Goal: Transaction & Acquisition: Purchase product/service

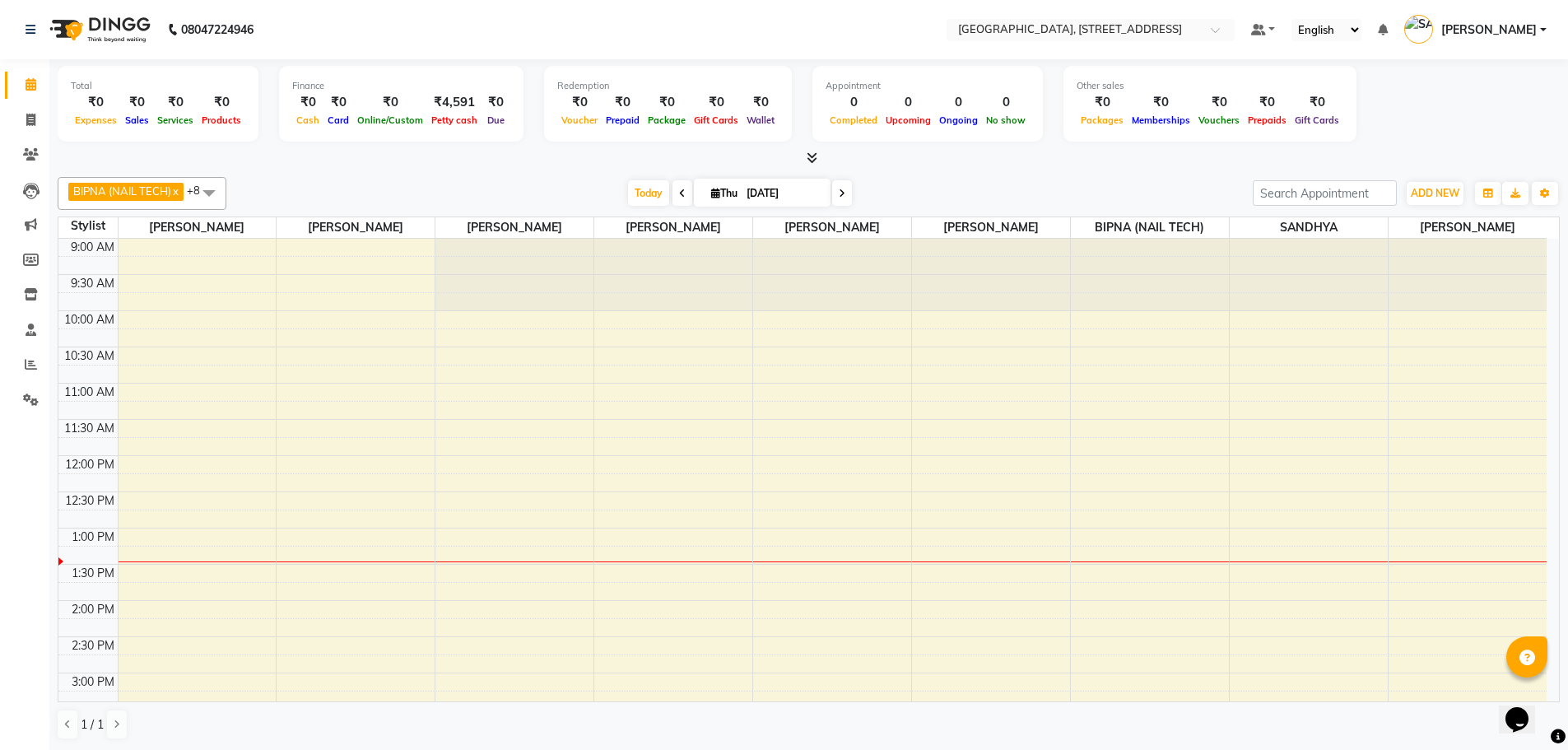
click at [831, 155] on div at bounding box center [809, 159] width 1502 height 18
click at [815, 159] on icon at bounding box center [811, 157] width 11 height 13
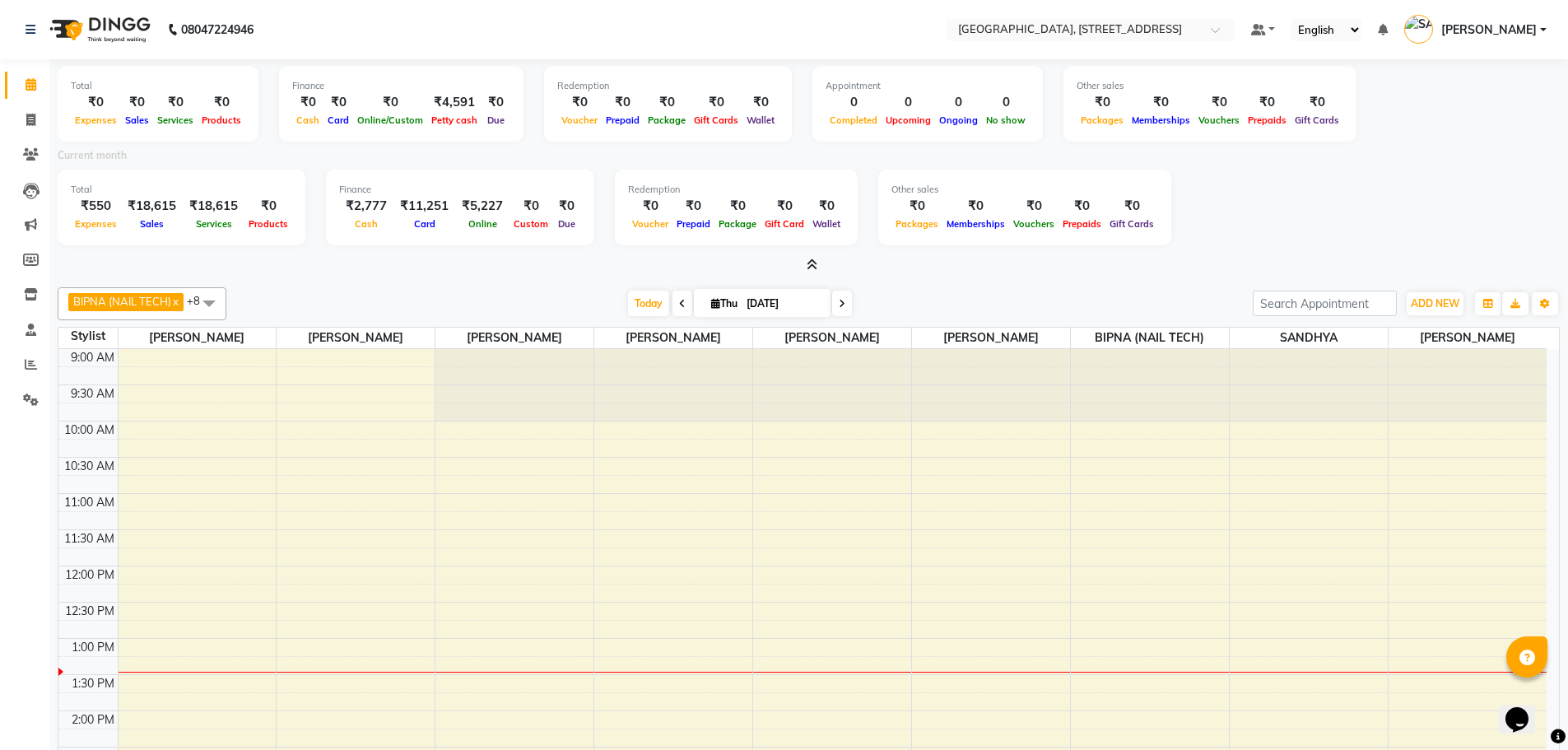
click at [802, 260] on span at bounding box center [808, 265] width 18 height 18
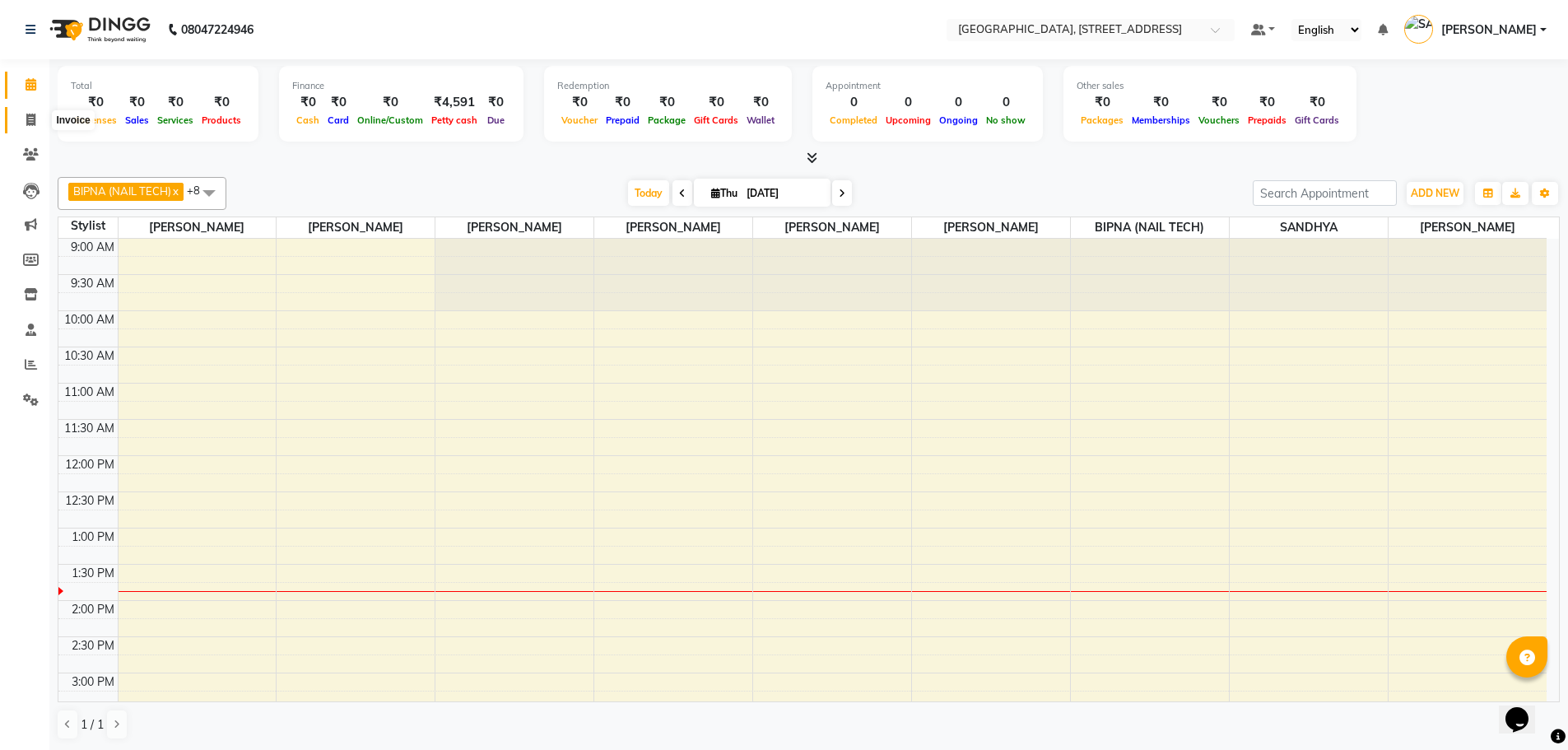
click at [34, 118] on icon at bounding box center [30, 119] width 9 height 13
select select "service"
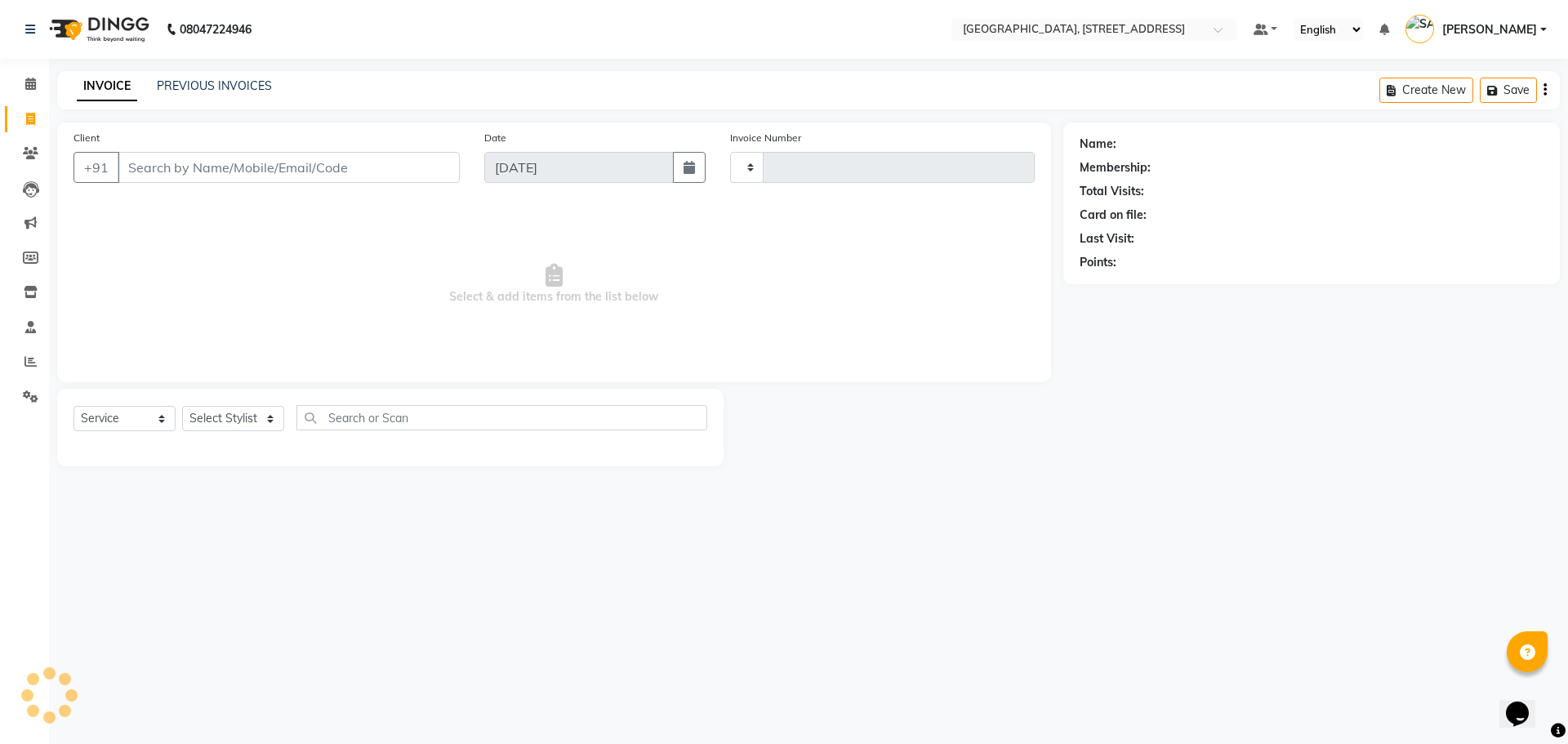
type input "0975"
select select "8062"
click at [197, 169] on input "Client" at bounding box center [288, 166] width 342 height 31
click at [181, 169] on input "Client" at bounding box center [288, 166] width 342 height 31
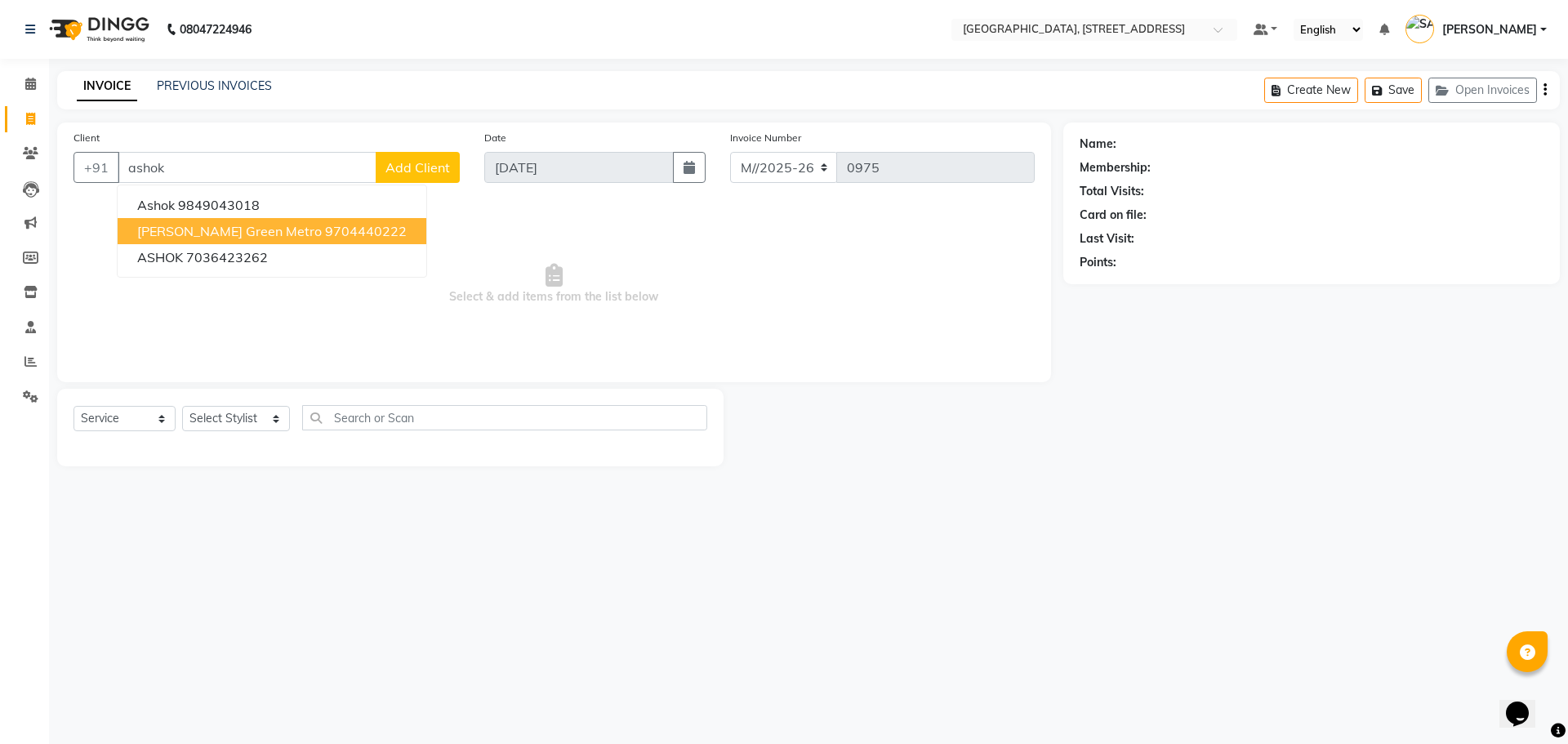
click at [214, 232] on span "Ashok Boddu Green Metro" at bounding box center [230, 231] width 185 height 17
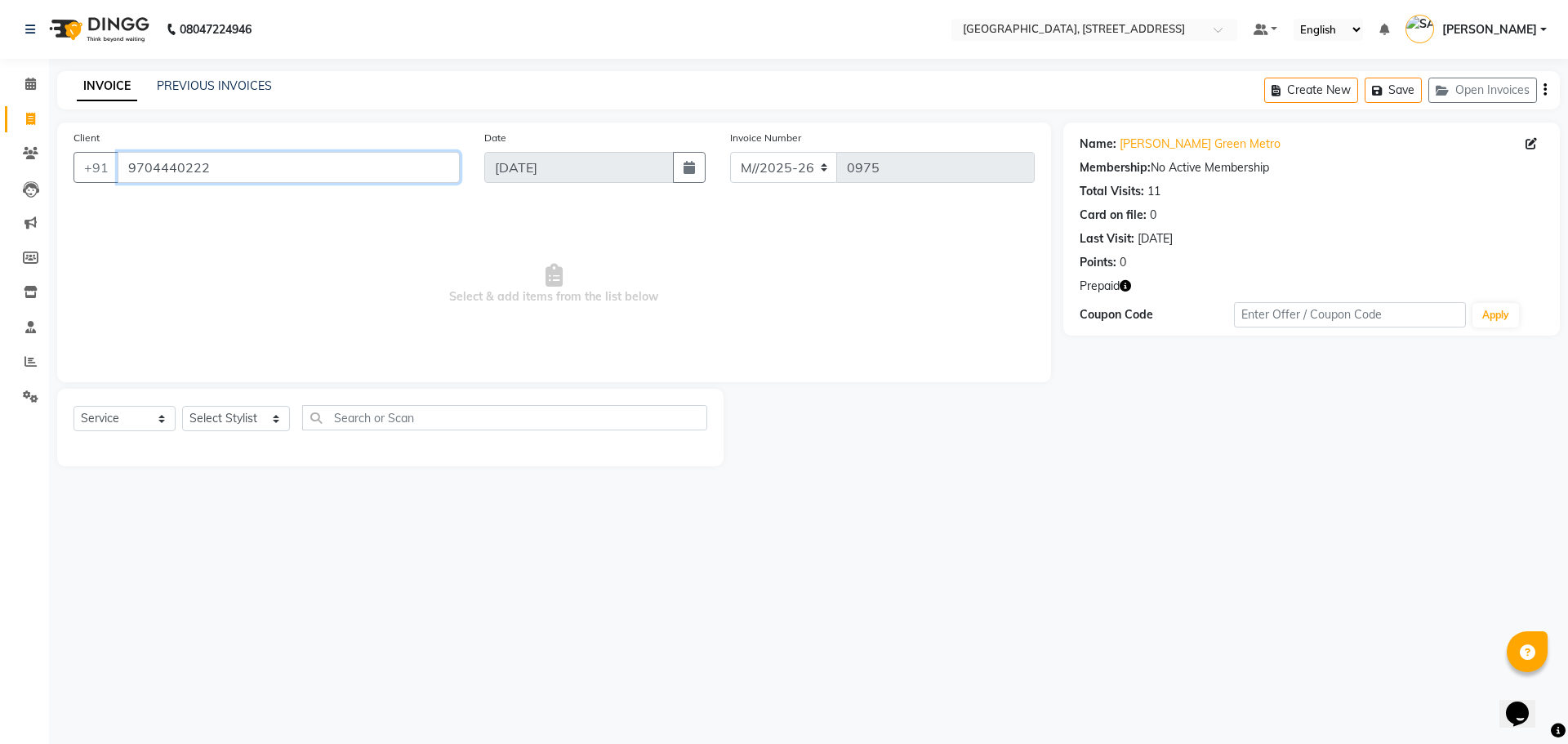
click at [223, 165] on input "9704440222" at bounding box center [288, 166] width 342 height 31
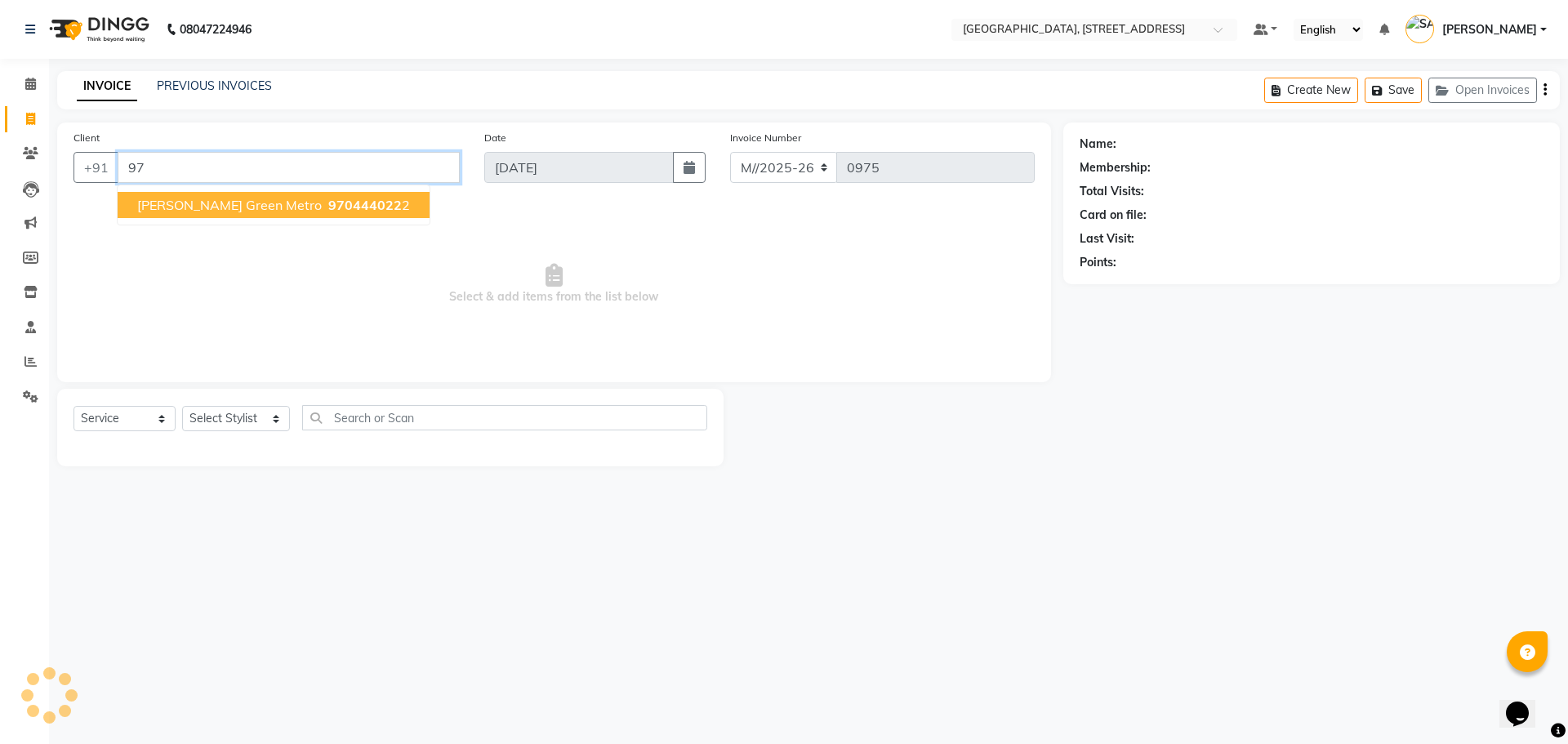
type input "9"
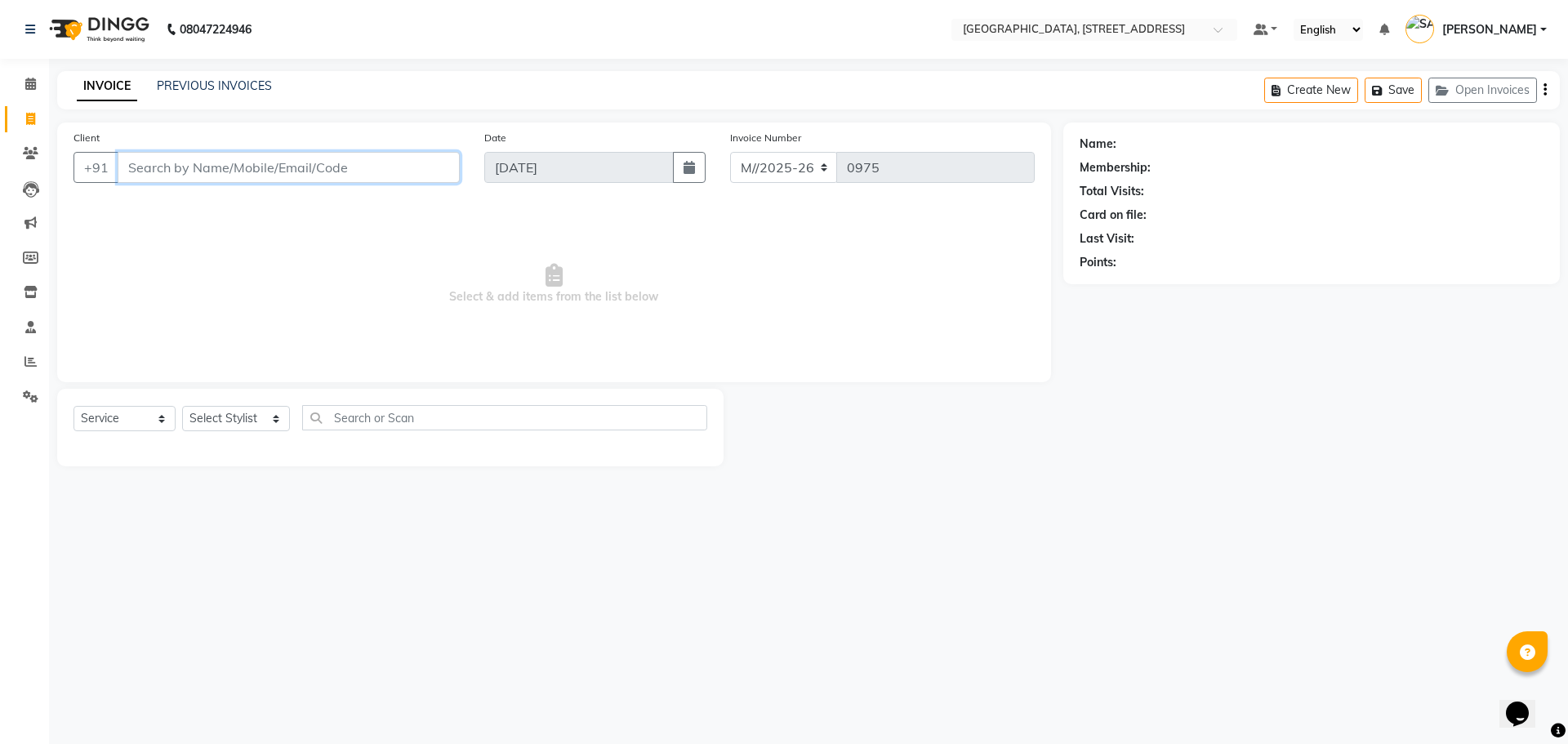
click at [277, 168] on input "Client" at bounding box center [288, 166] width 342 height 31
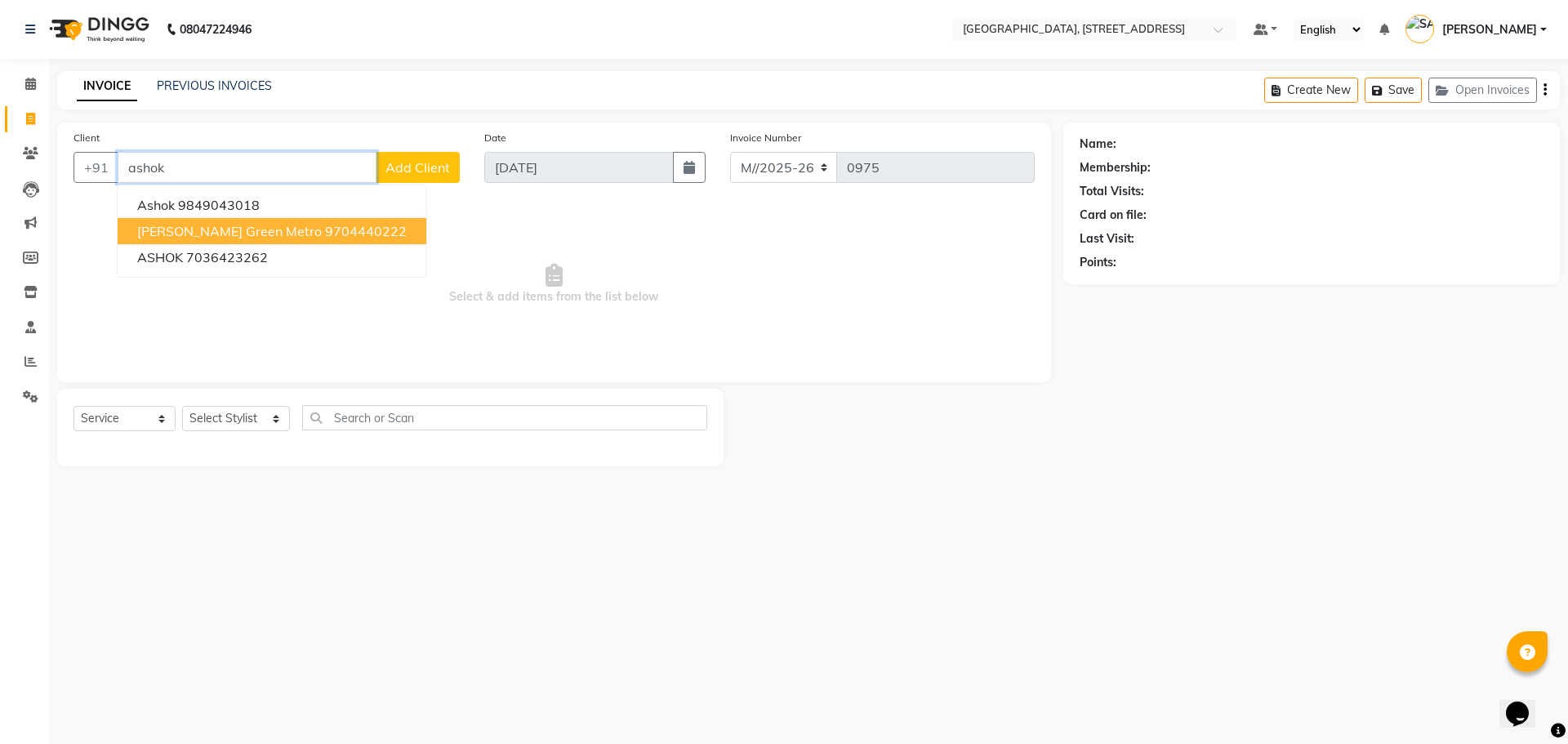
click at [363, 231] on ngb-highlight "9704440222" at bounding box center [366, 231] width 82 height 17
type input "9704440222"
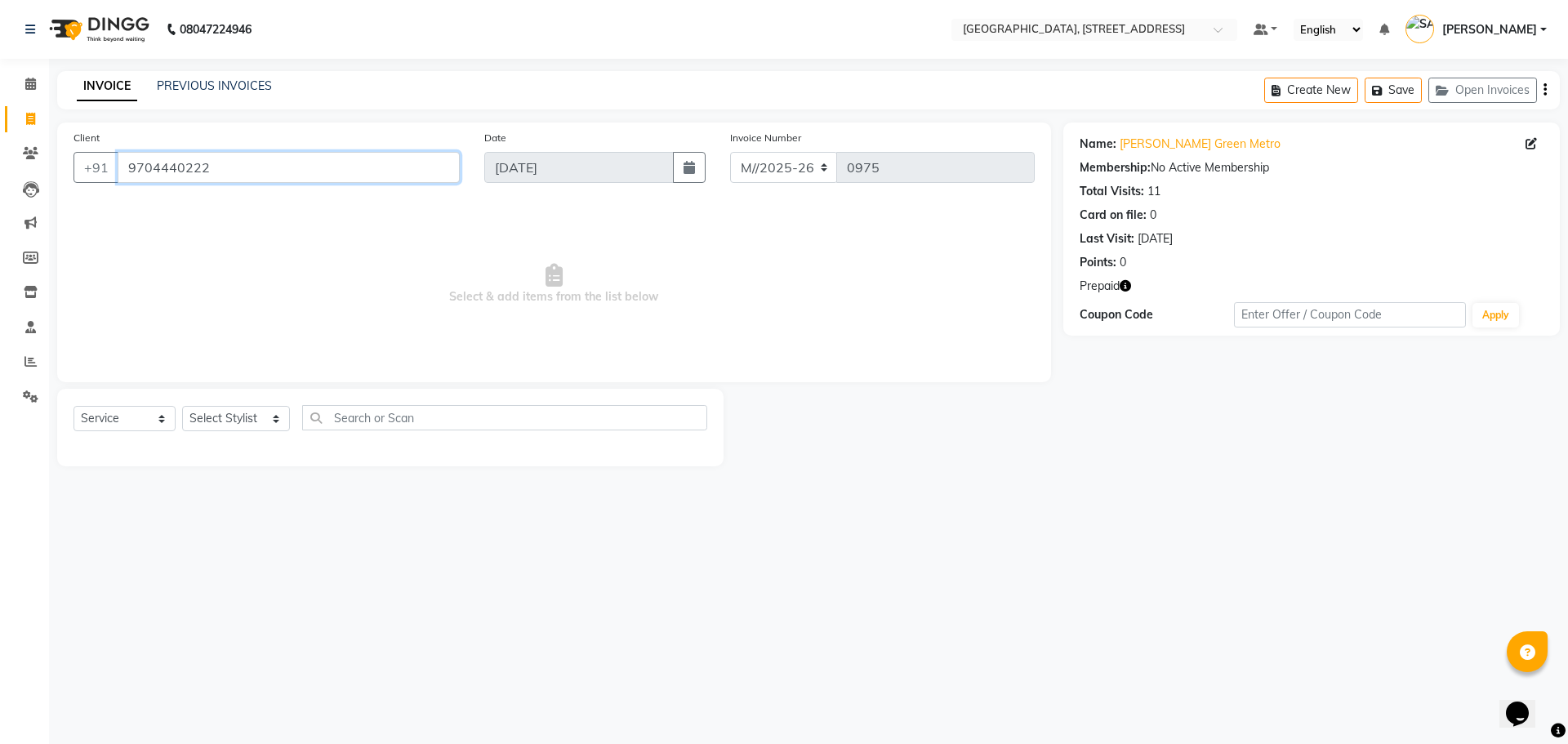
click at [225, 171] on input "9704440222" at bounding box center [288, 166] width 342 height 31
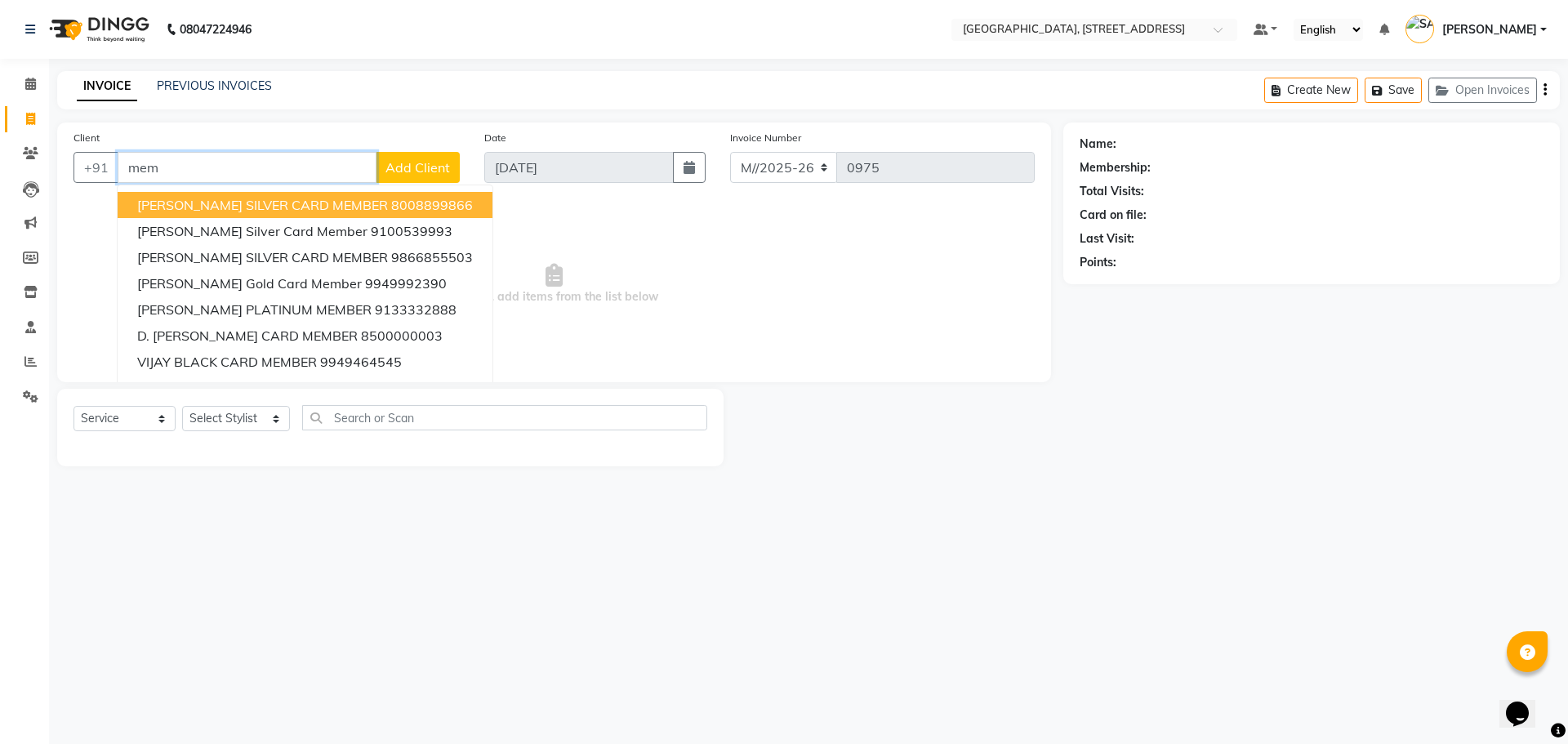
click at [296, 202] on span "DRISHTI AGARWAL SILVER CARD MEMBER" at bounding box center [262, 205] width 251 height 17
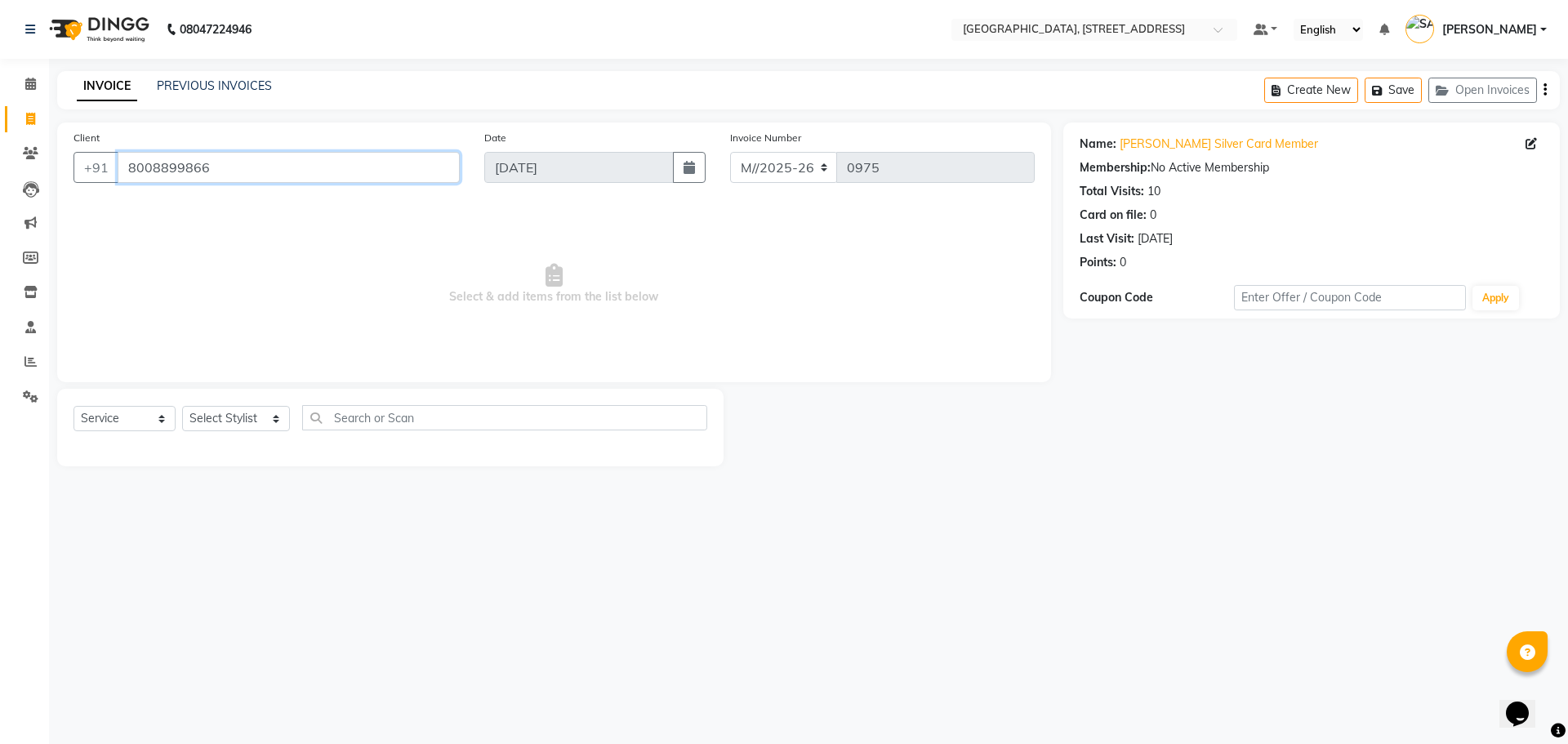
click at [235, 176] on input "8008899866" at bounding box center [288, 166] width 342 height 31
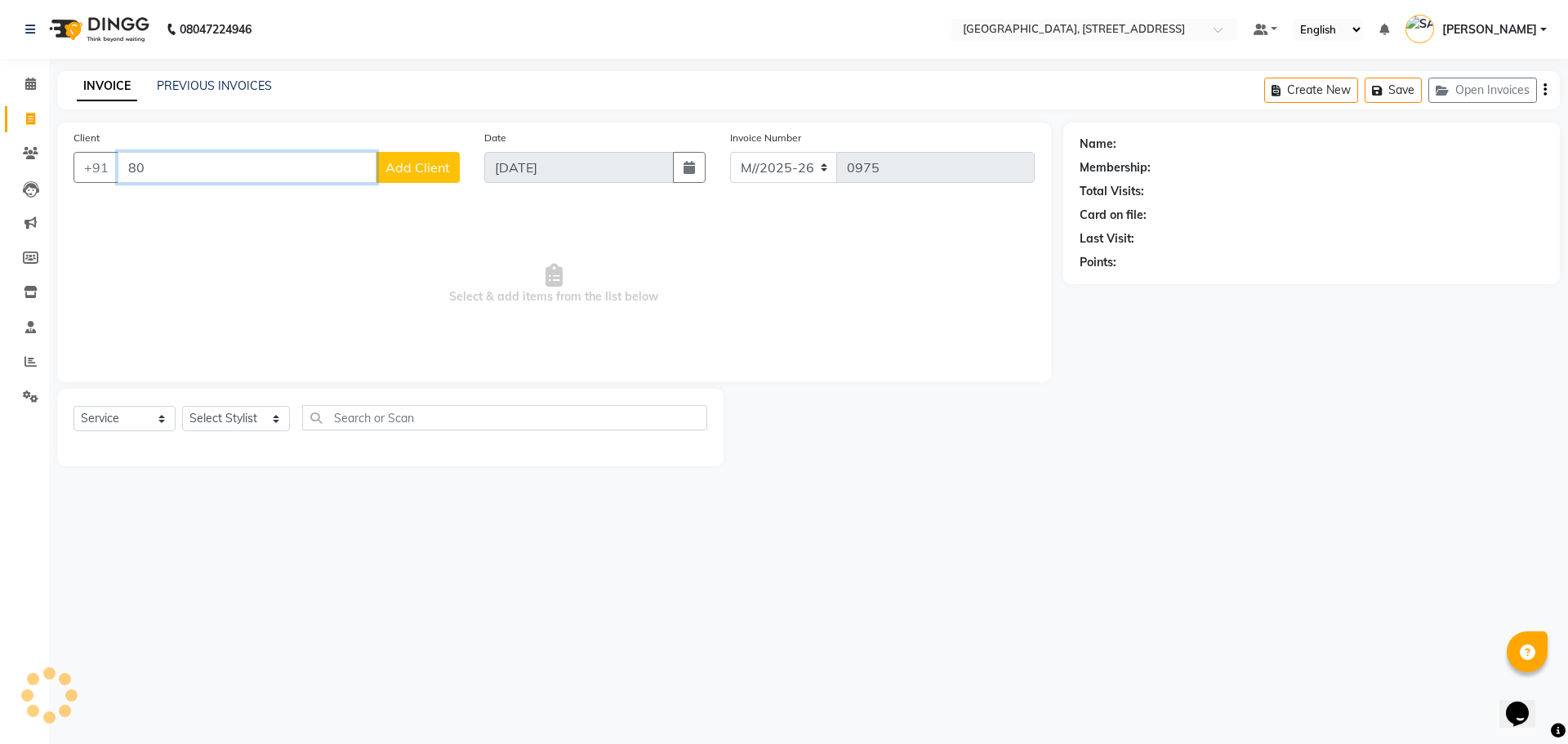
type input "8"
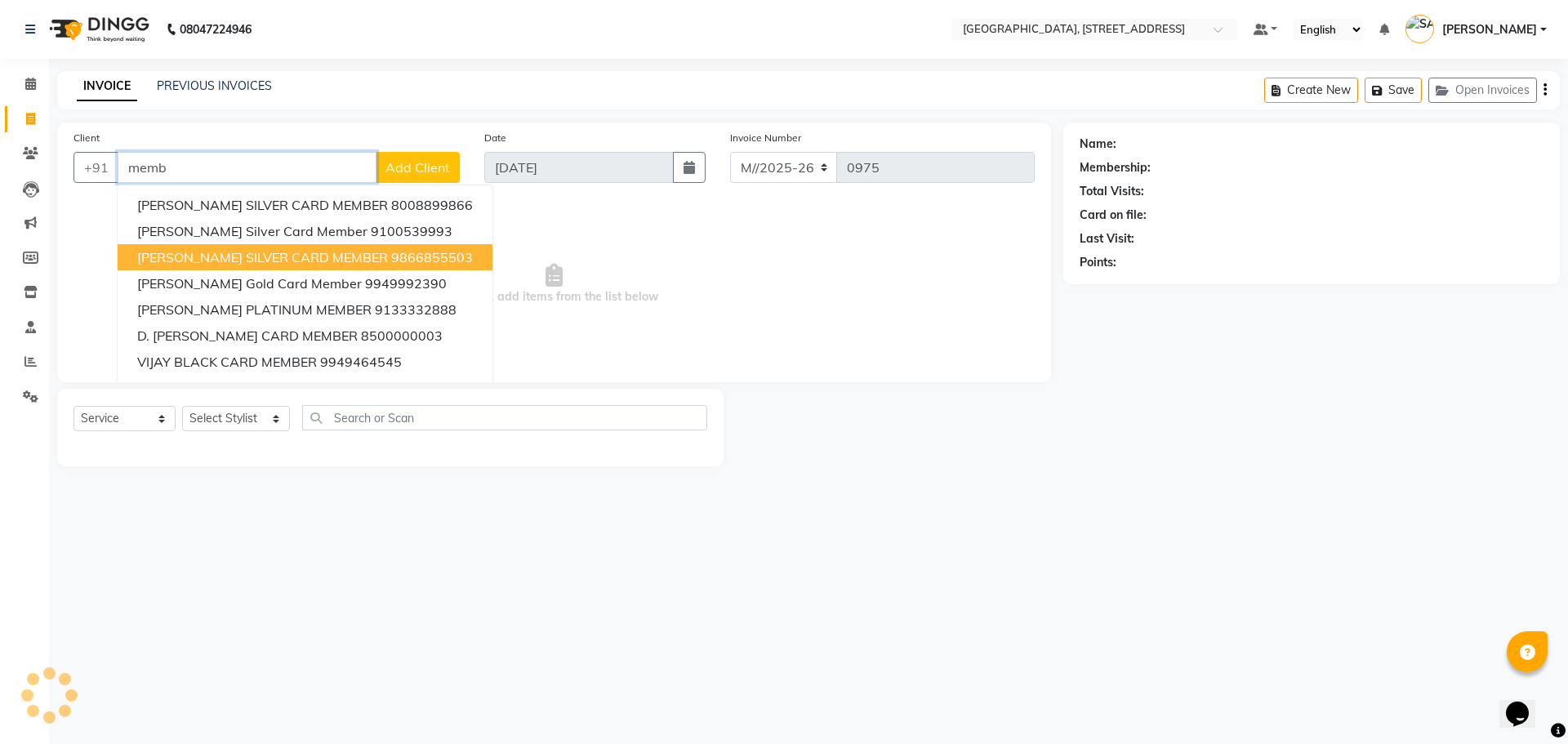
click at [321, 259] on span "SARAT SILVER CARD MEMBER" at bounding box center [262, 257] width 251 height 17
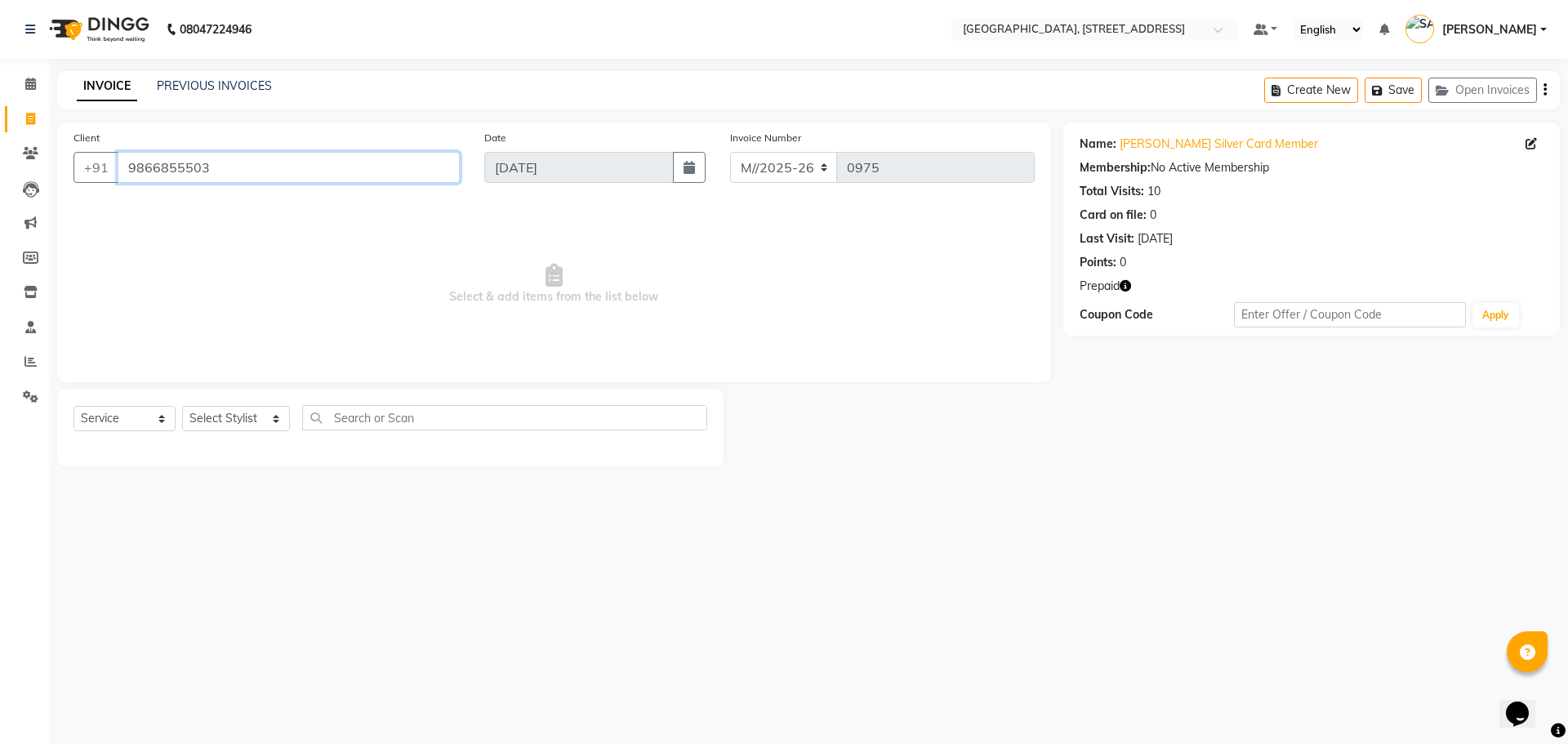
click at [231, 174] on input "9866855503" at bounding box center [288, 166] width 342 height 31
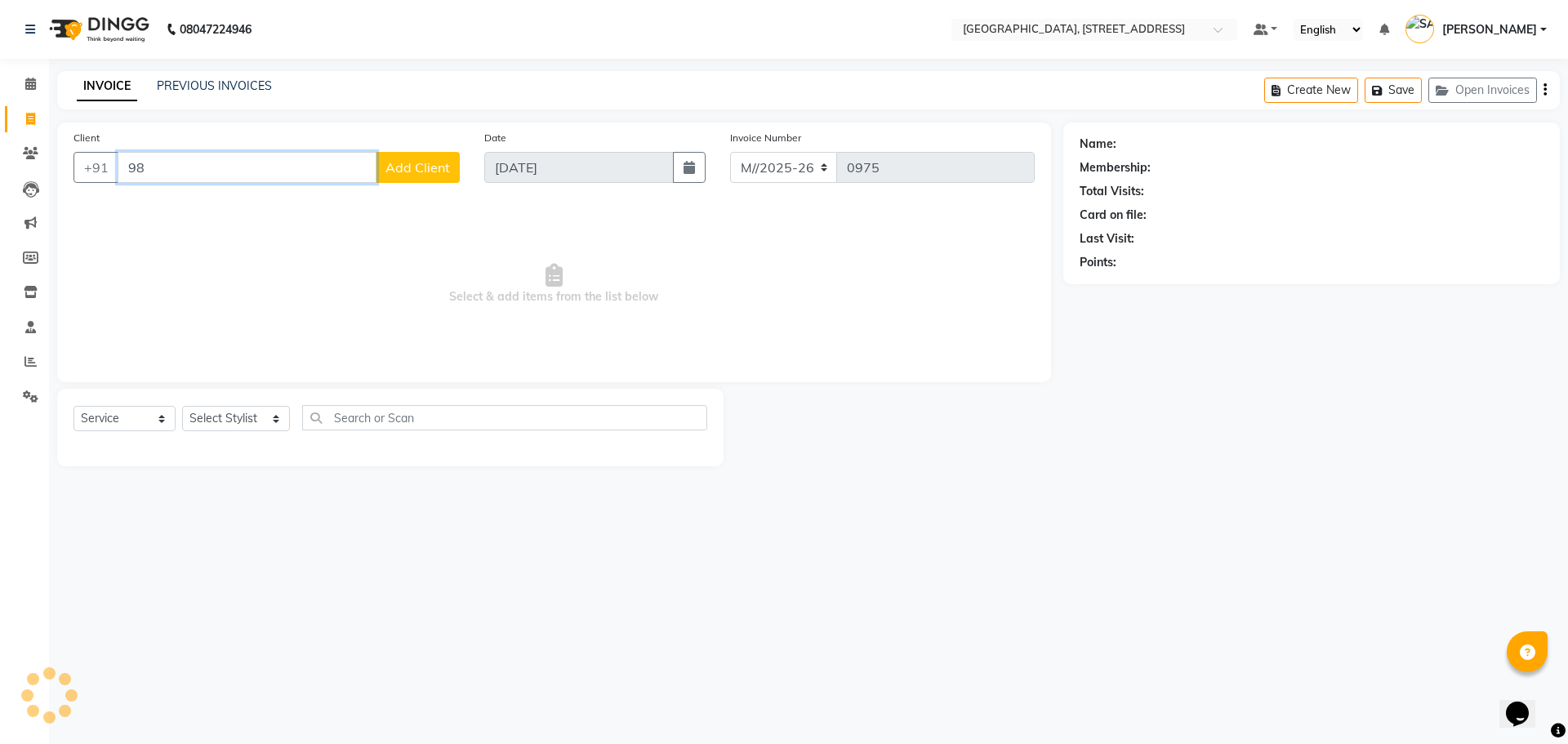
type input "9"
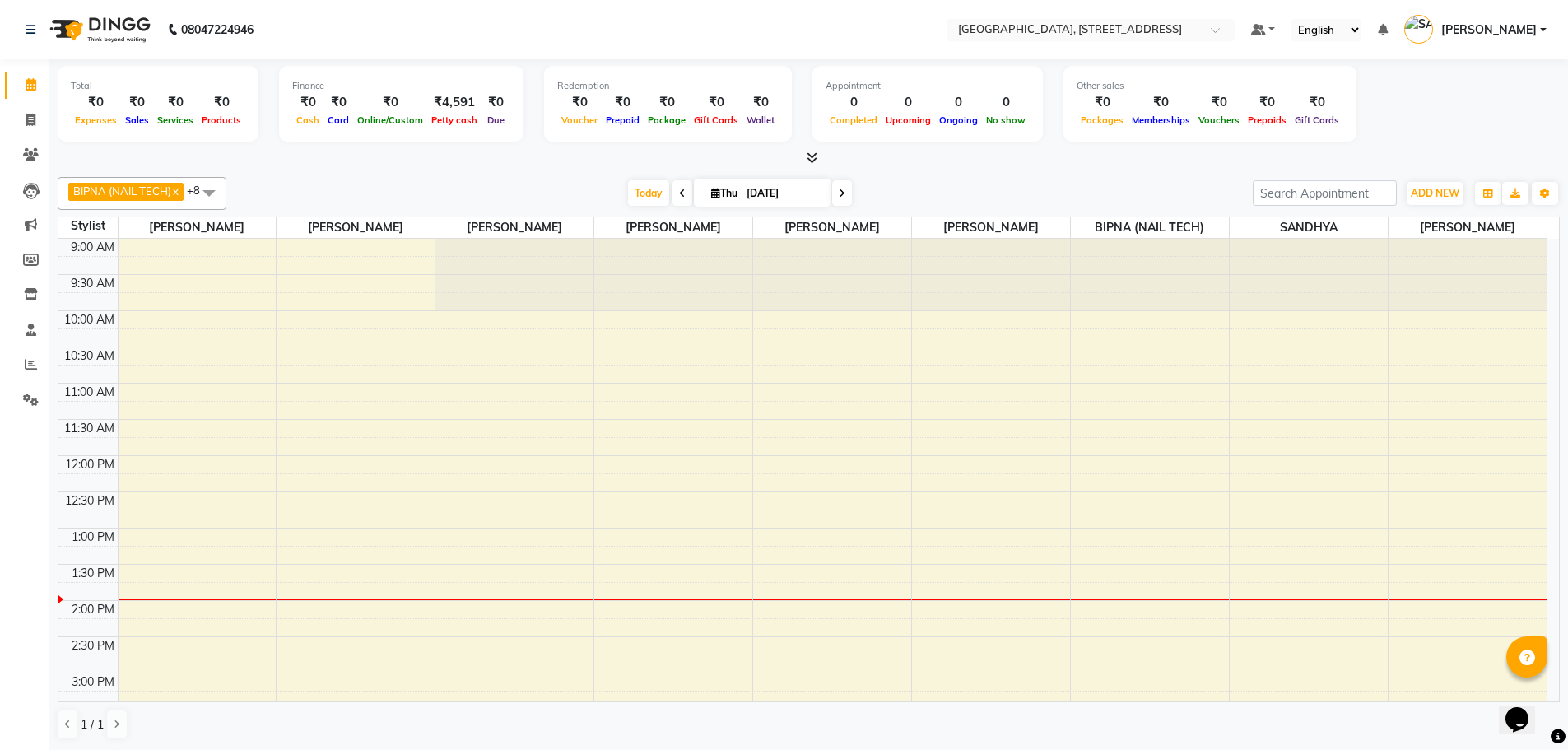
click at [539, 403] on div "9:00 AM 9:30 AM 10:00 AM 10:30 AM 11:00 AM 11:30 AM 12:00 PM 12:30 PM 1:00 PM 1…" at bounding box center [803, 745] width 1488 height 1013
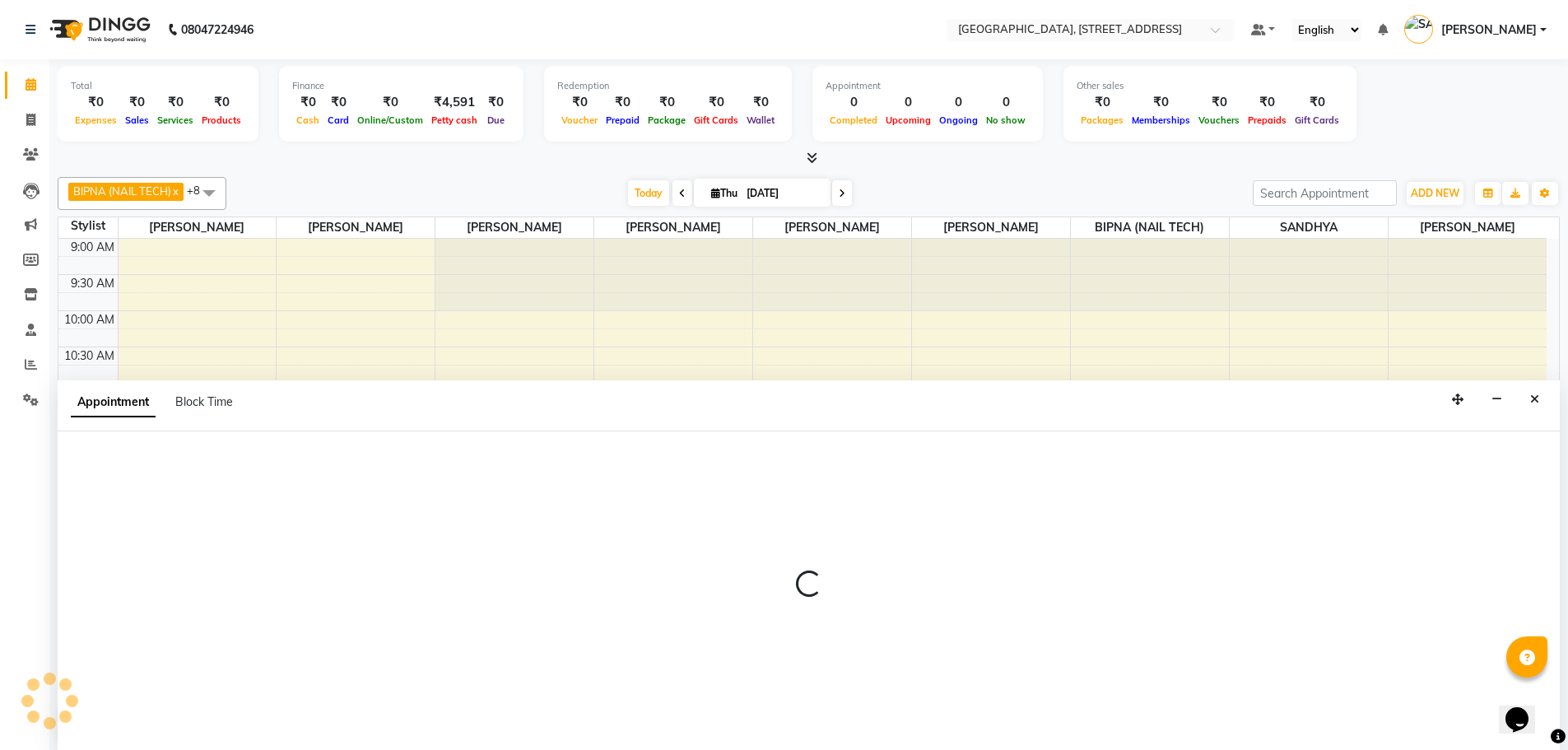
scroll to position [1, 0]
select select "51062"
select select "675"
select select "tentative"
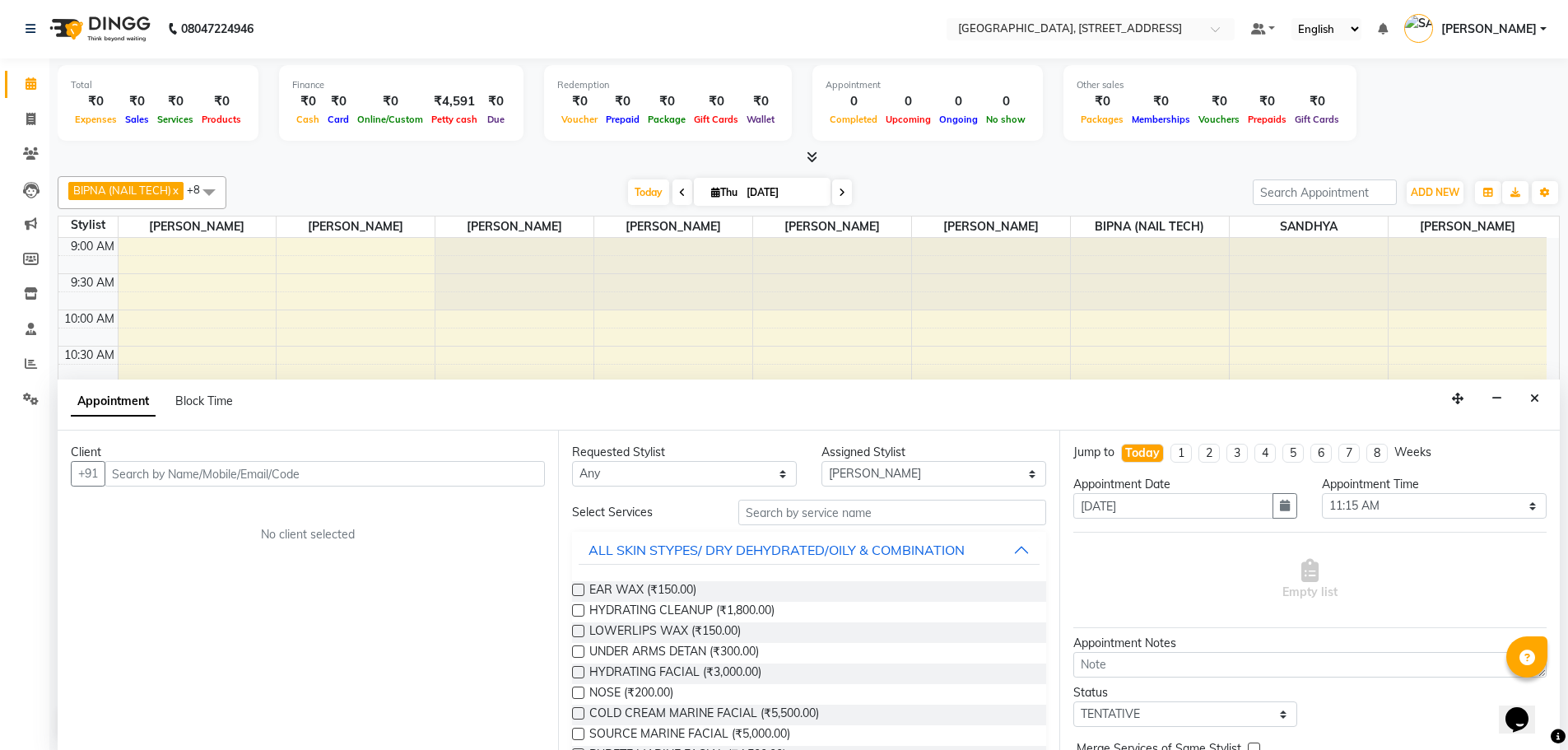
click at [163, 475] on input "text" at bounding box center [325, 473] width 440 height 25
type input "b"
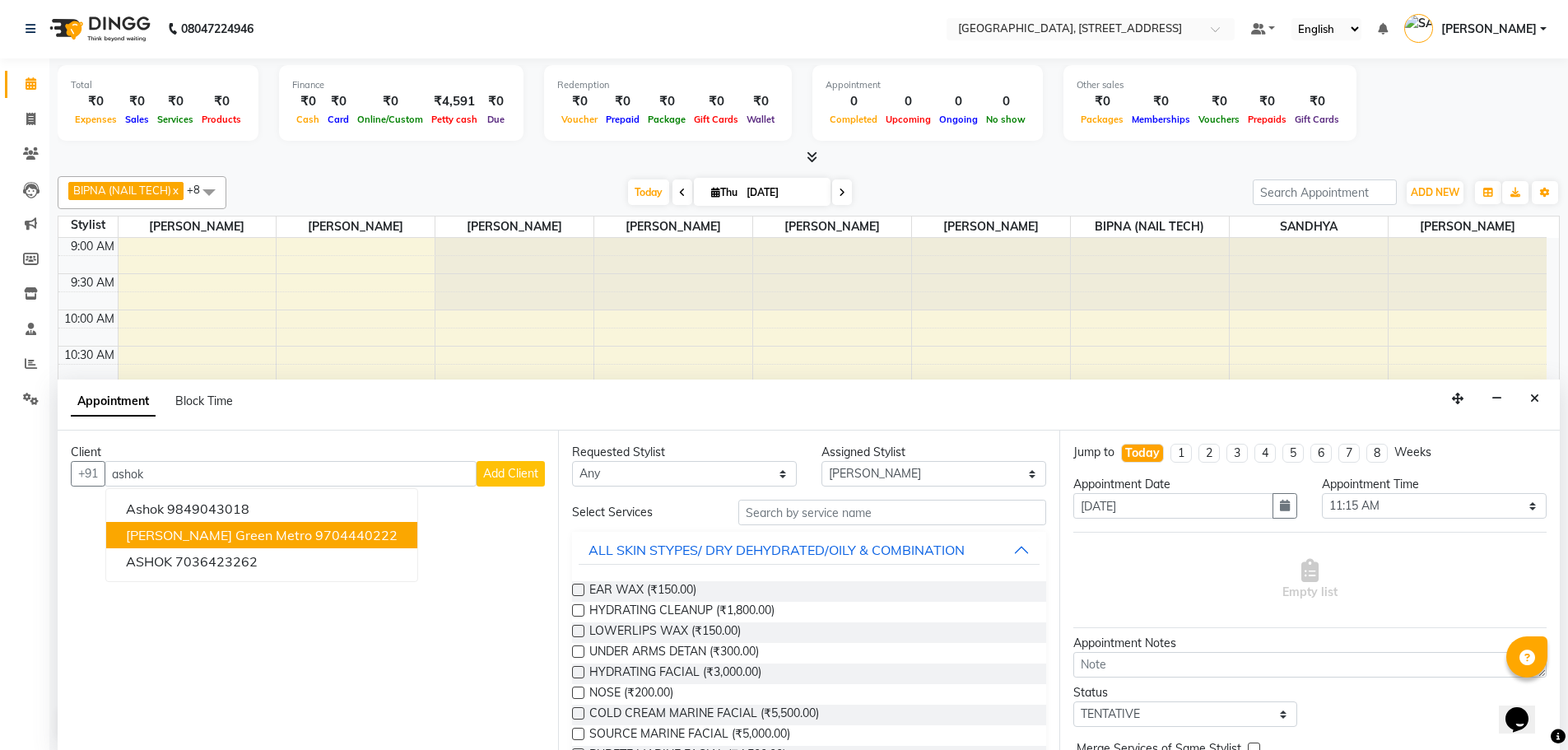
click at [226, 540] on span "Ashok Boddu Green Metro" at bounding box center [219, 535] width 186 height 17
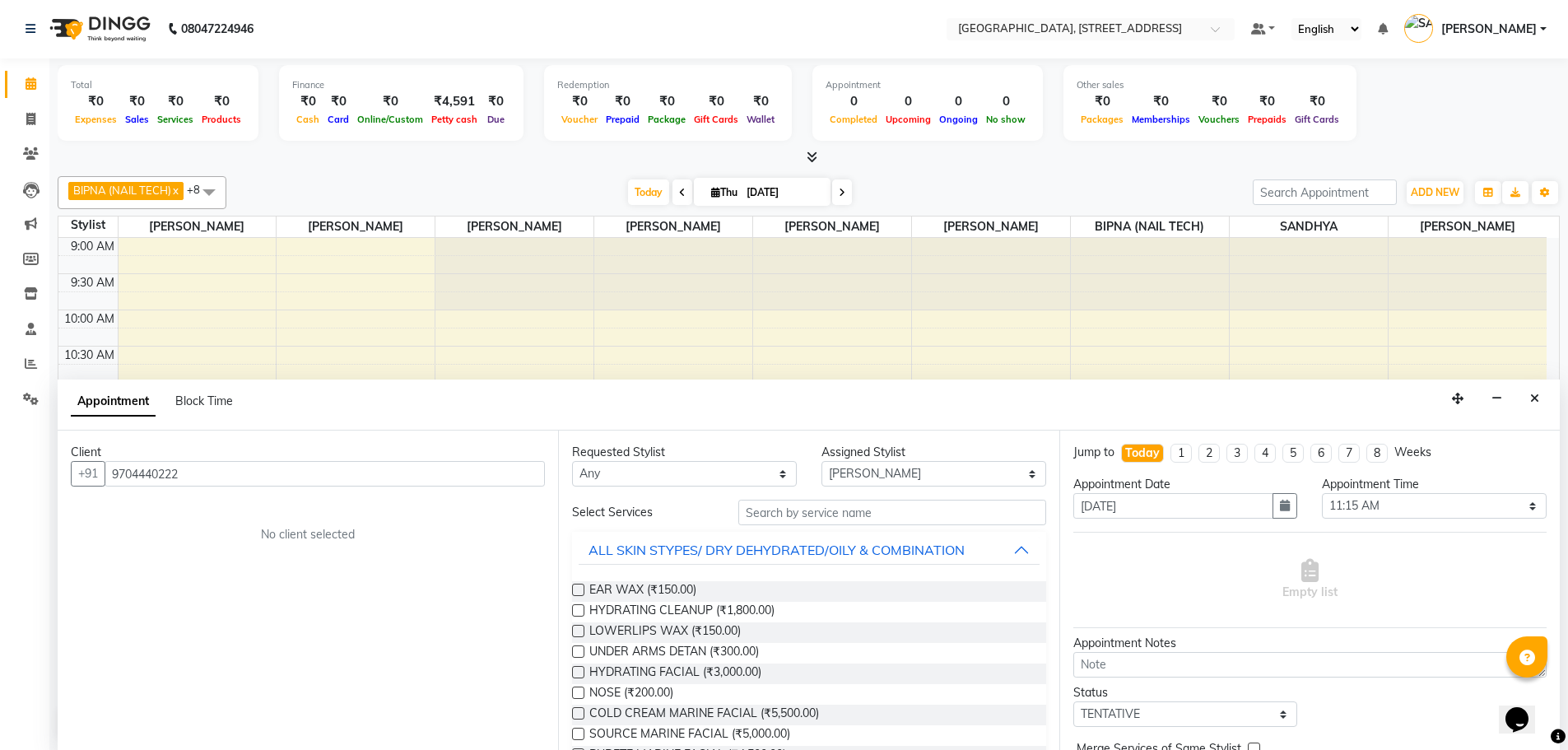
type input "9704440222"
click at [745, 481] on select "Any ACCOUNTS BIPNA (NAIL TECH) ERIN CHONGLOI Floor use HARI MANGALI TIKKIAH MAN…" at bounding box center [685, 473] width 225 height 25
select select "87930"
click at [572, 461] on select "Any ACCOUNTS BIPNA (NAIL TECH) ERIN CHONGLOI Floor use HARI MANGALI TIKKIAH MAN…" at bounding box center [685, 473] width 225 height 25
select select "87930"
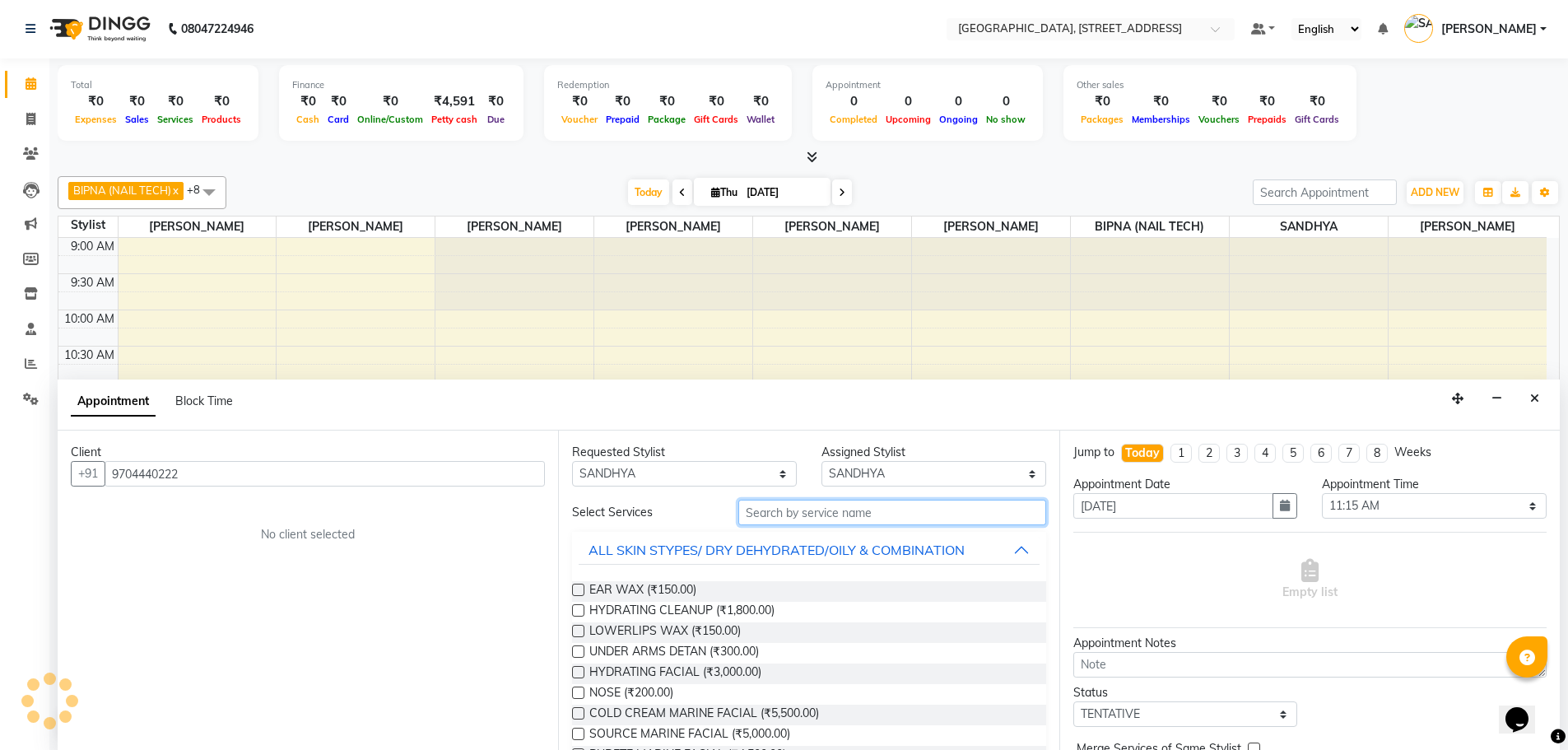
click at [826, 513] on input "text" at bounding box center [892, 512] width 308 height 25
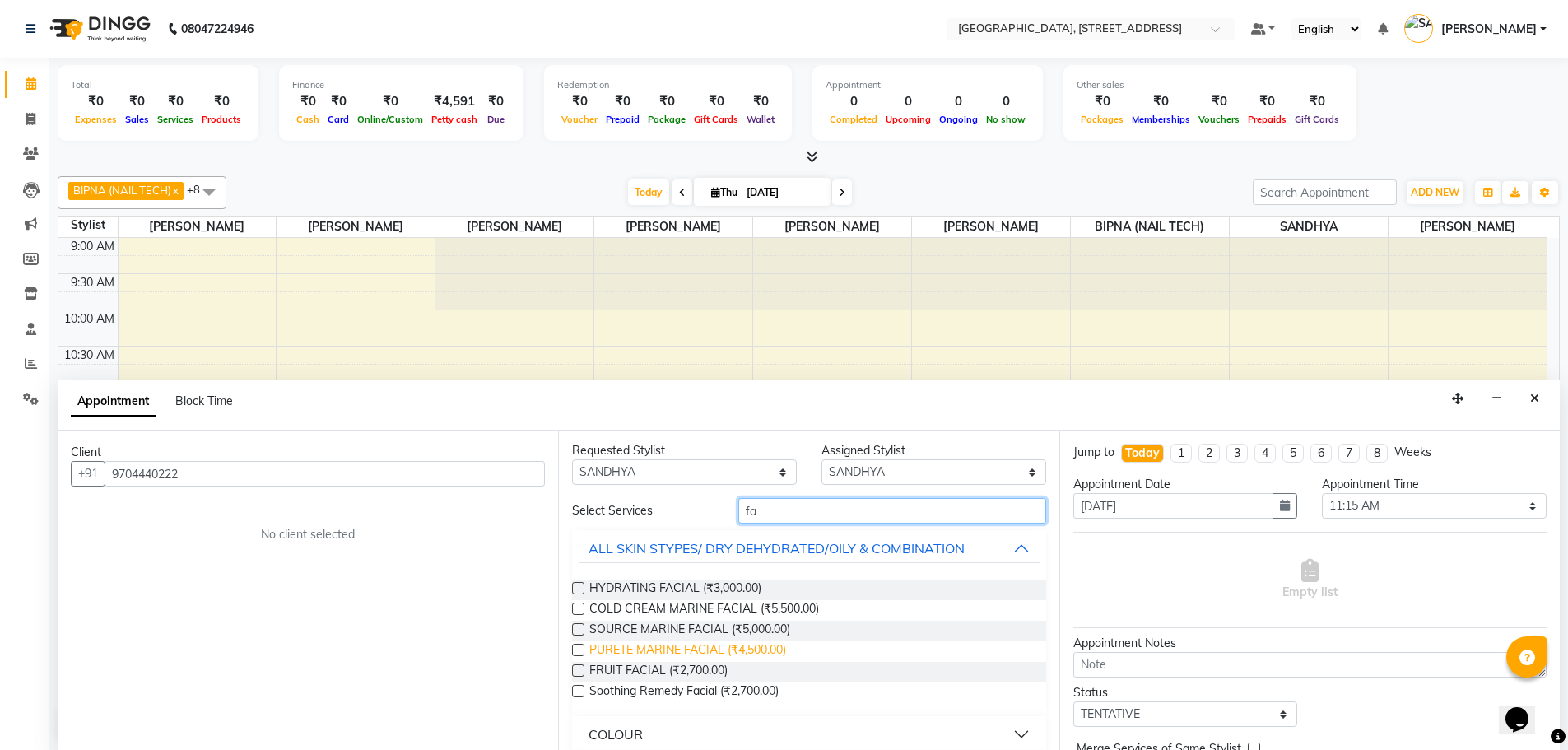
scroll to position [0, 0]
type input "f"
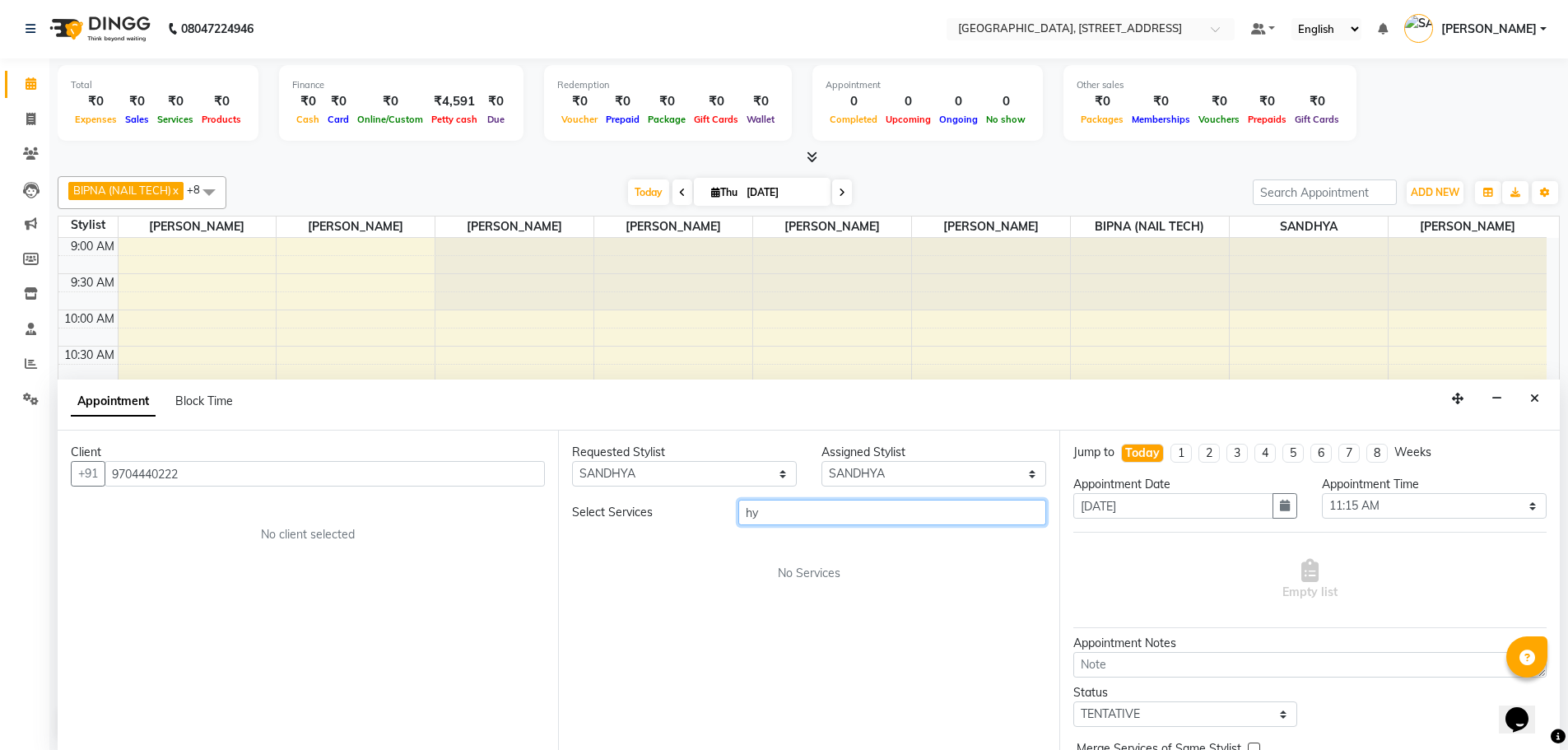
type input "h"
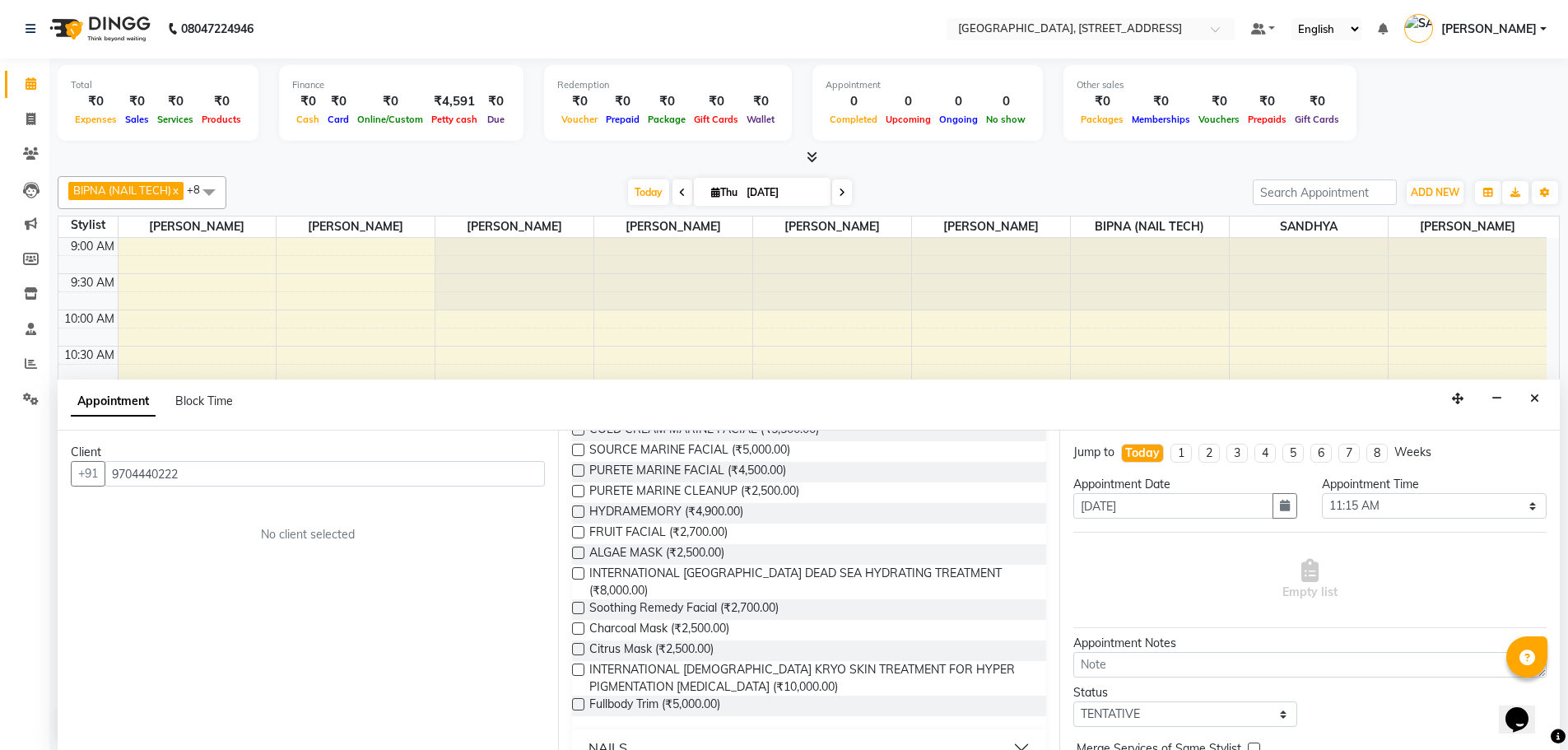
scroll to position [292, 0]
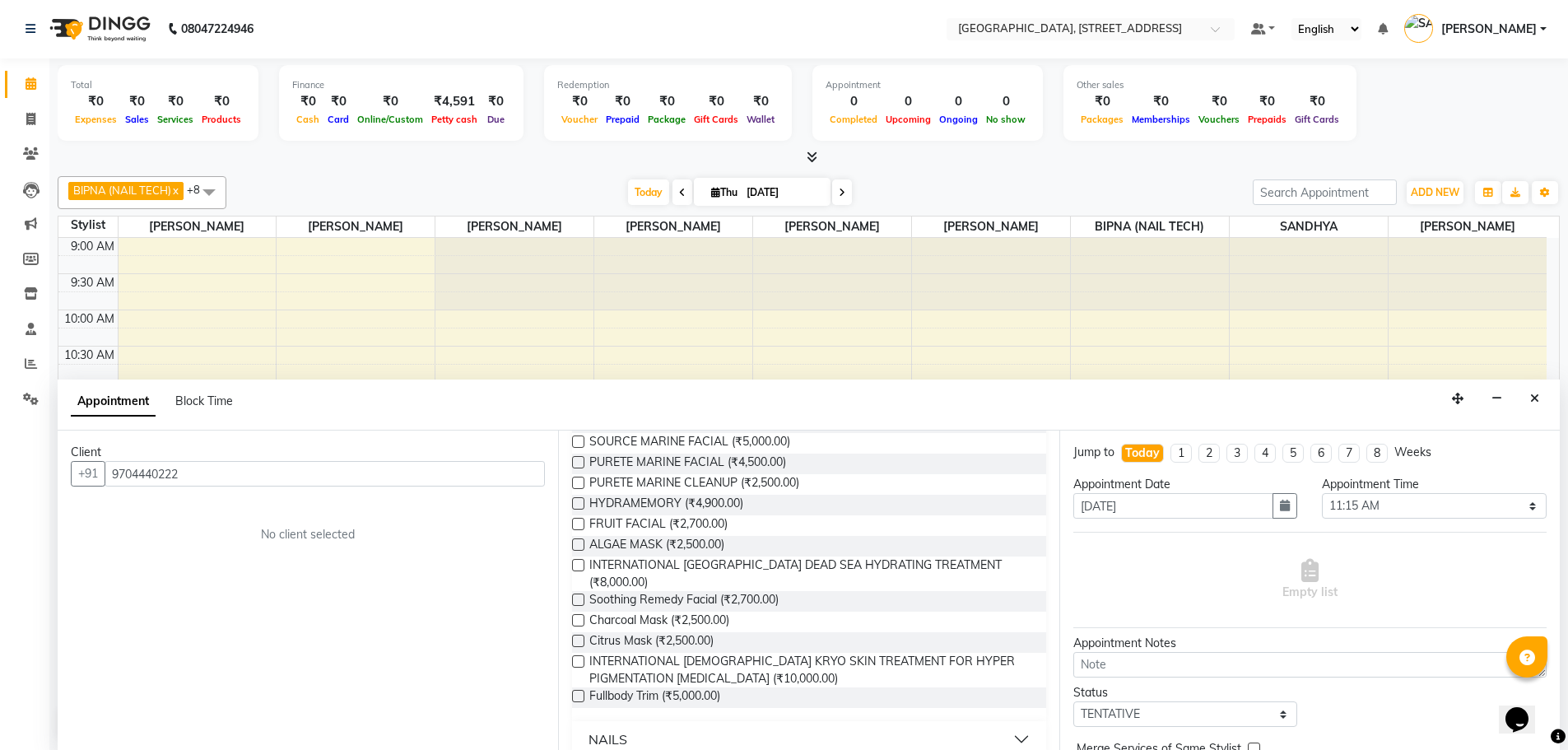
click at [1059, 557] on div "Jump to Today 1 2 3 4 5 6 7 8 Weeks Appointment Date 04-09-2025 Appointment Tim…" at bounding box center [1309, 590] width 500 height 320
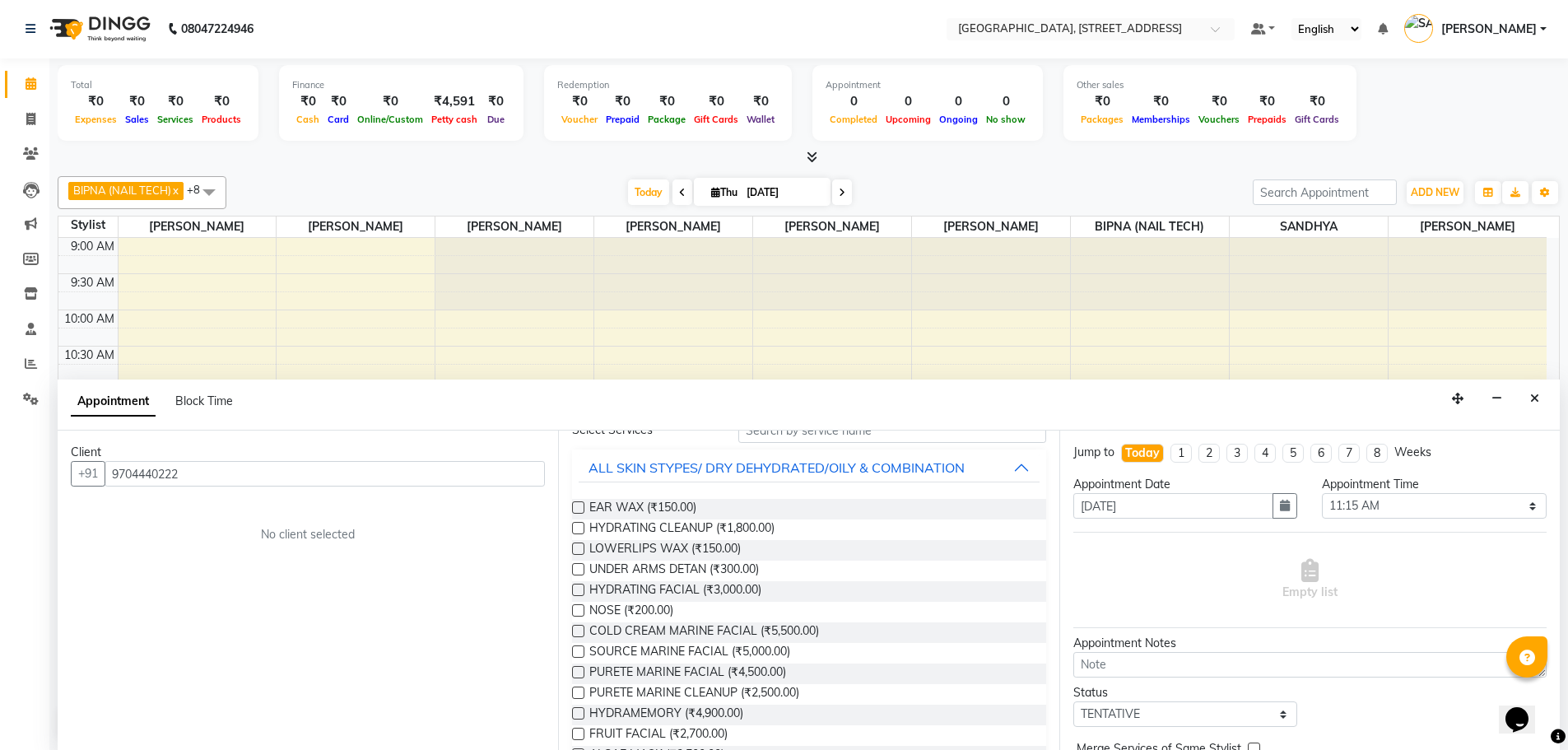
scroll to position [45, 0]
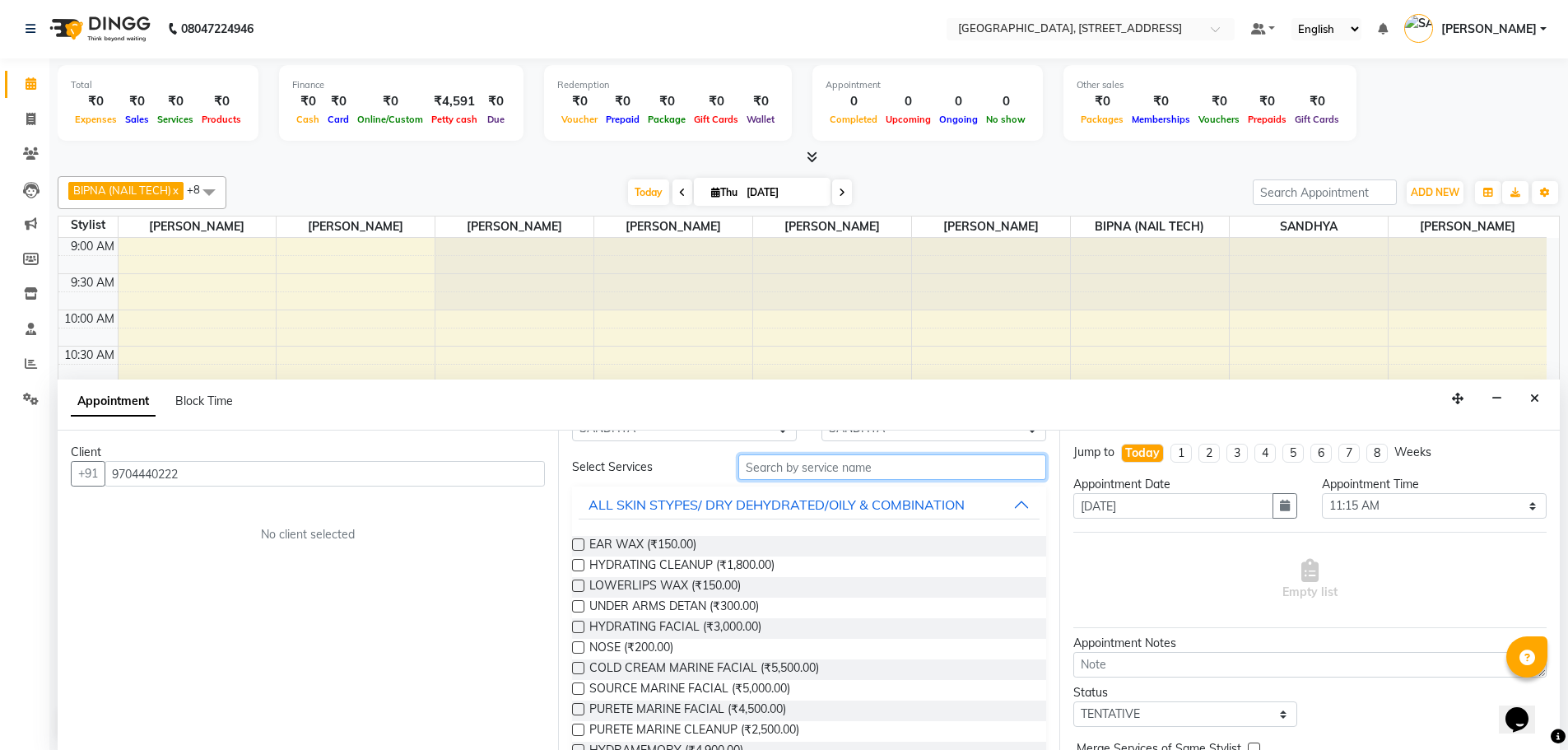
click at [947, 456] on input "text" at bounding box center [892, 466] width 308 height 25
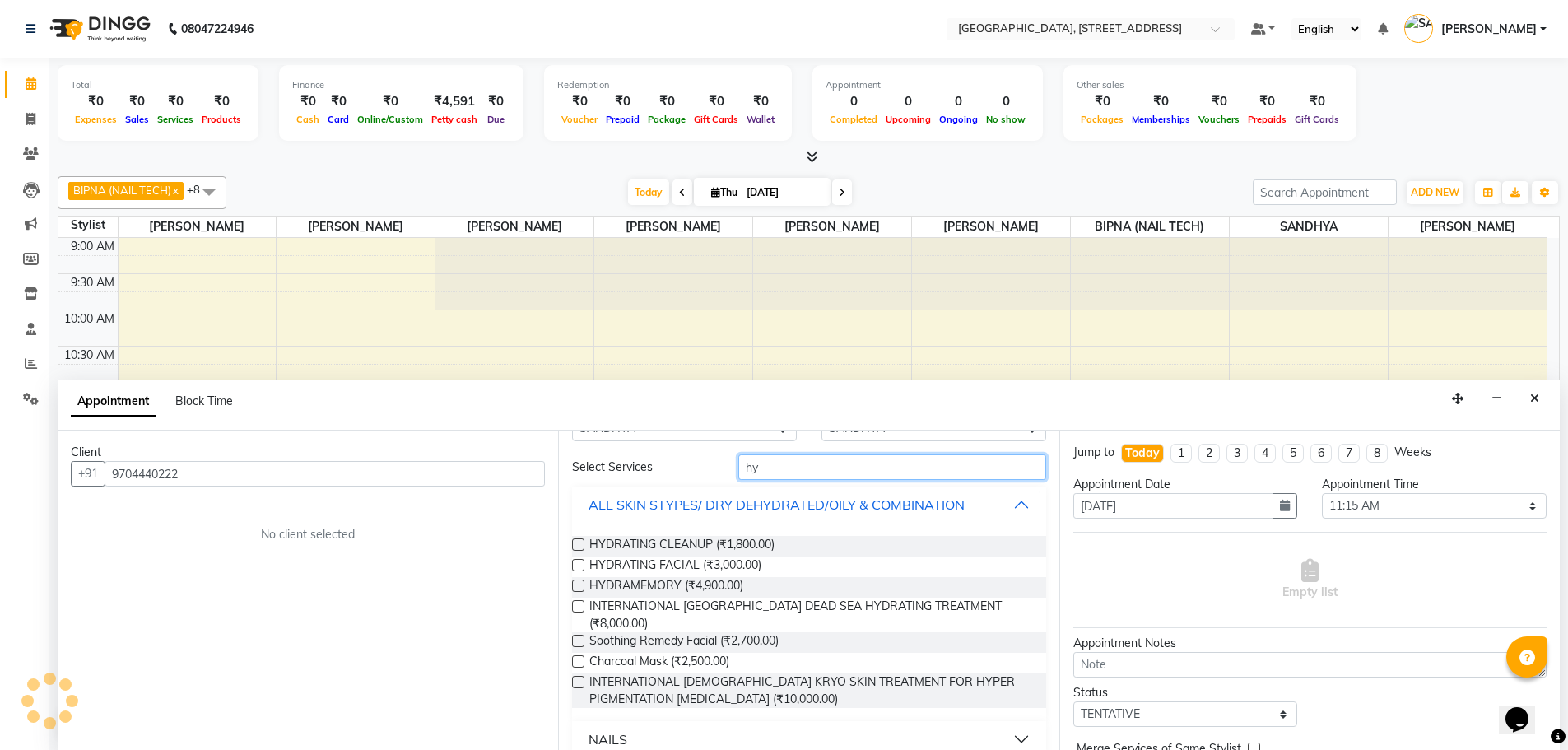
scroll to position [11, 0]
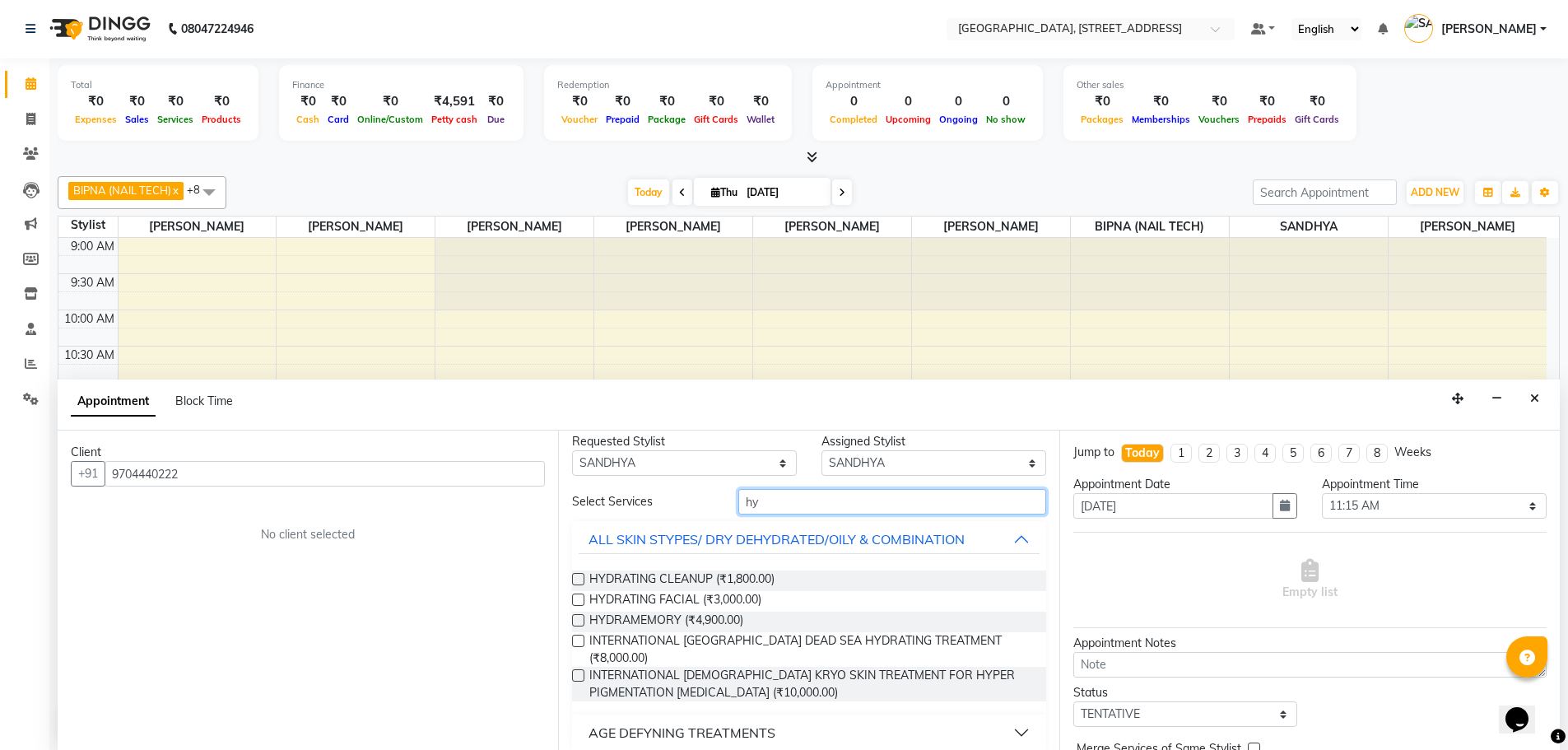
click at [759, 508] on input "hy" at bounding box center [892, 502] width 308 height 25
type input "h"
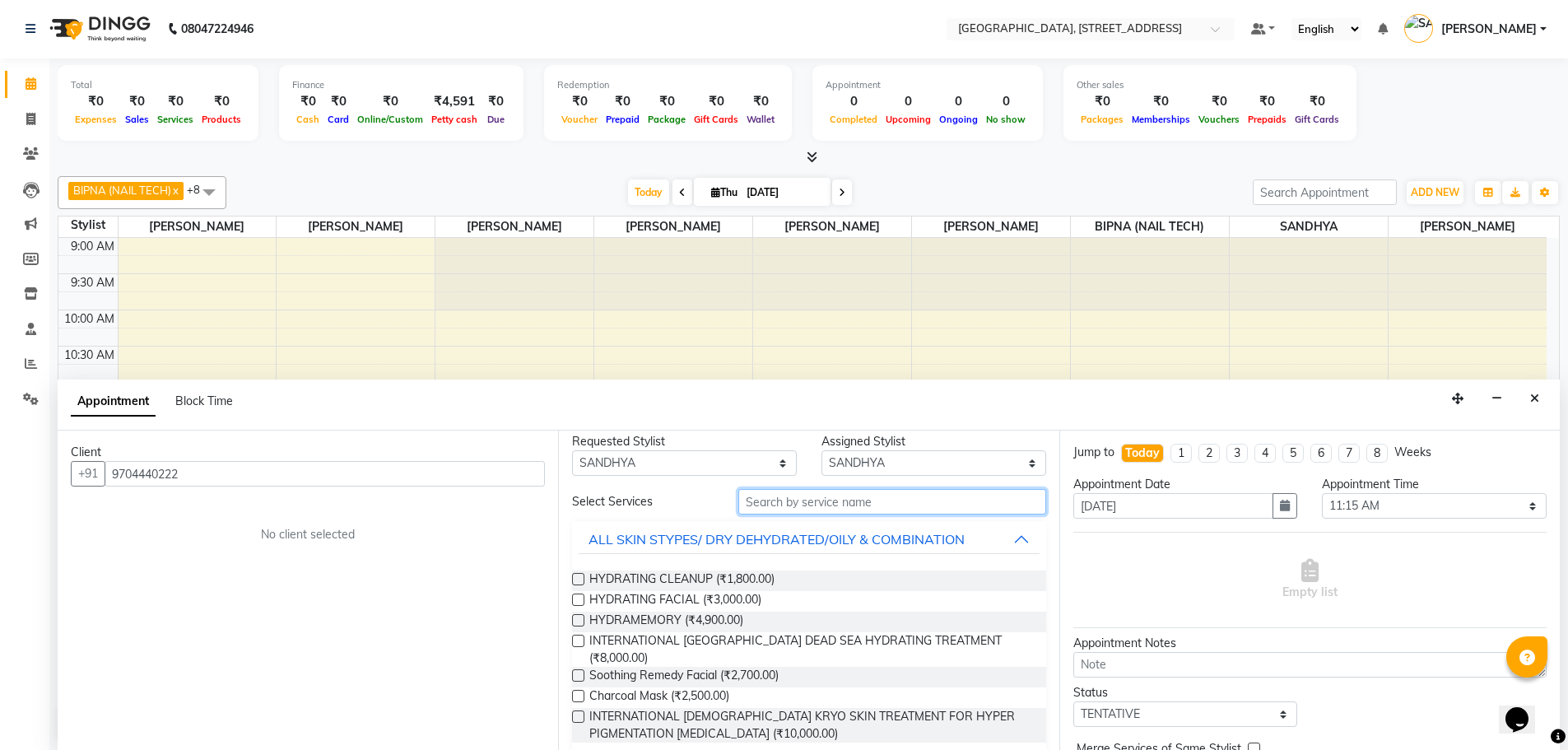
scroll to position [45, 0]
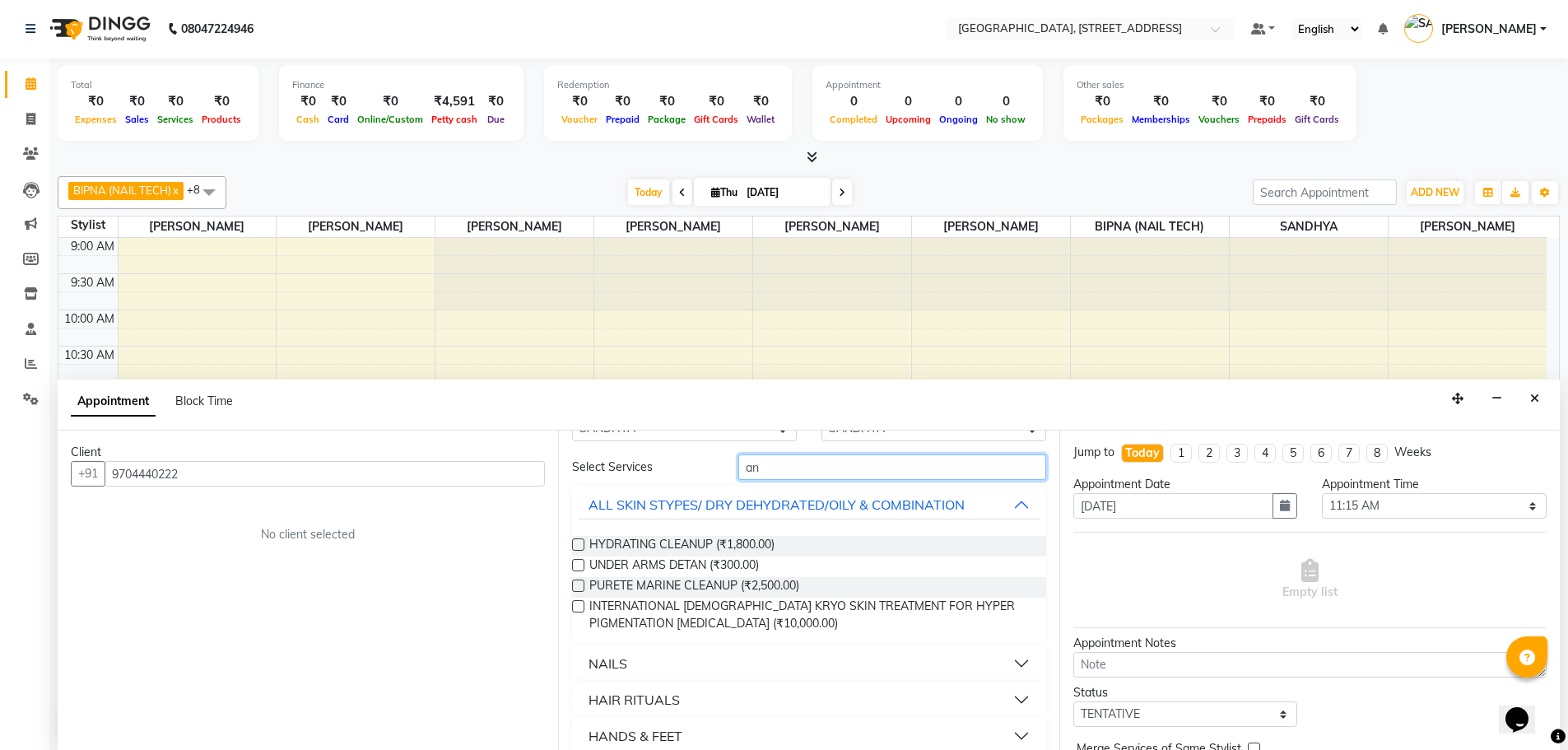
click at [796, 462] on input "an" at bounding box center [892, 466] width 308 height 25
type input "a"
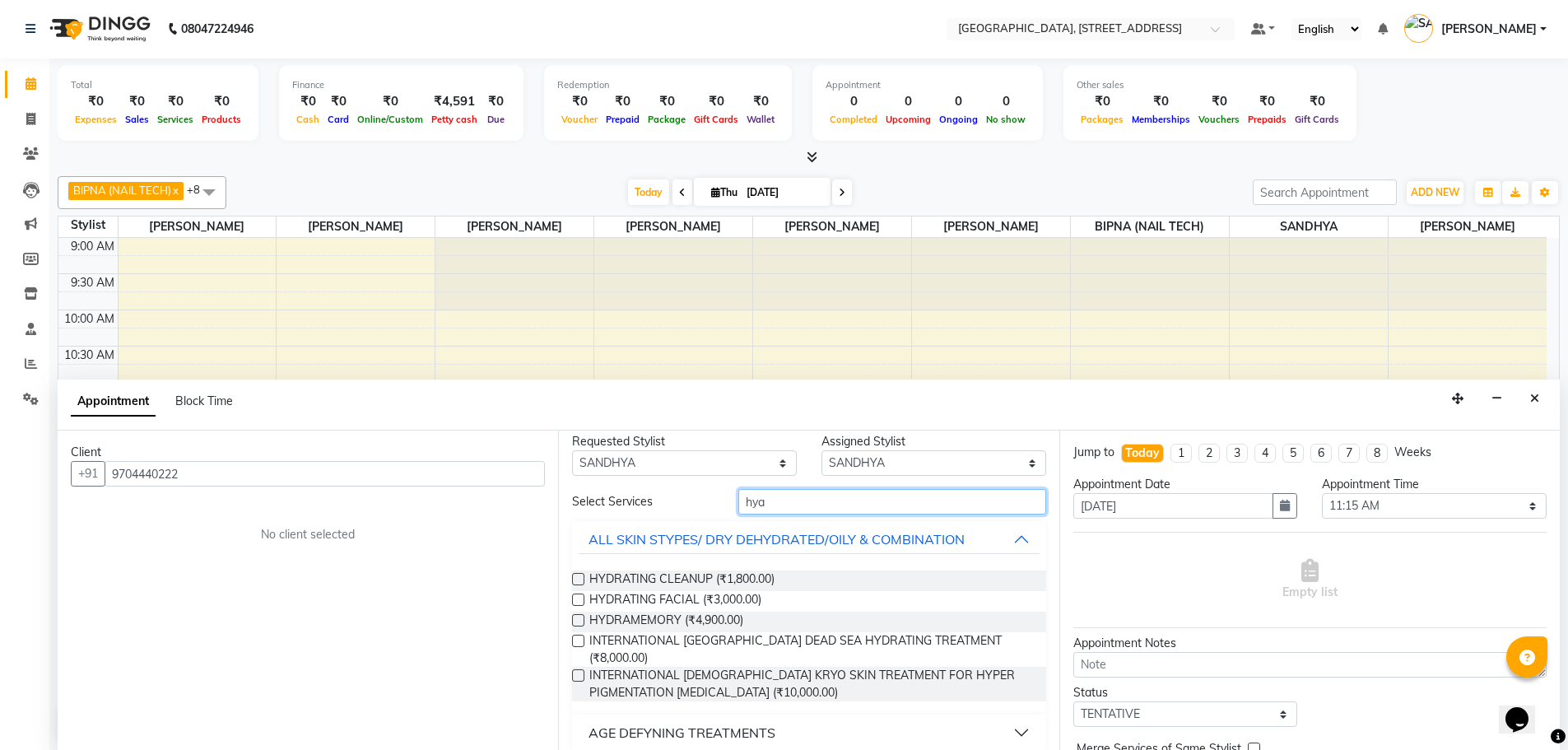
scroll to position [0, 0]
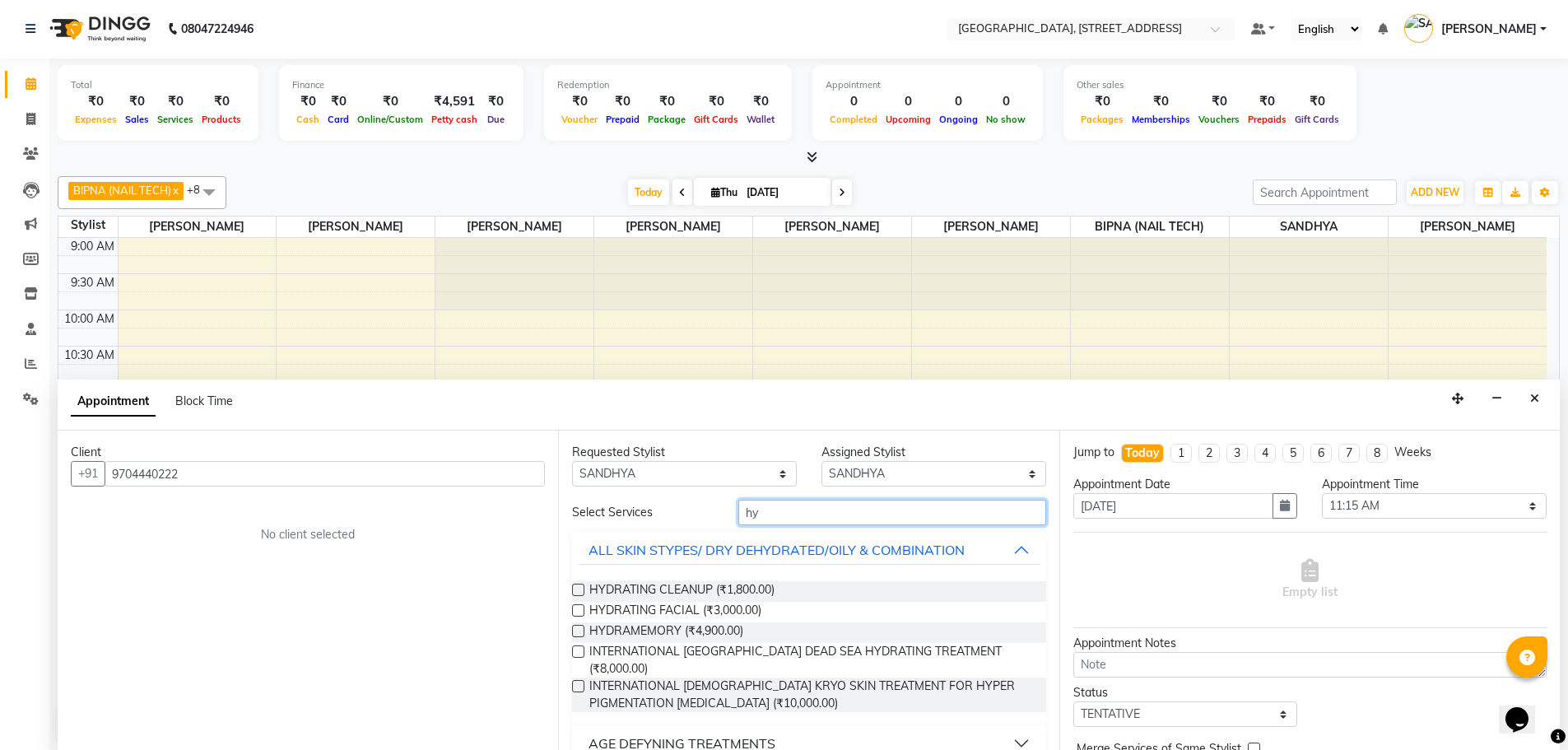
type input "h"
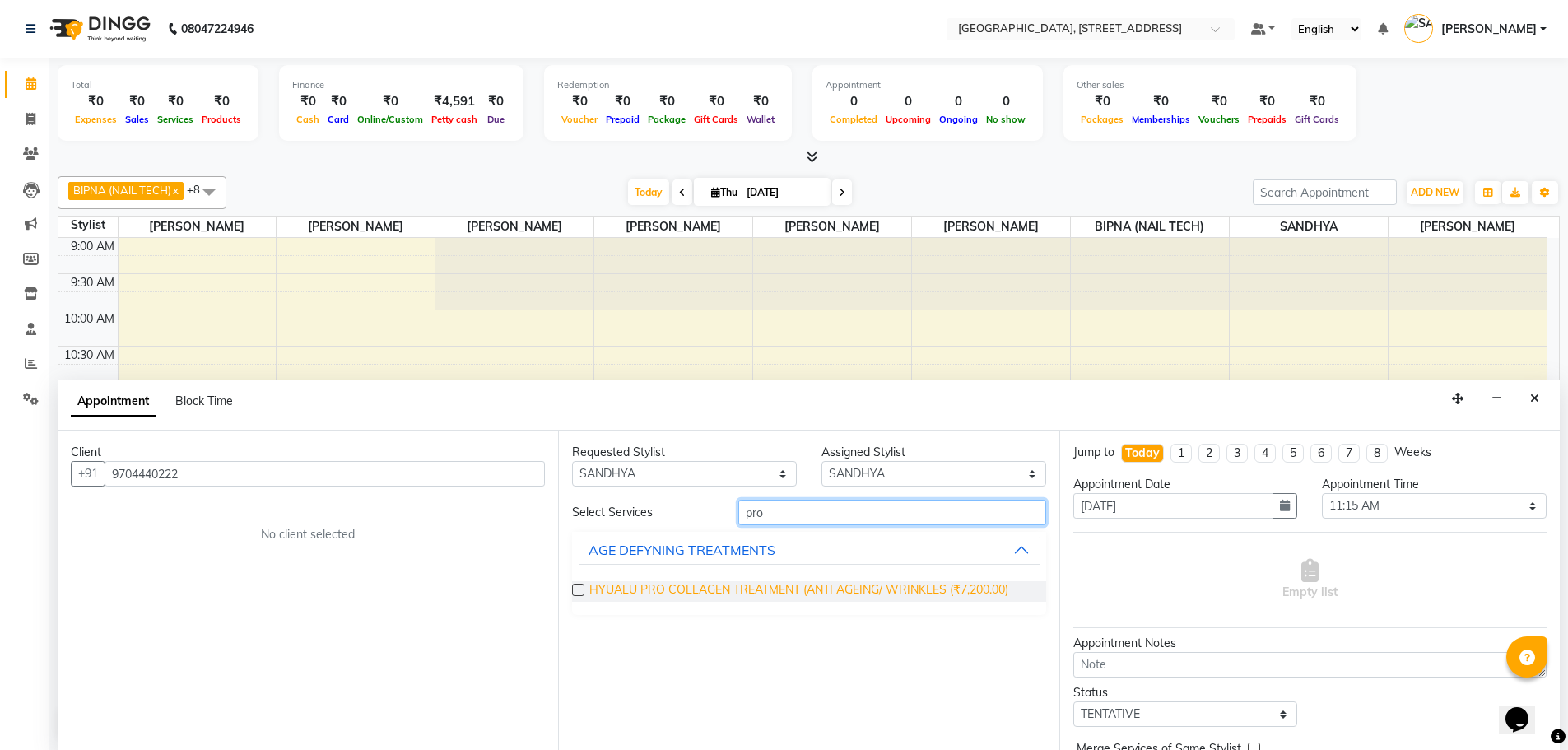
type input "pro"
click at [877, 597] on span "HYUALU PRO COLLAGEN TREATMENT (ANTI AGEING/ WRINKLES (₹7,200.00)" at bounding box center [798, 591] width 419 height 21
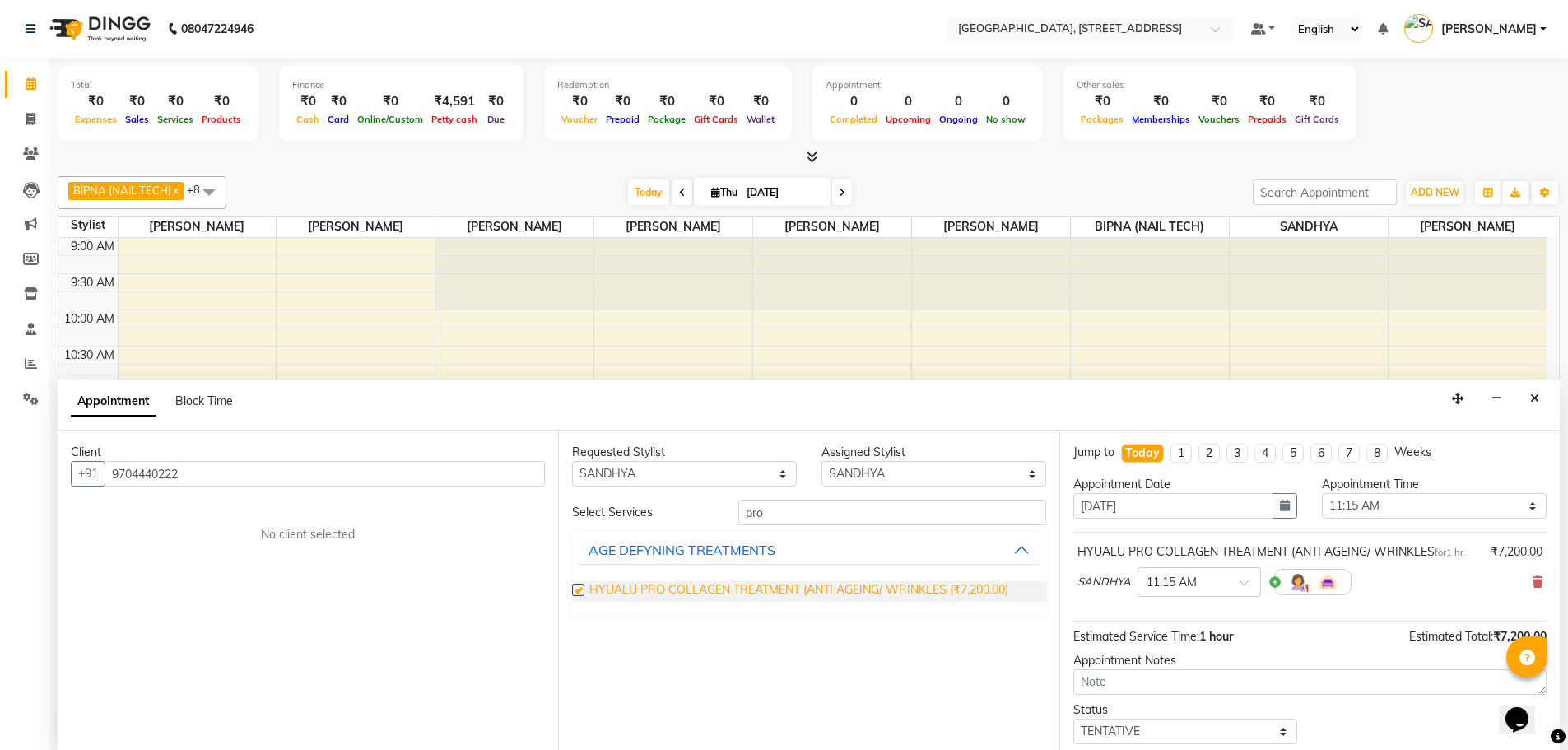
checkbox input "false"
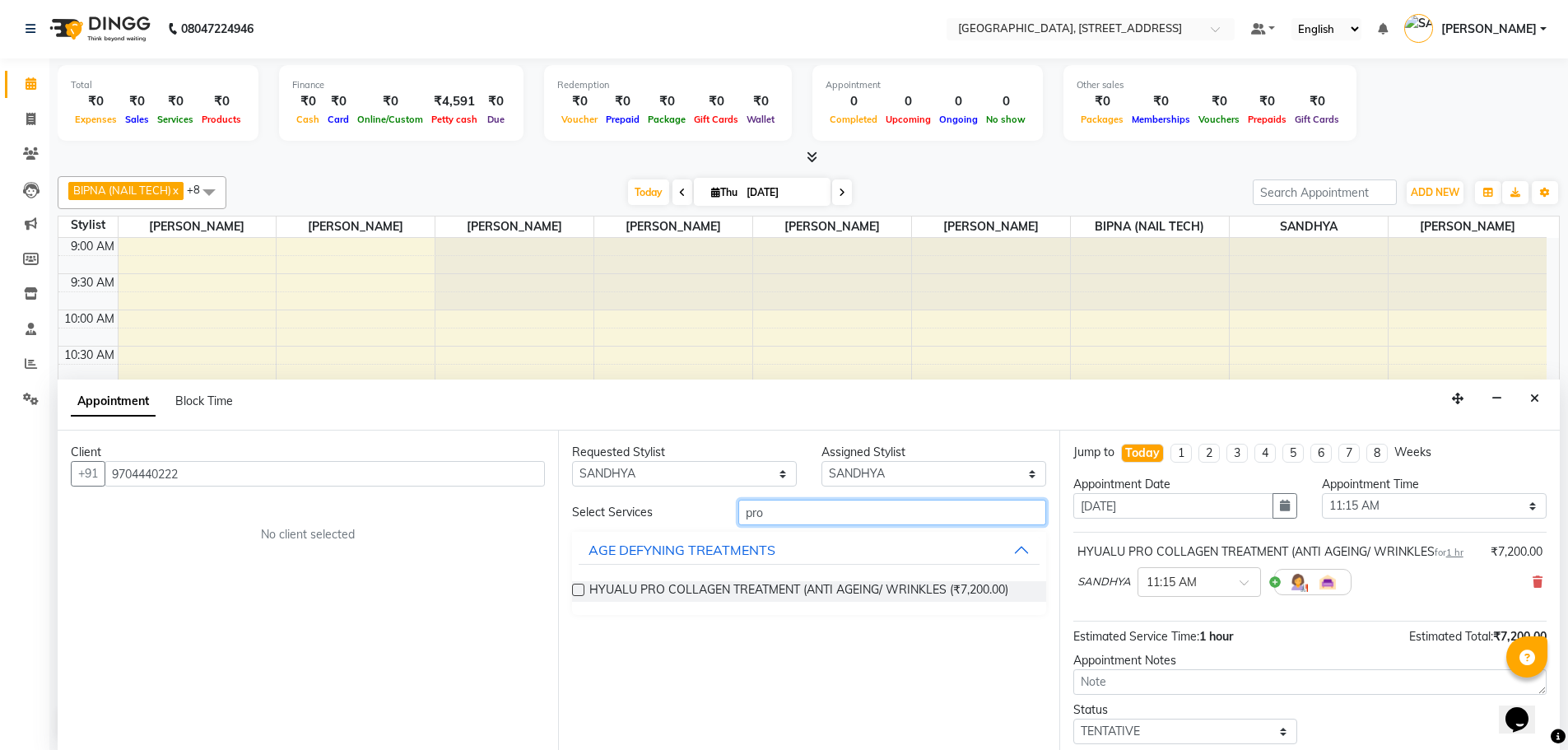
click at [782, 514] on input "pro" at bounding box center [892, 512] width 308 height 25
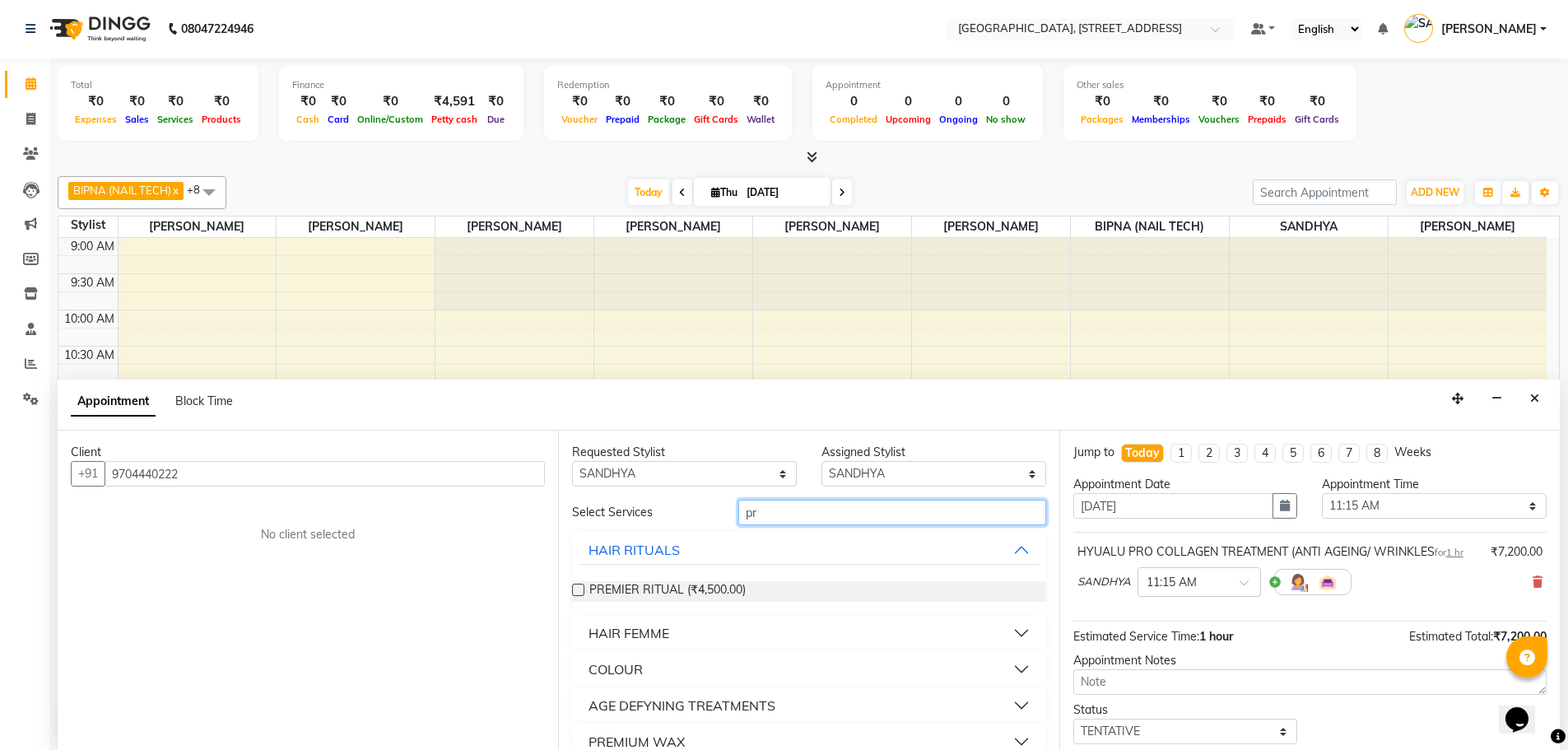
type input "p"
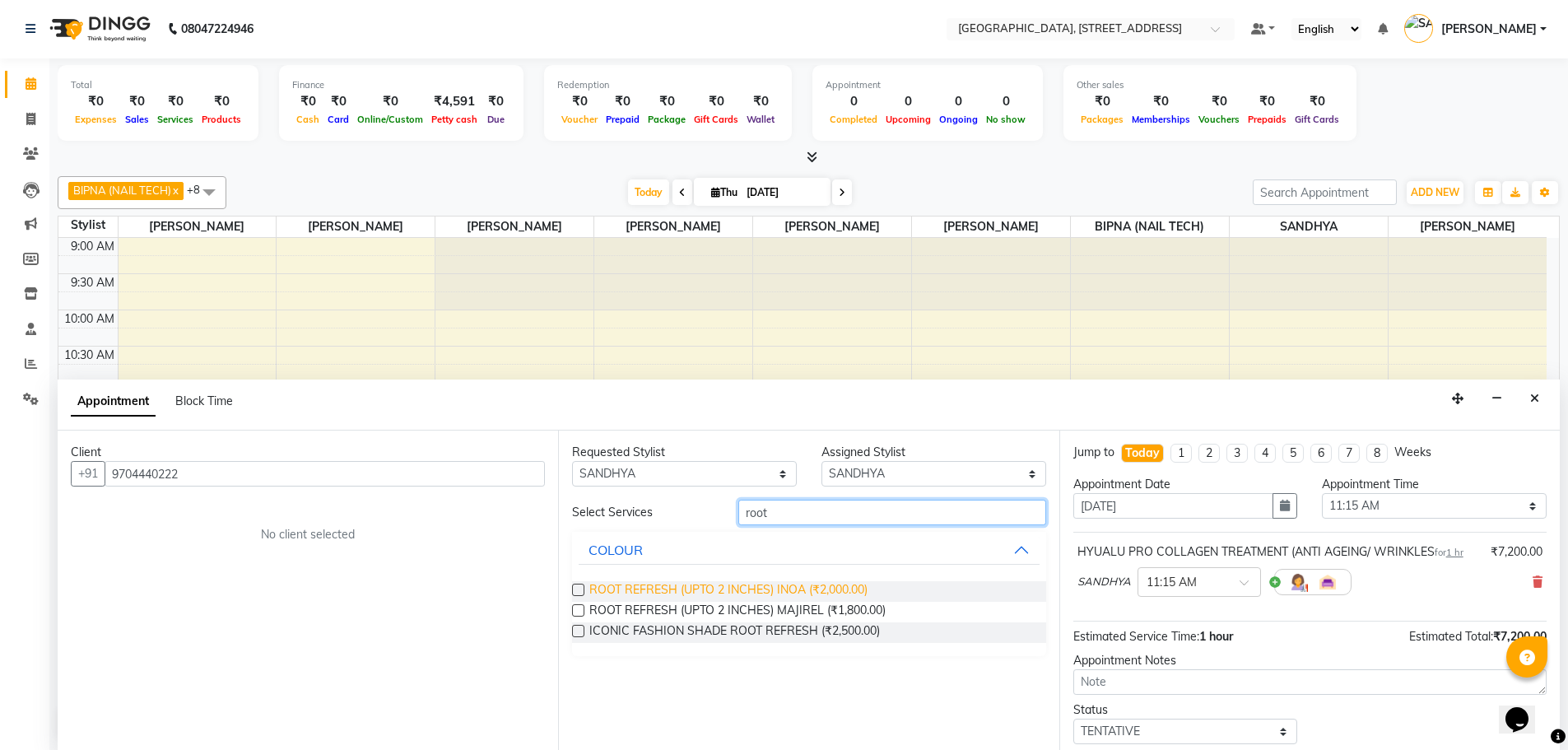
type input "root"
click at [642, 592] on span "ROOT REFRESH (UPTO 2 INCHES) INOA (₹2,000.00)" at bounding box center [728, 591] width 279 height 21
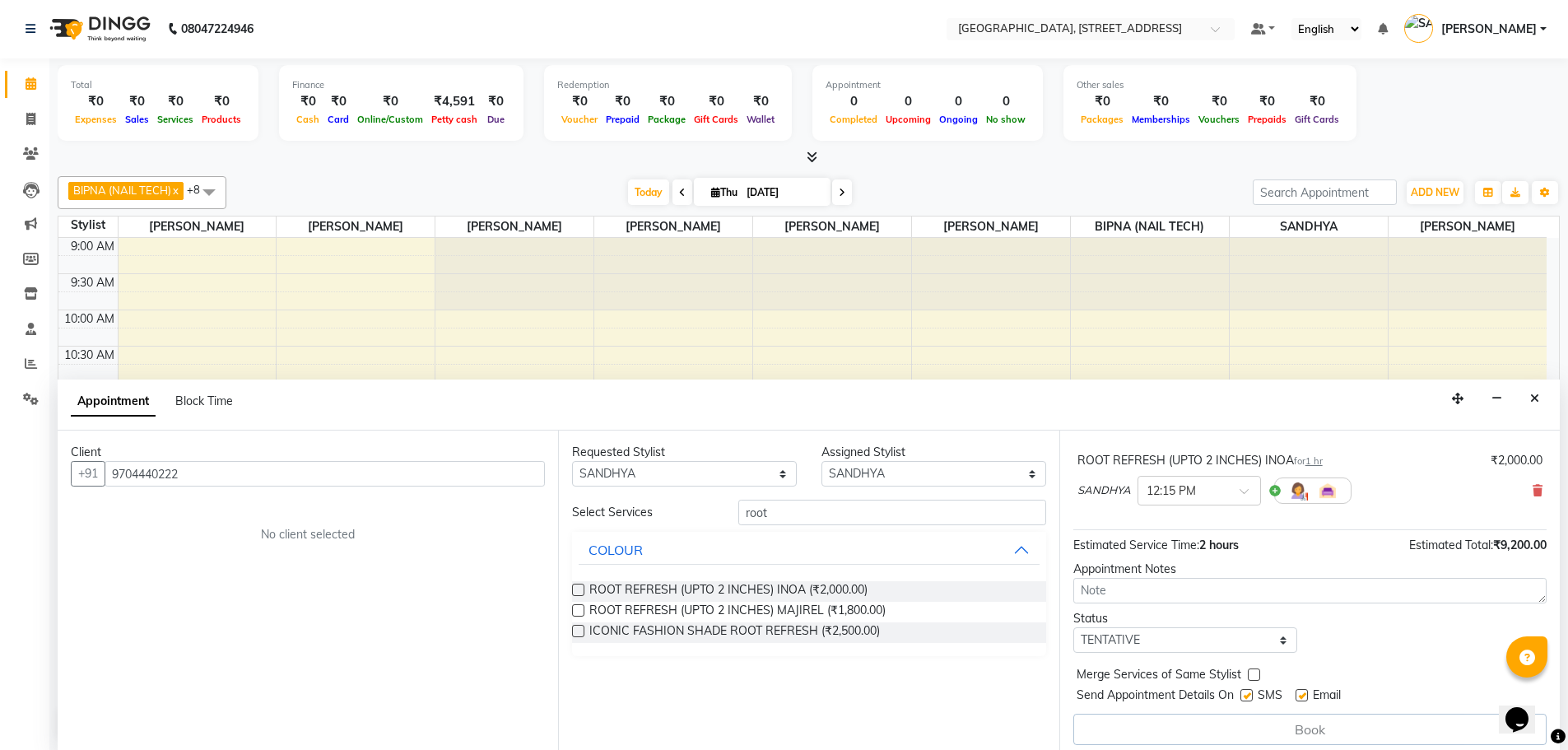
scroll to position [163, 0]
click at [578, 589] on label at bounding box center [578, 589] width 13 height 13
click at [578, 589] on input "checkbox" at bounding box center [577, 591] width 11 height 11
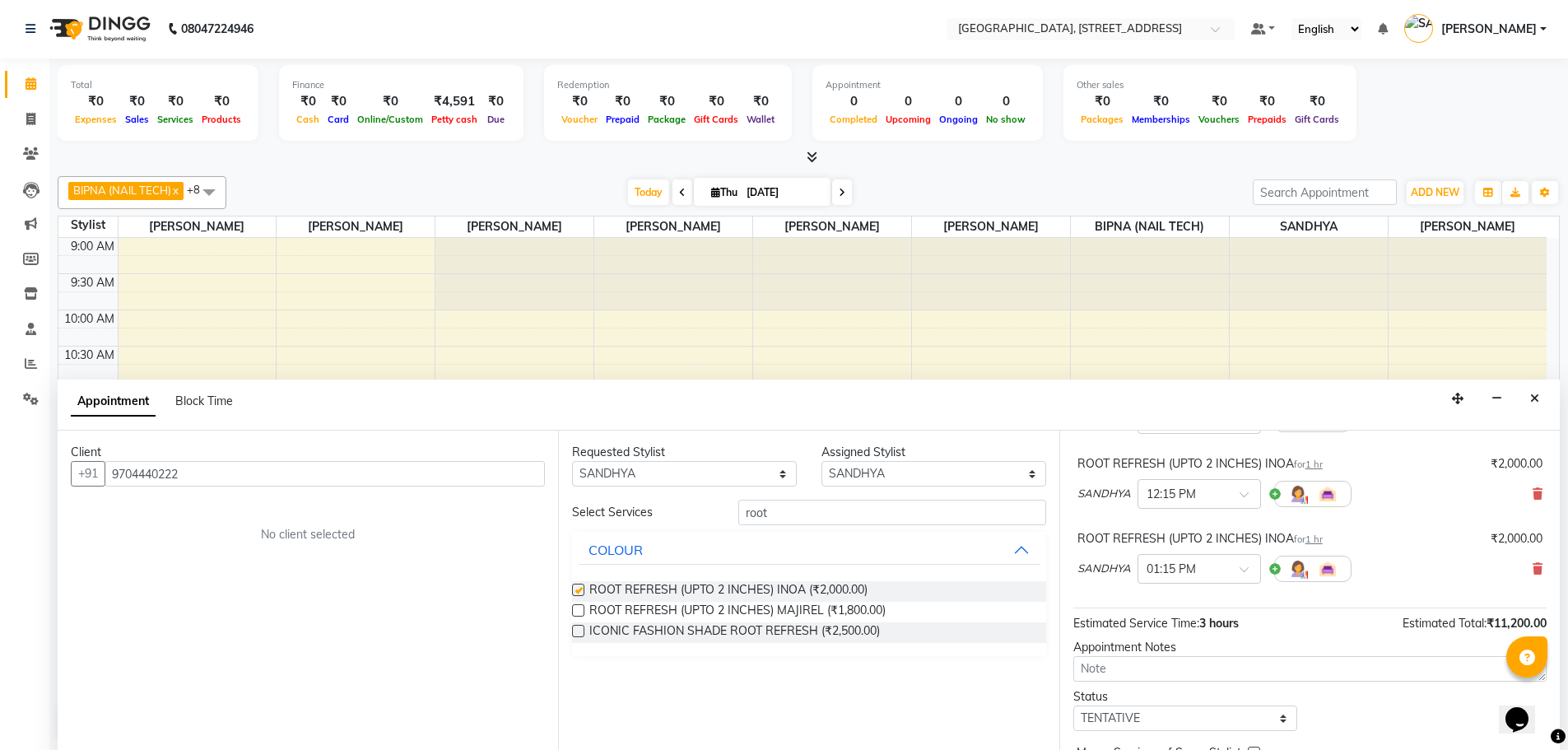
checkbox input "false"
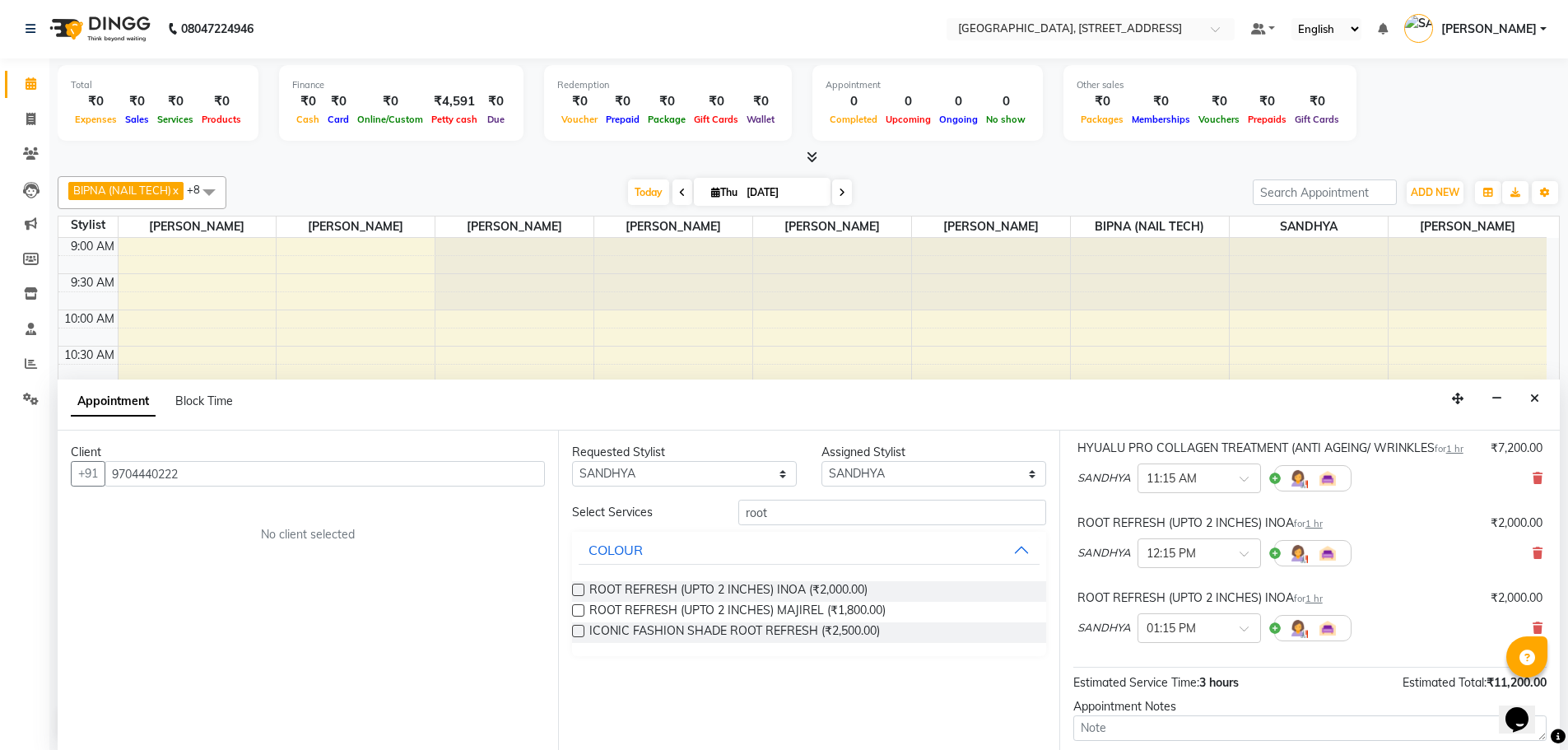
scroll to position [122, 0]
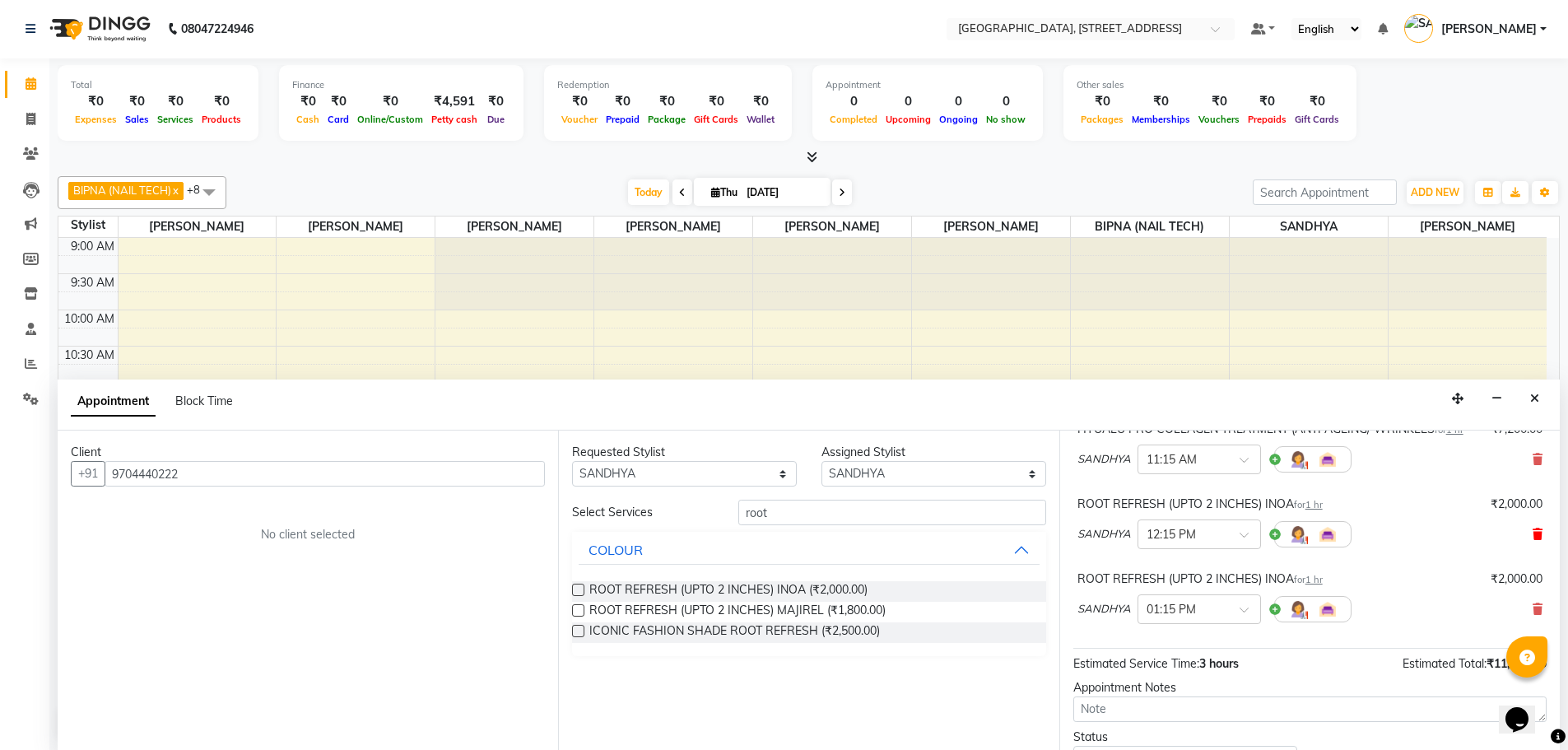
click at [1533, 535] on icon at bounding box center [1538, 534] width 10 height 12
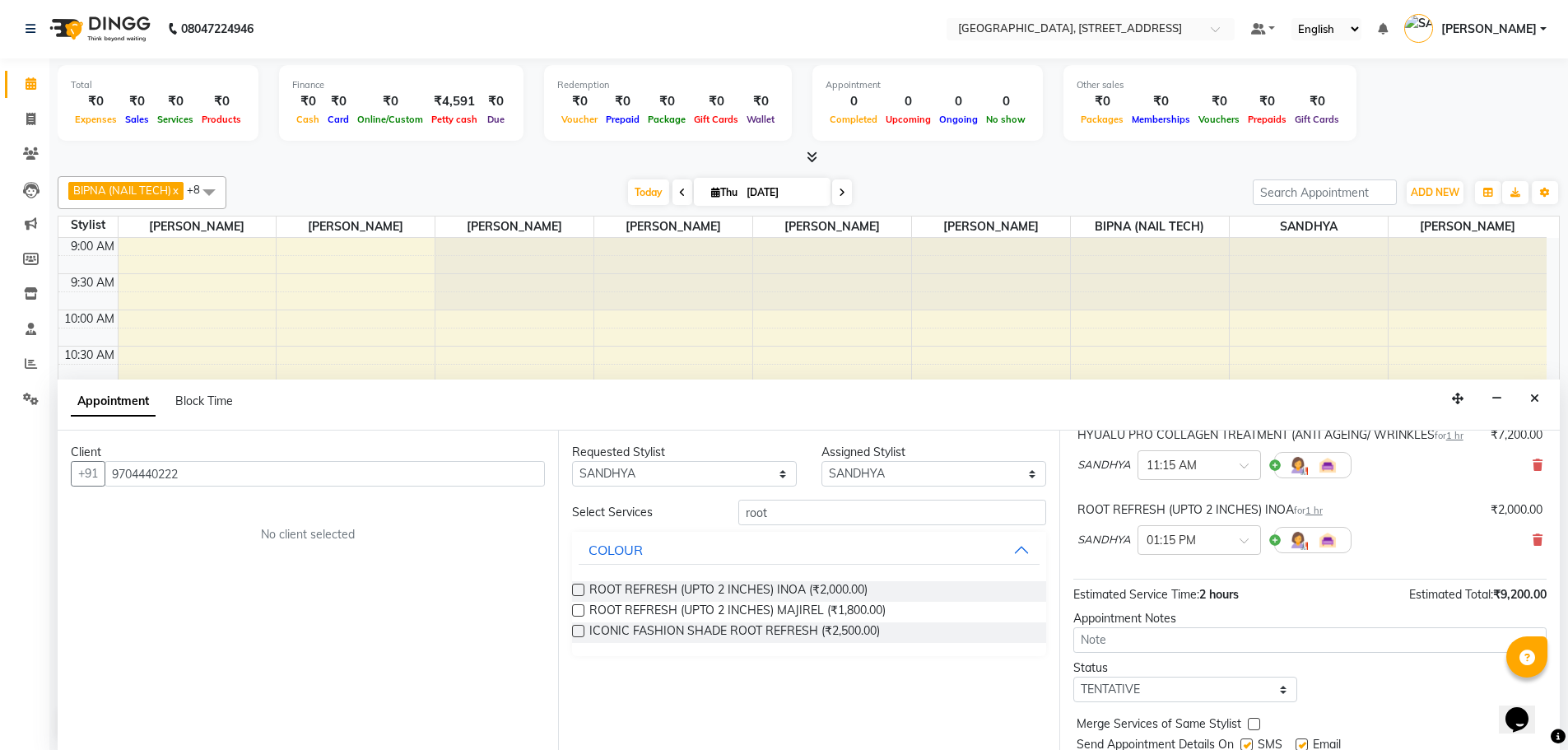
scroll to position [174, 0]
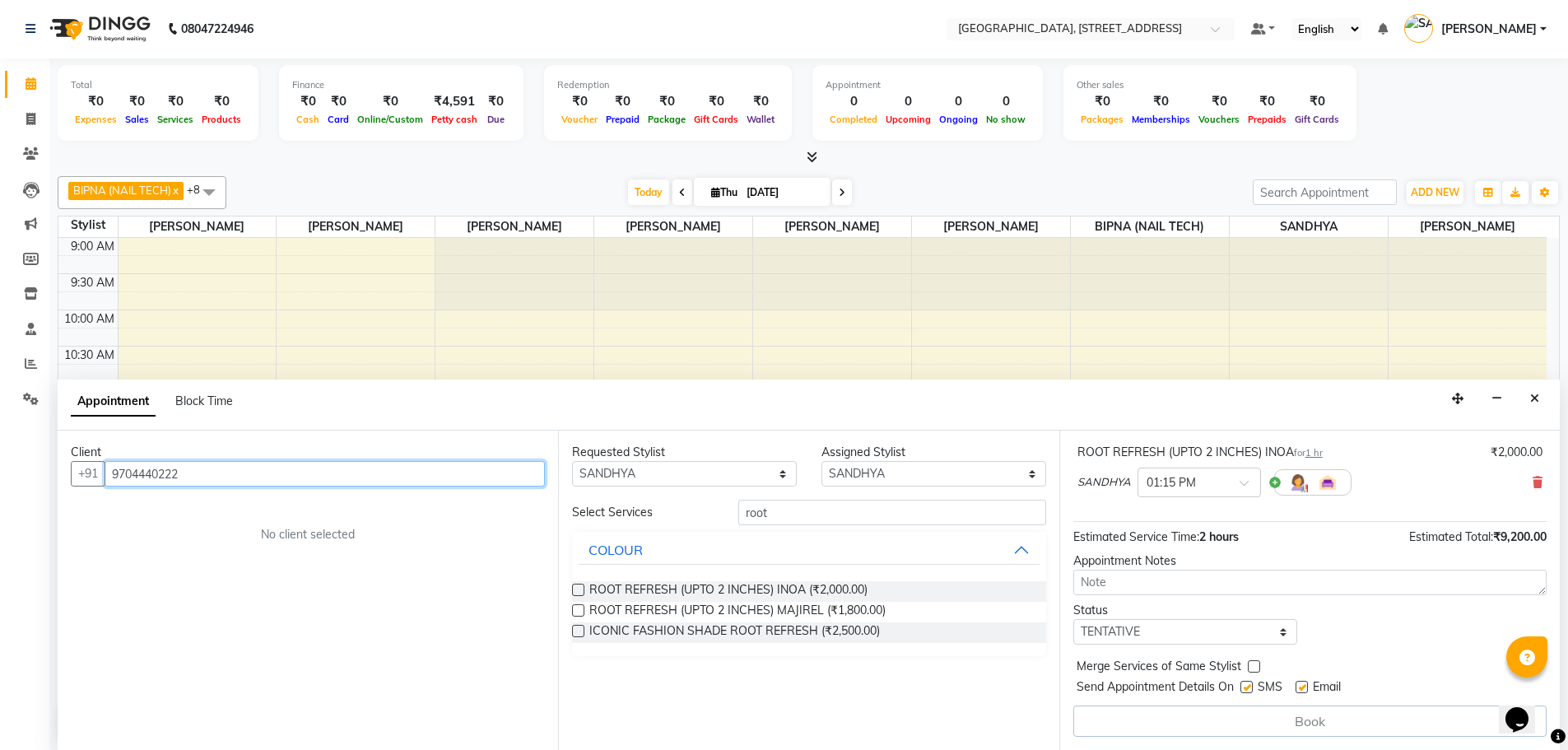
click at [200, 474] on input "9704440222" at bounding box center [325, 473] width 440 height 25
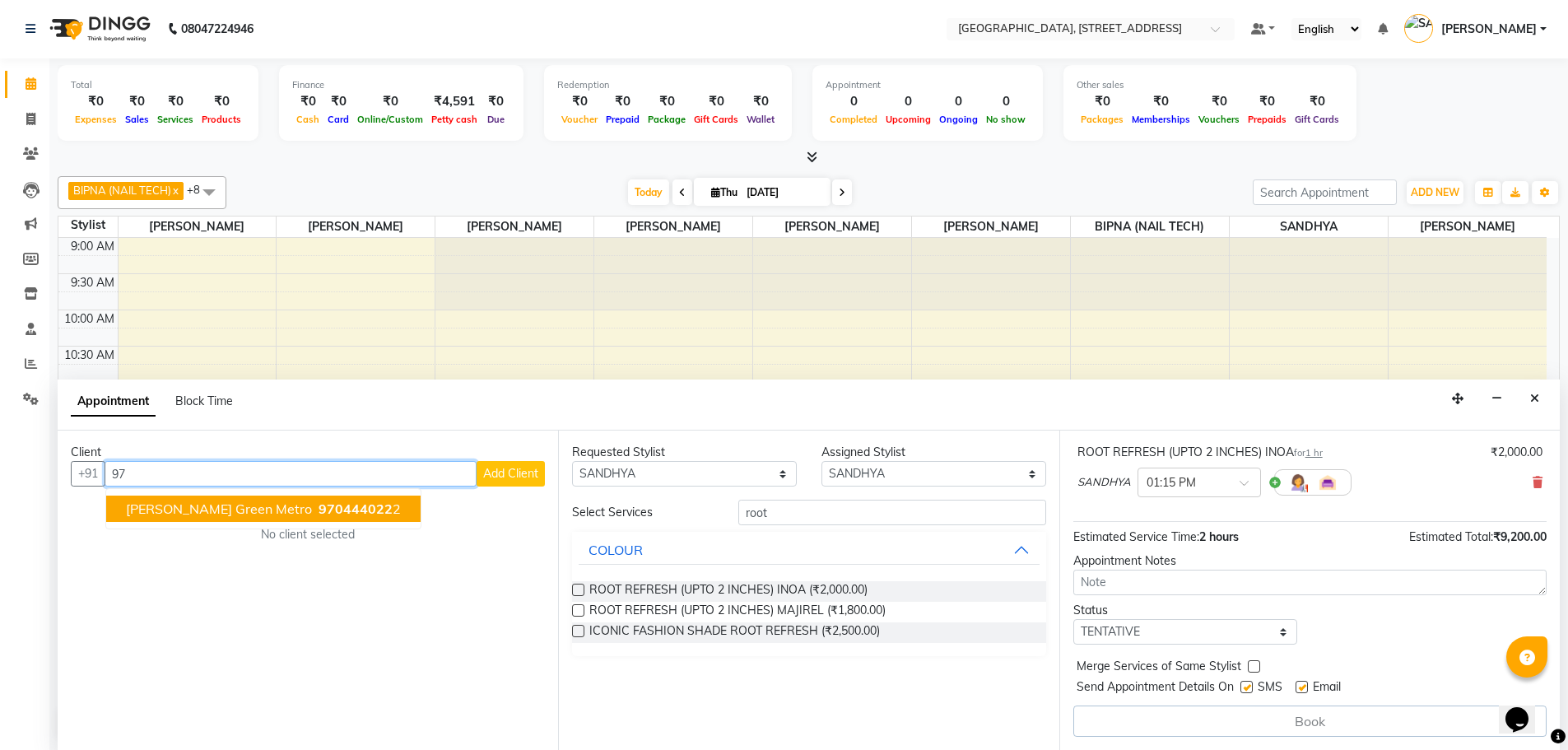
type input "9"
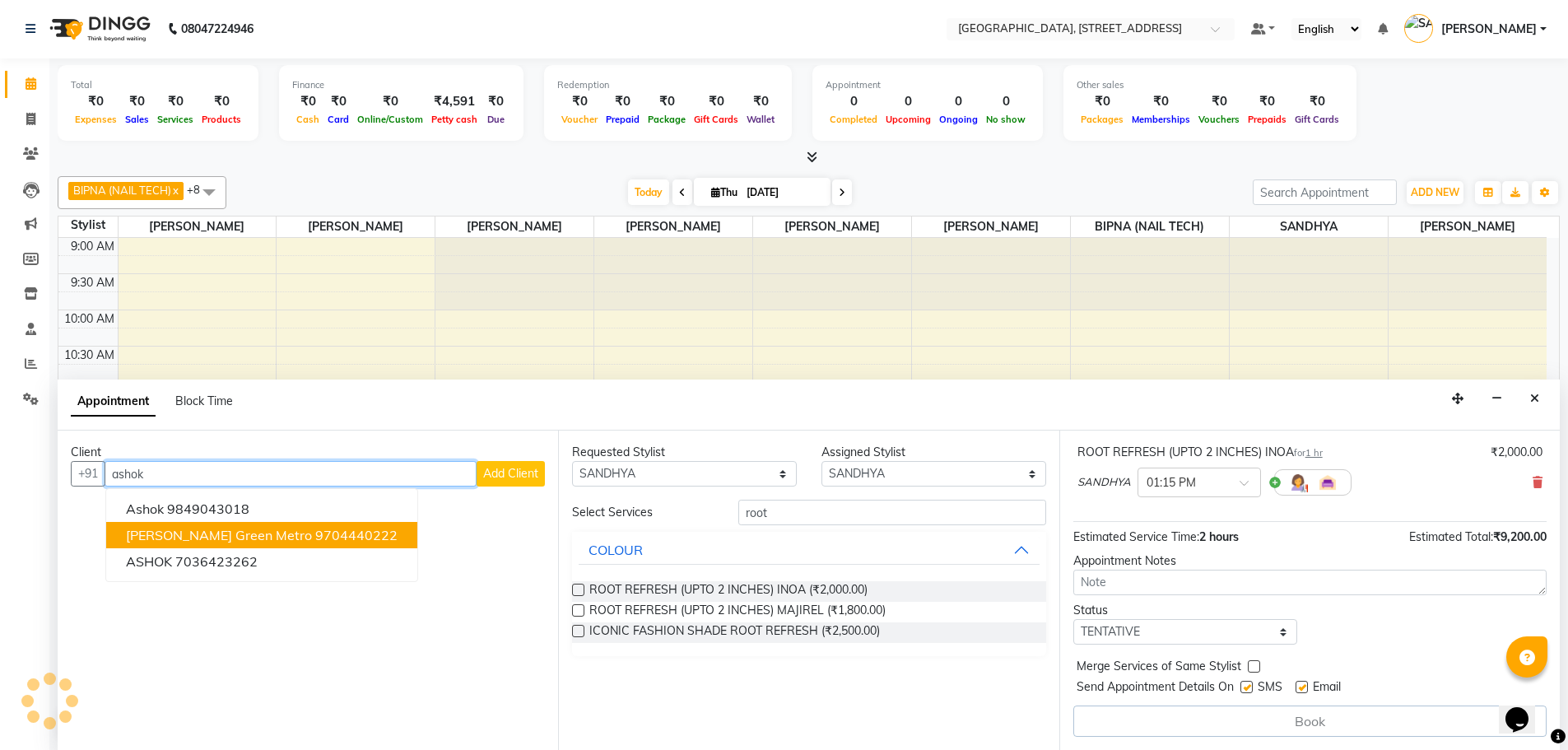
click at [227, 537] on span "Ashok Boddu Green Metro" at bounding box center [219, 535] width 186 height 17
type input "9704440222"
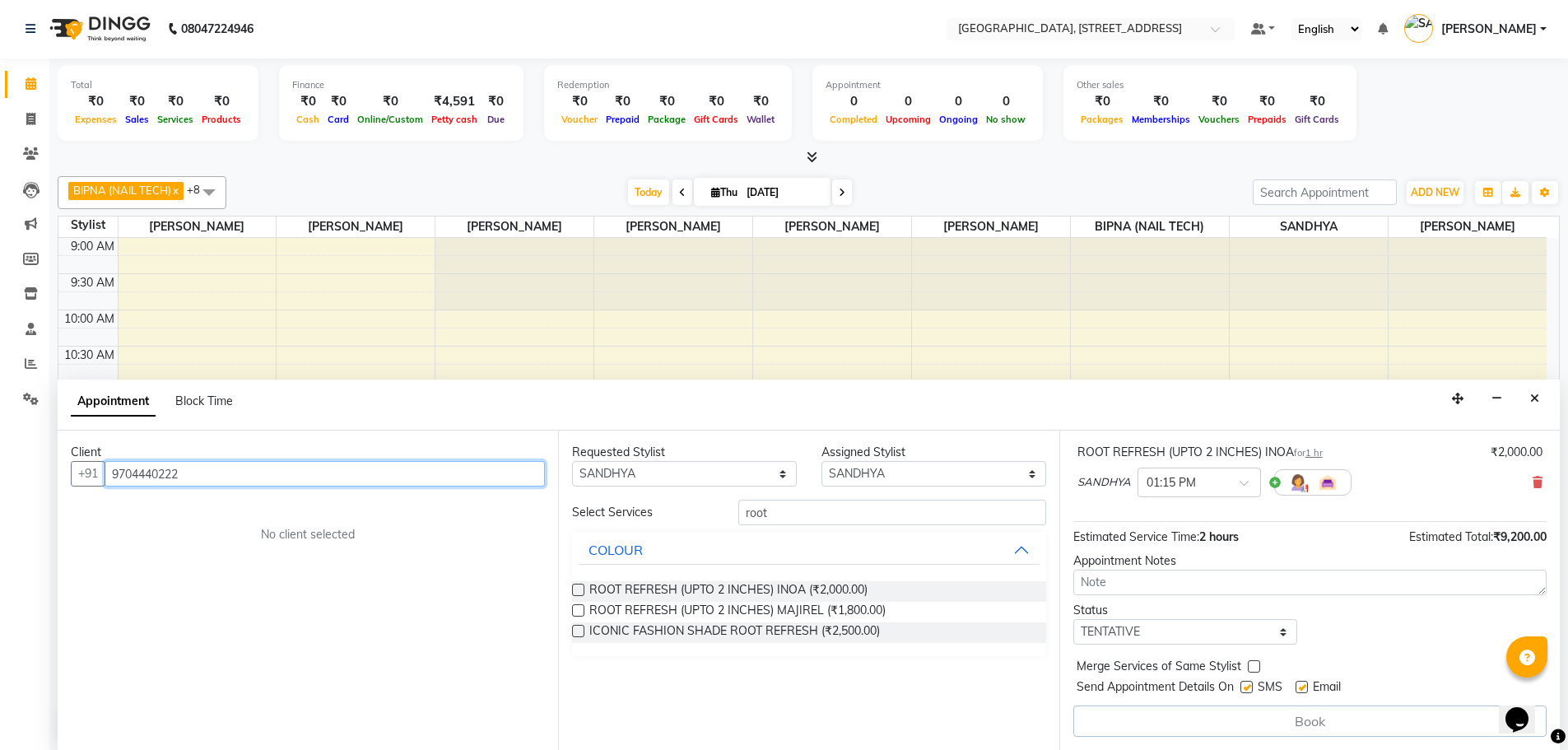
scroll to position [173, 0]
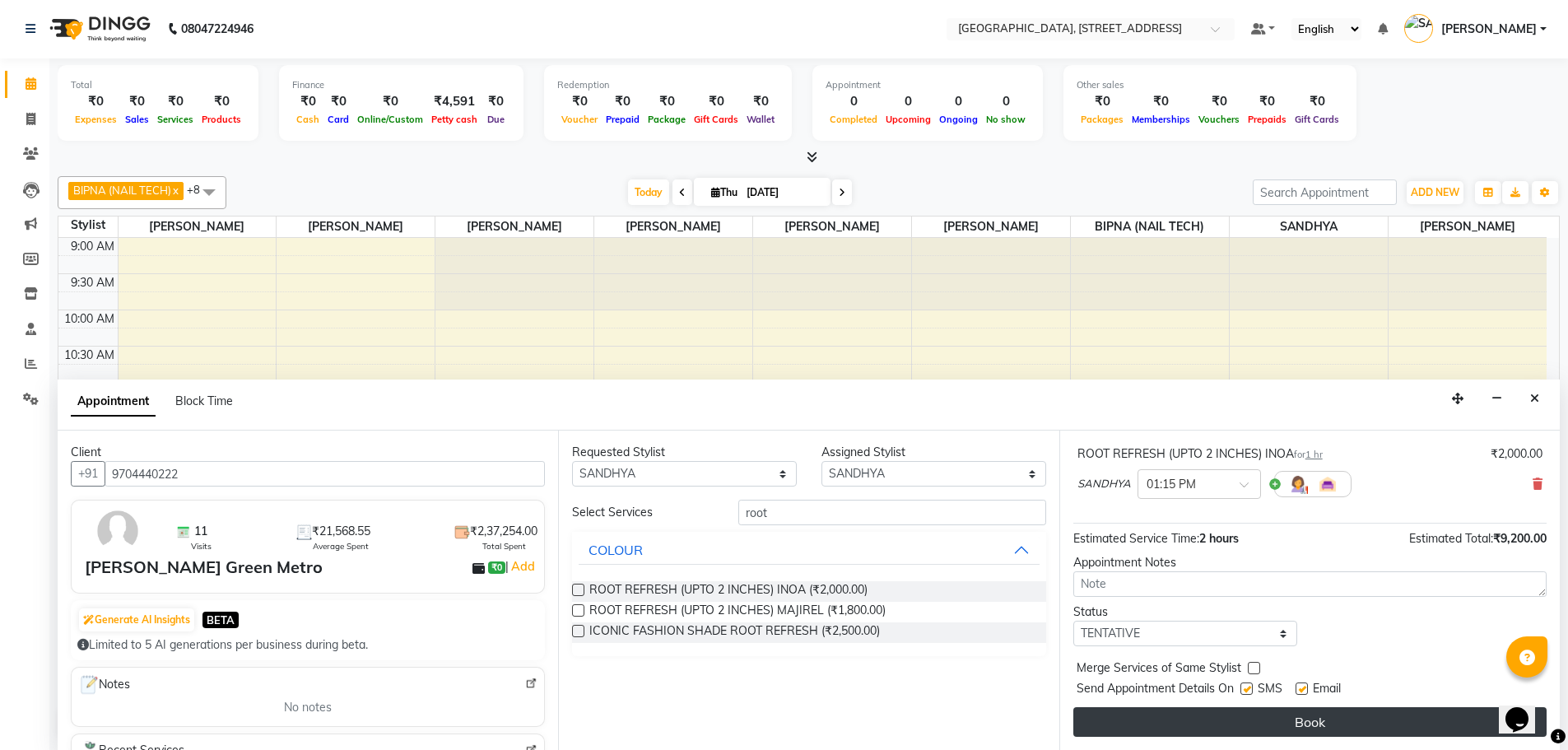
click at [1297, 721] on button "Book" at bounding box center [1310, 721] width 473 height 29
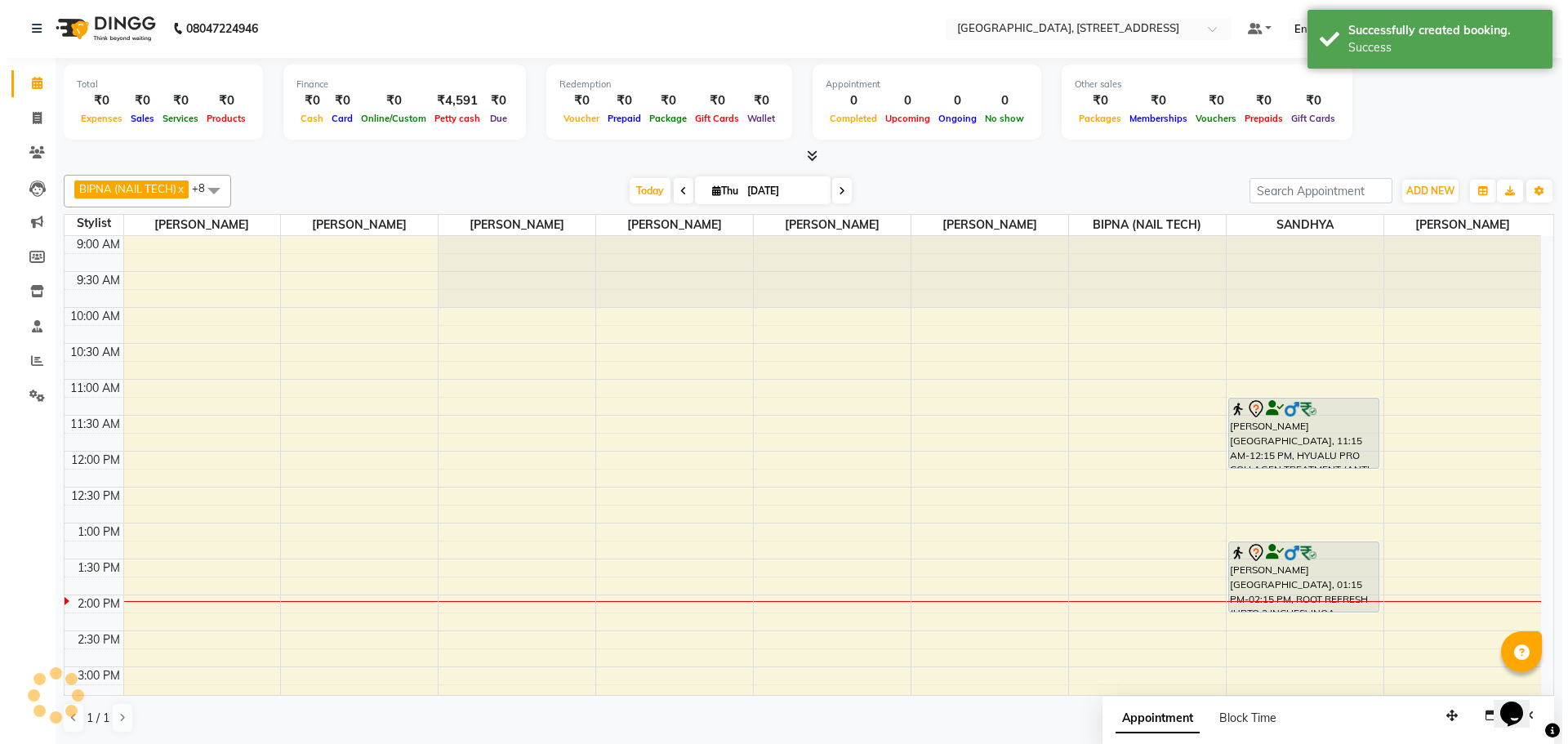
scroll to position [0, 0]
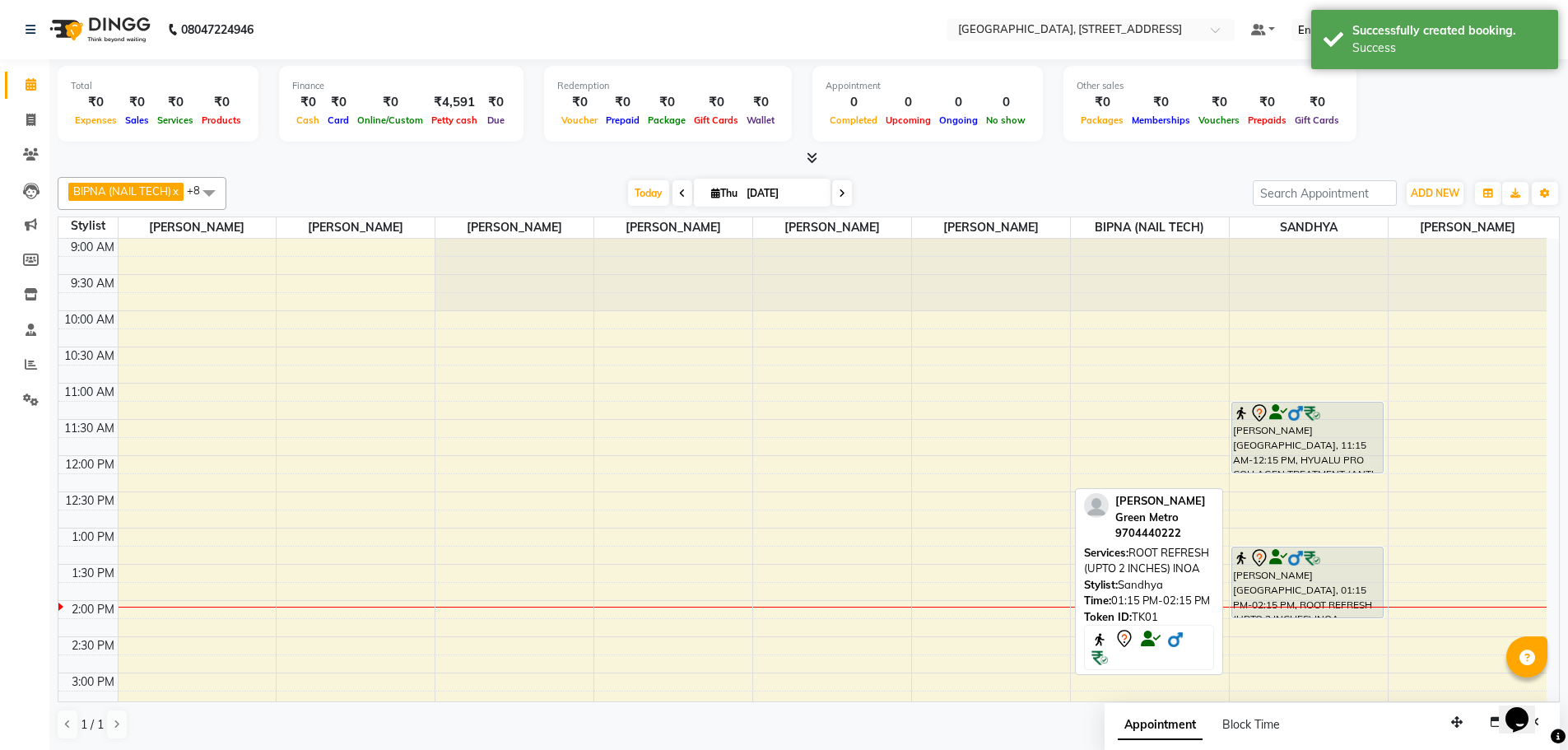
click at [1285, 590] on div "Ashok Boddu Green Metro, TK01, 01:15 PM-02:15 PM, ROOT REFRESH (UPTO 2 INCHES) …" at bounding box center [1307, 581] width 151 height 70
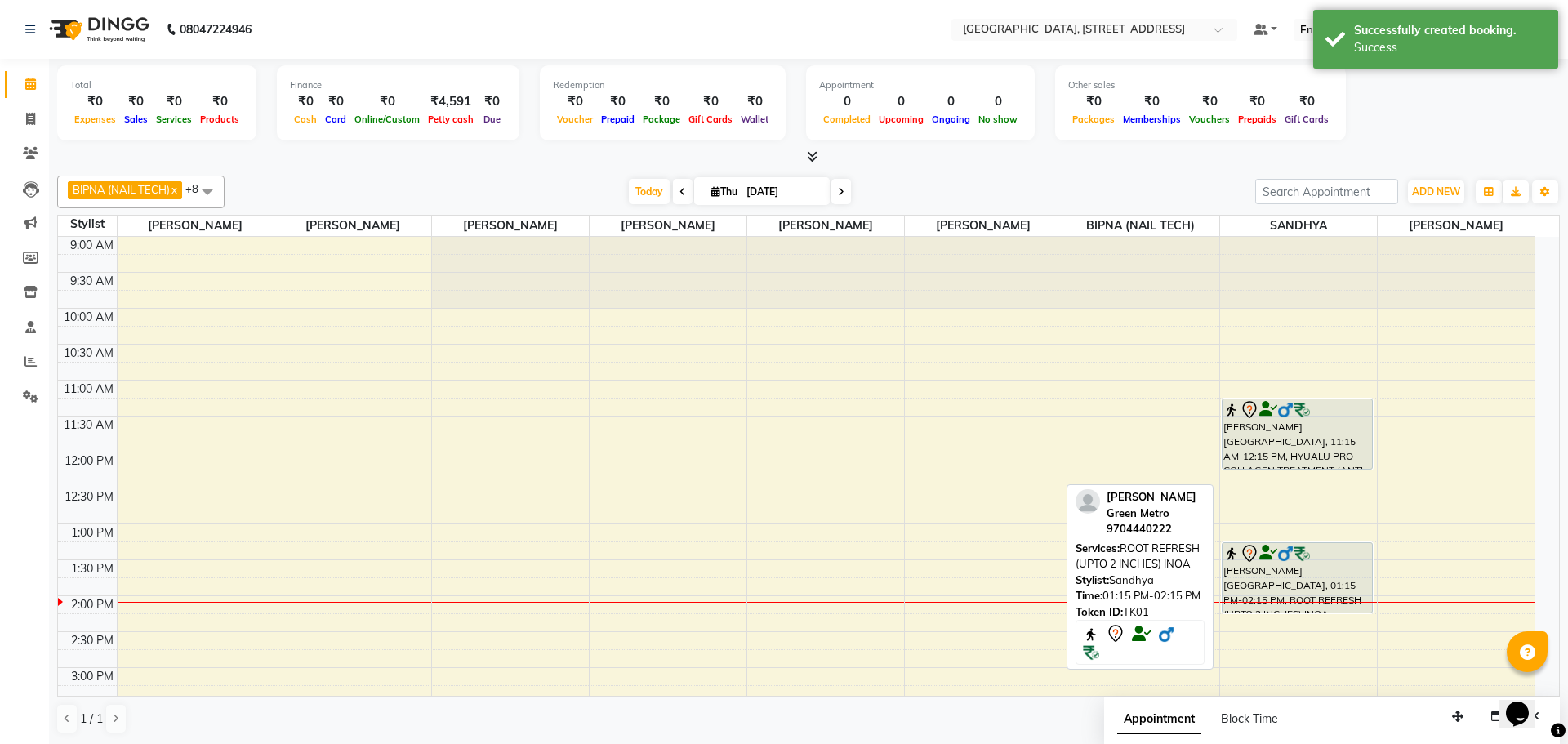
select select "7"
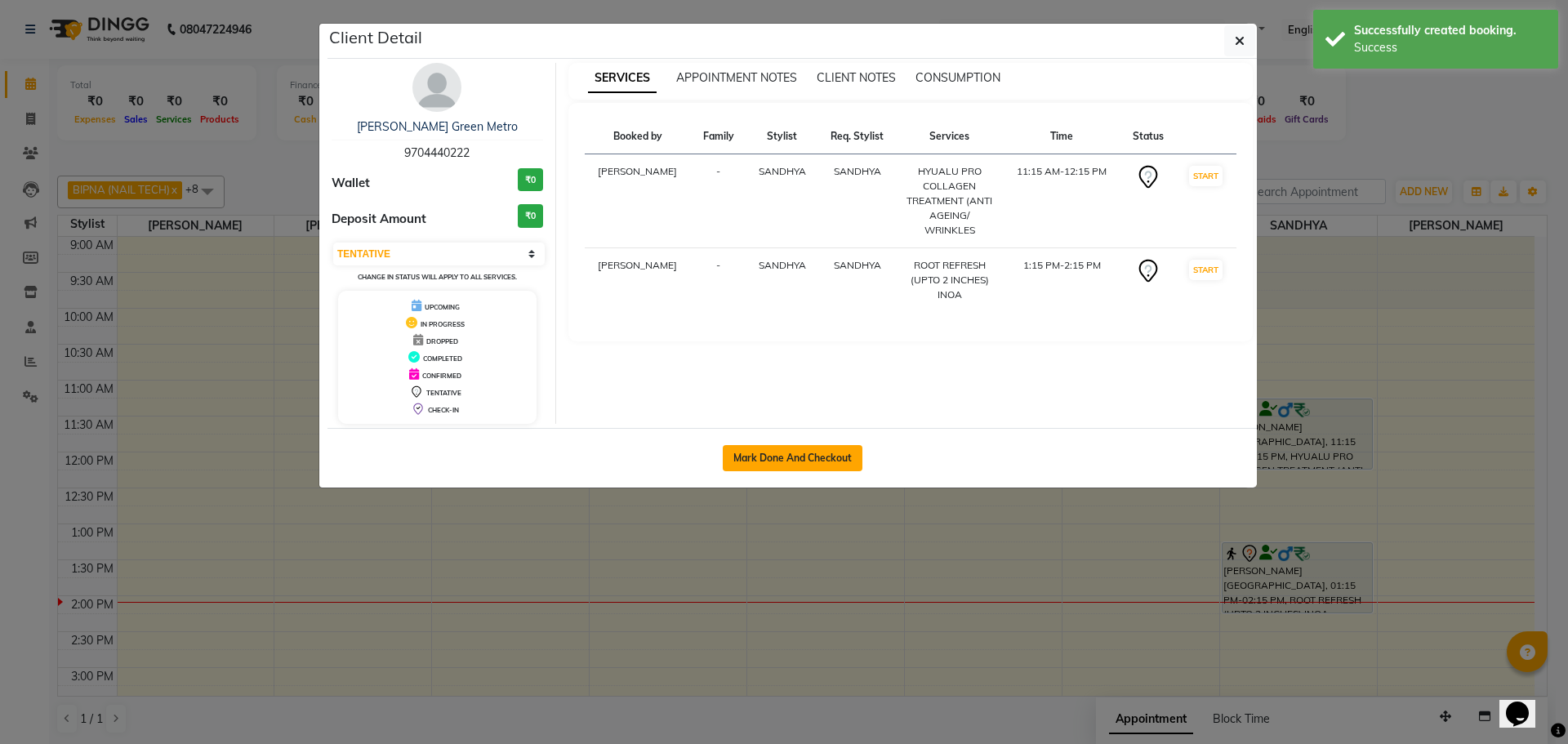
click at [776, 449] on button "Mark Done And Checkout" at bounding box center [793, 458] width 140 height 26
select select "service"
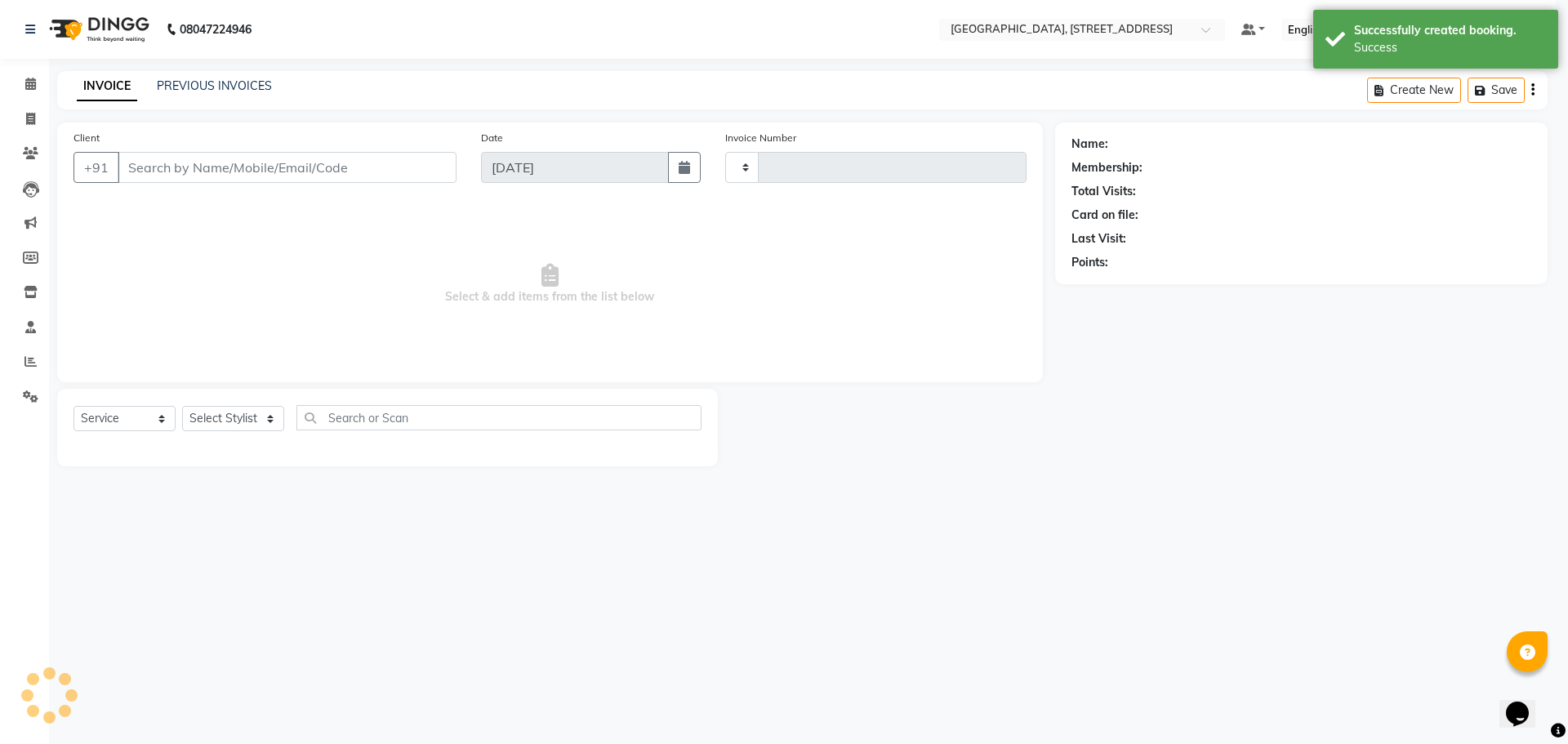
type input "0975"
select select "8062"
type input "9704440222"
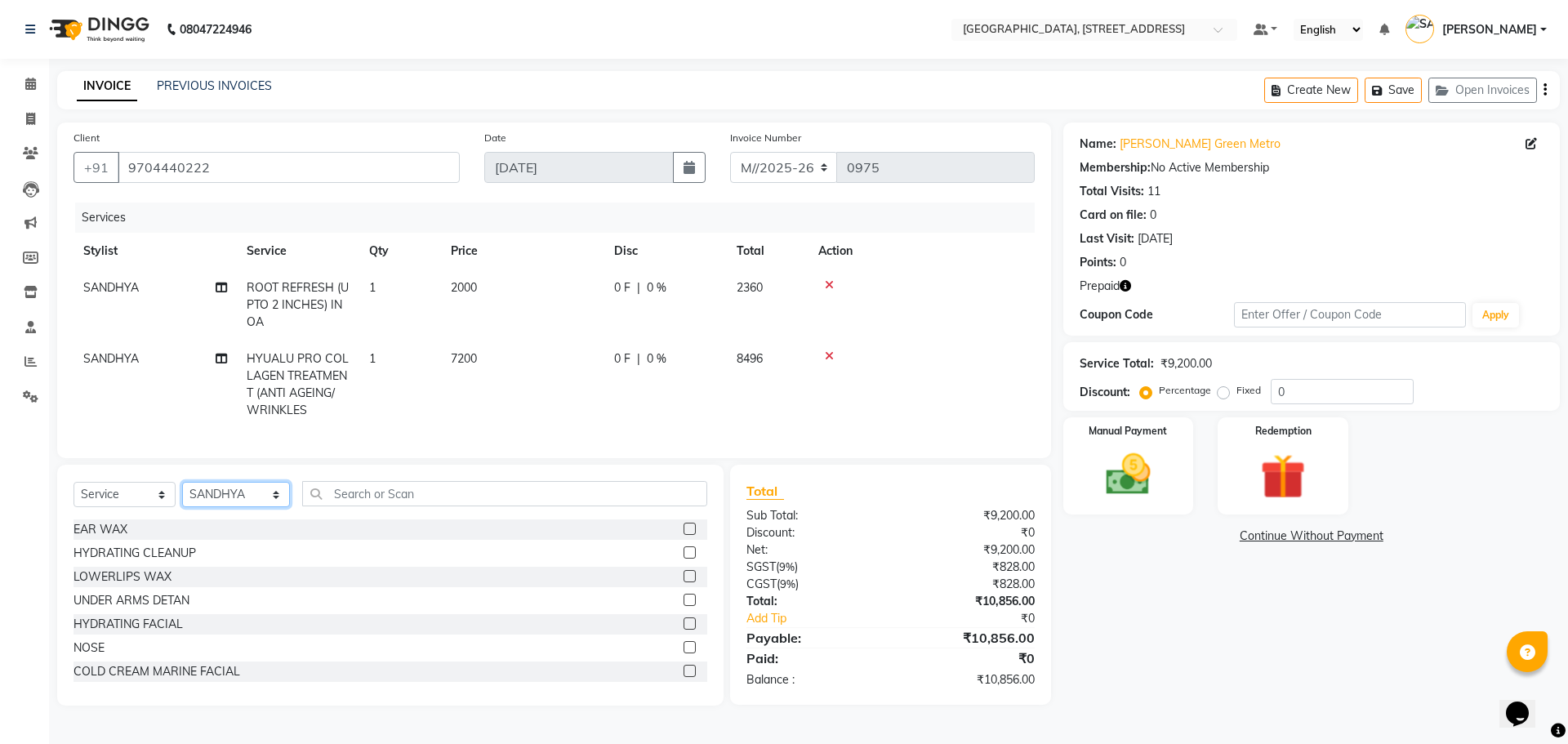
click at [246, 507] on select "Select Stylist ACCOUNTS BIPNA (NAIL TECH) ERIN CHONGLOI Floor use HARI MANGALI …" at bounding box center [236, 494] width 107 height 25
select select "68975"
click at [182, 494] on select "Select Stylist ACCOUNTS BIPNA (NAIL TECH) ERIN CHONGLOI Floor use HARI MANGALI …" at bounding box center [236, 494] width 107 height 25
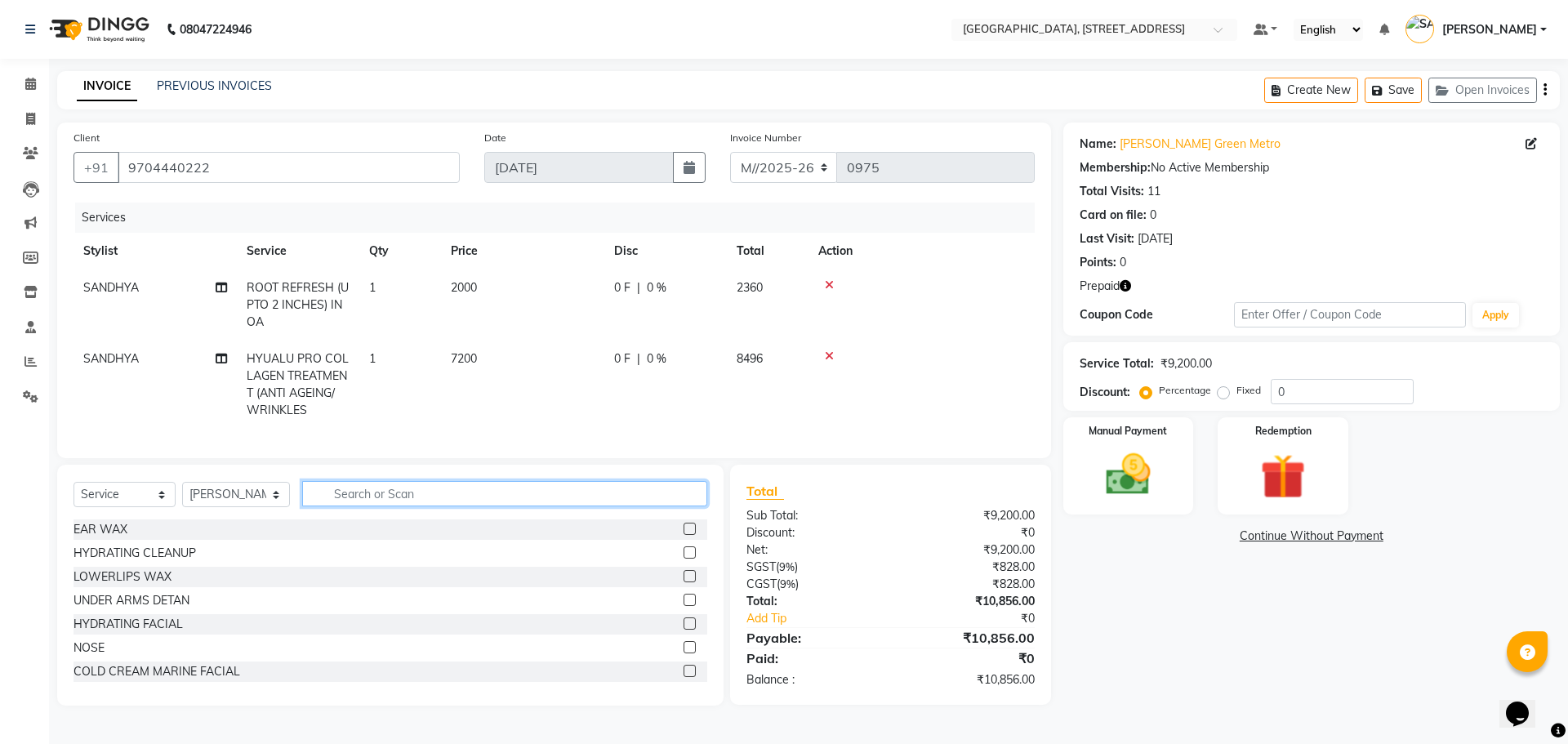
click at [351, 506] on input "text" at bounding box center [505, 494] width 406 height 25
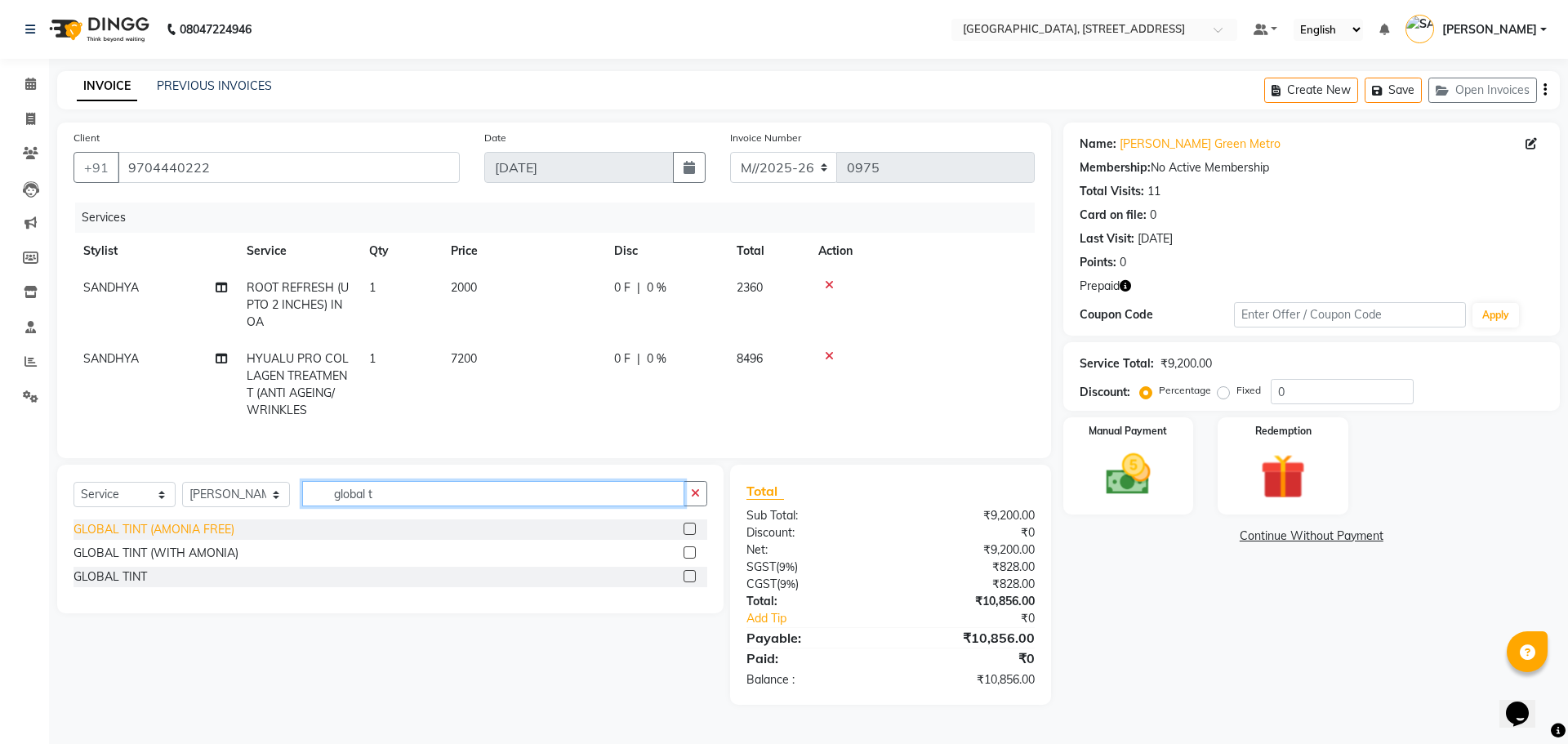
type input "global t"
click at [193, 537] on div "GLOBAL TINT (AMONIA FREE)" at bounding box center [153, 529] width 161 height 17
checkbox input "false"
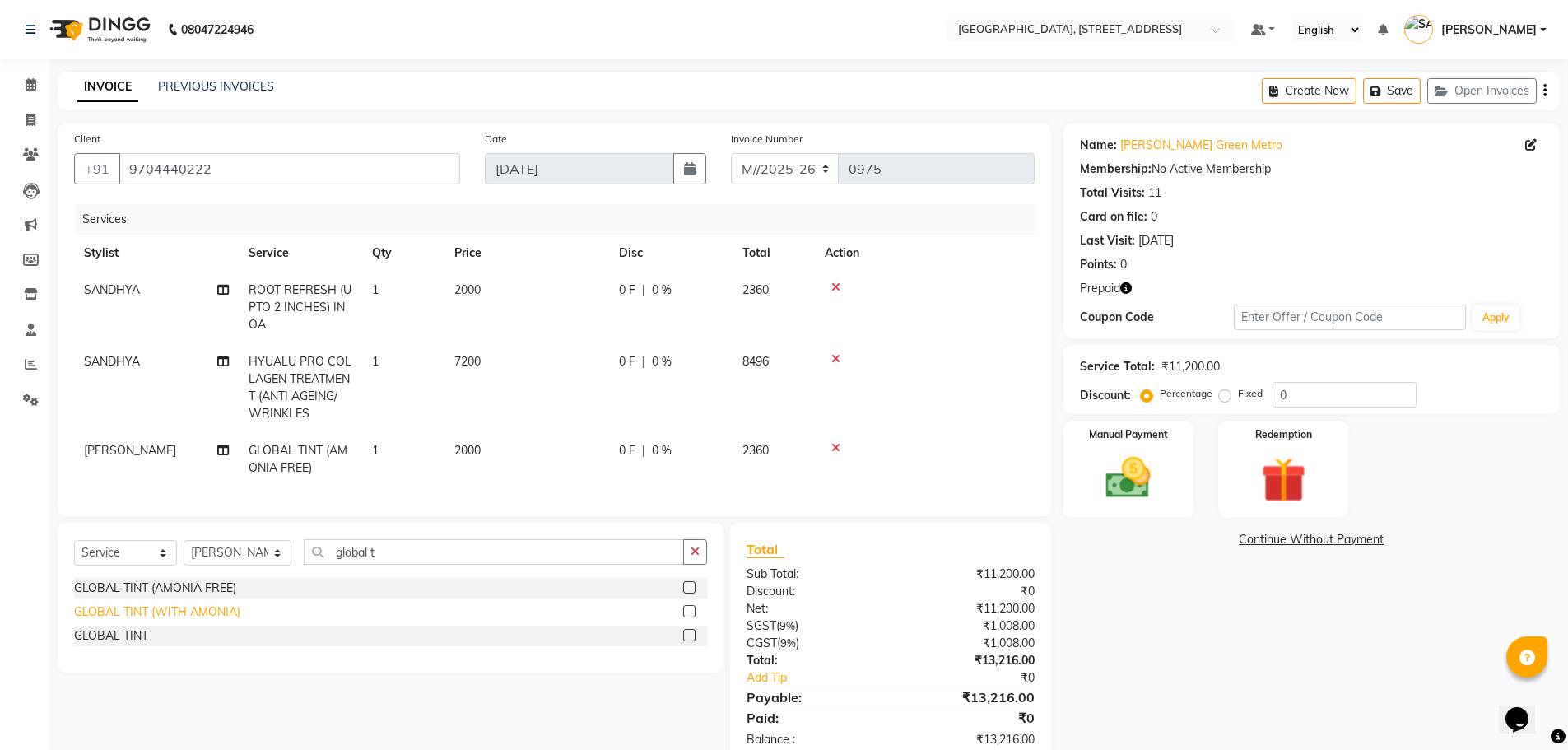
click at [216, 621] on div "GLOBAL TINT (WITH AMONIA)" at bounding box center [157, 612] width 166 height 18
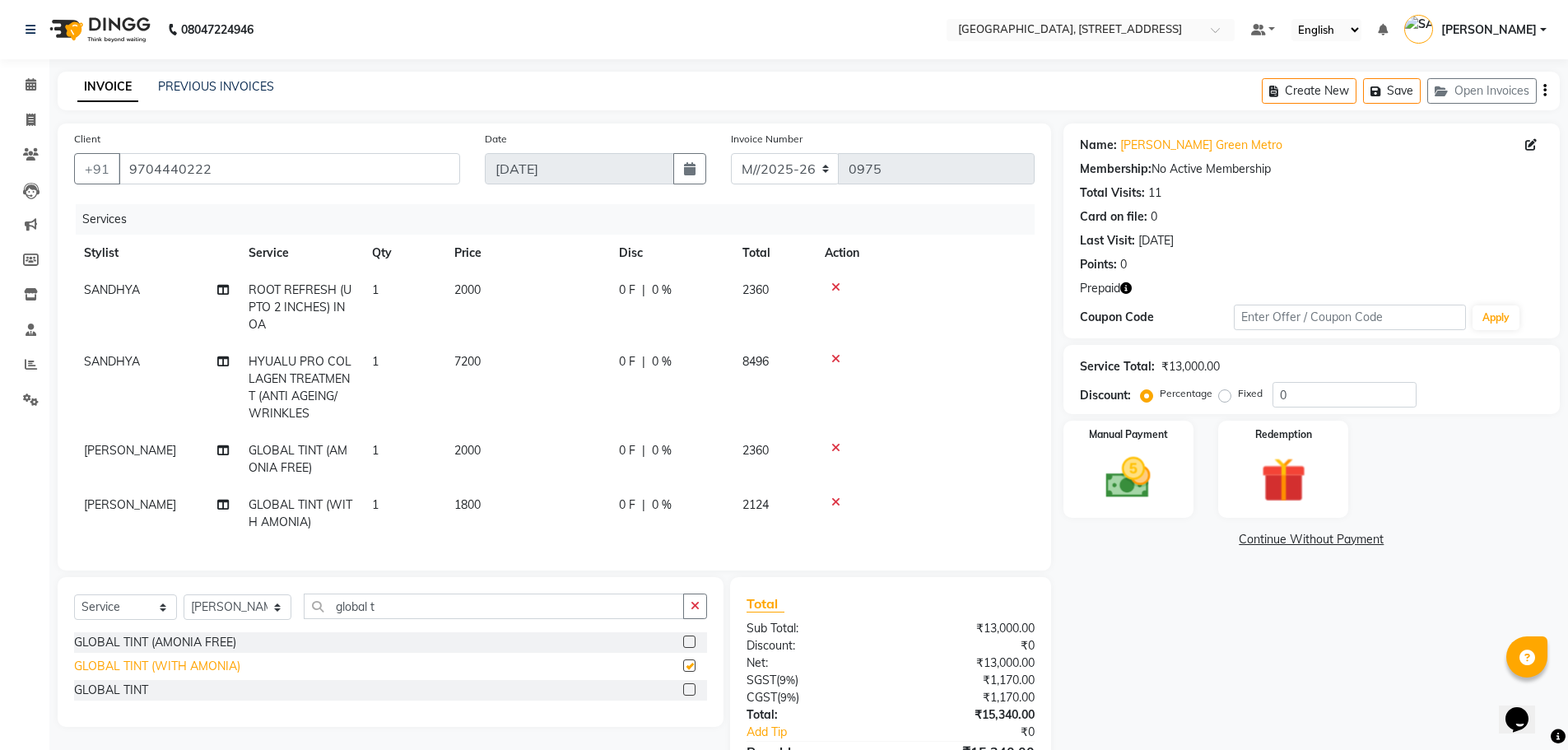
checkbox input "false"
click at [836, 497] on icon at bounding box center [836, 503] width 9 height 12
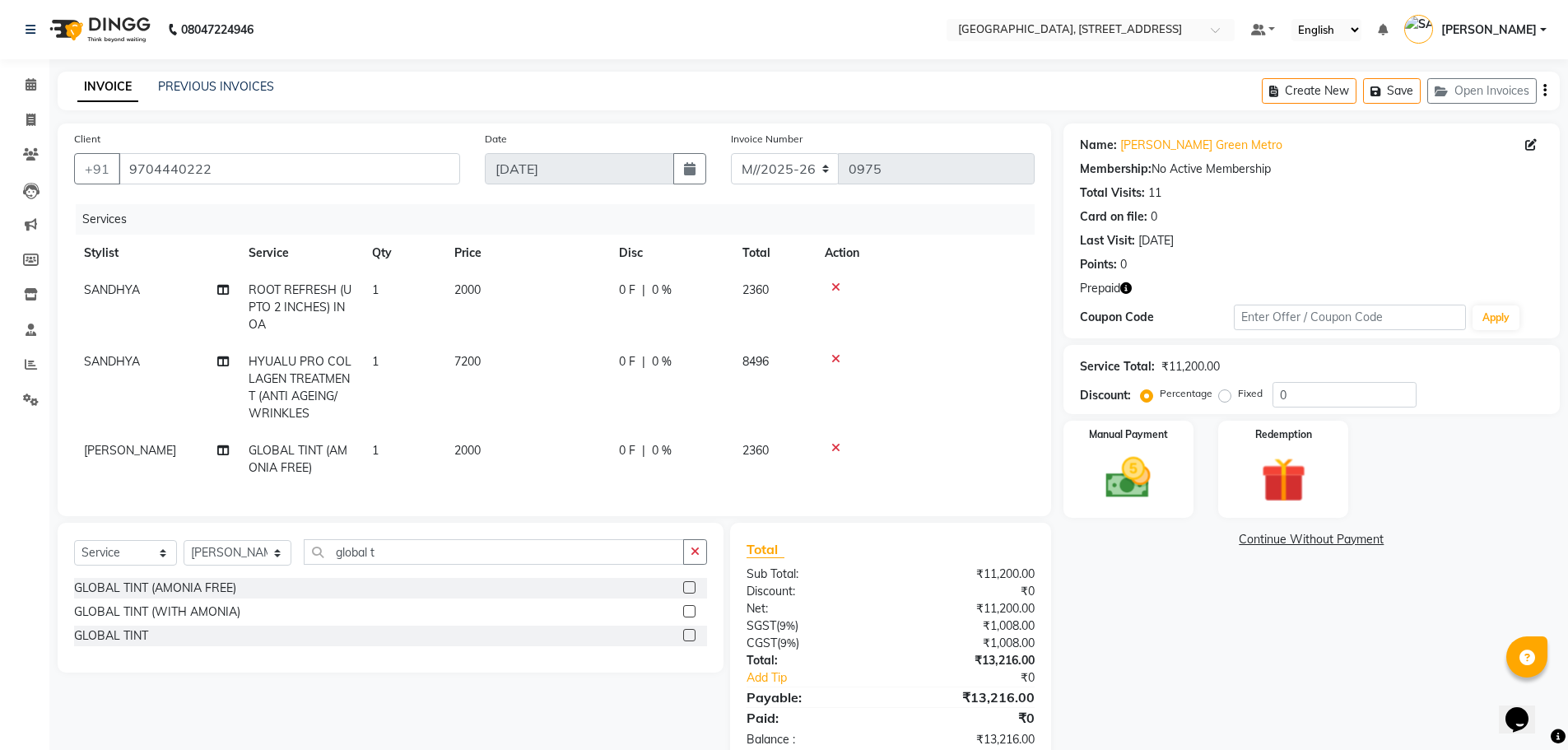
click at [470, 451] on span "2000" at bounding box center [466, 451] width 26 height 15
select select "68975"
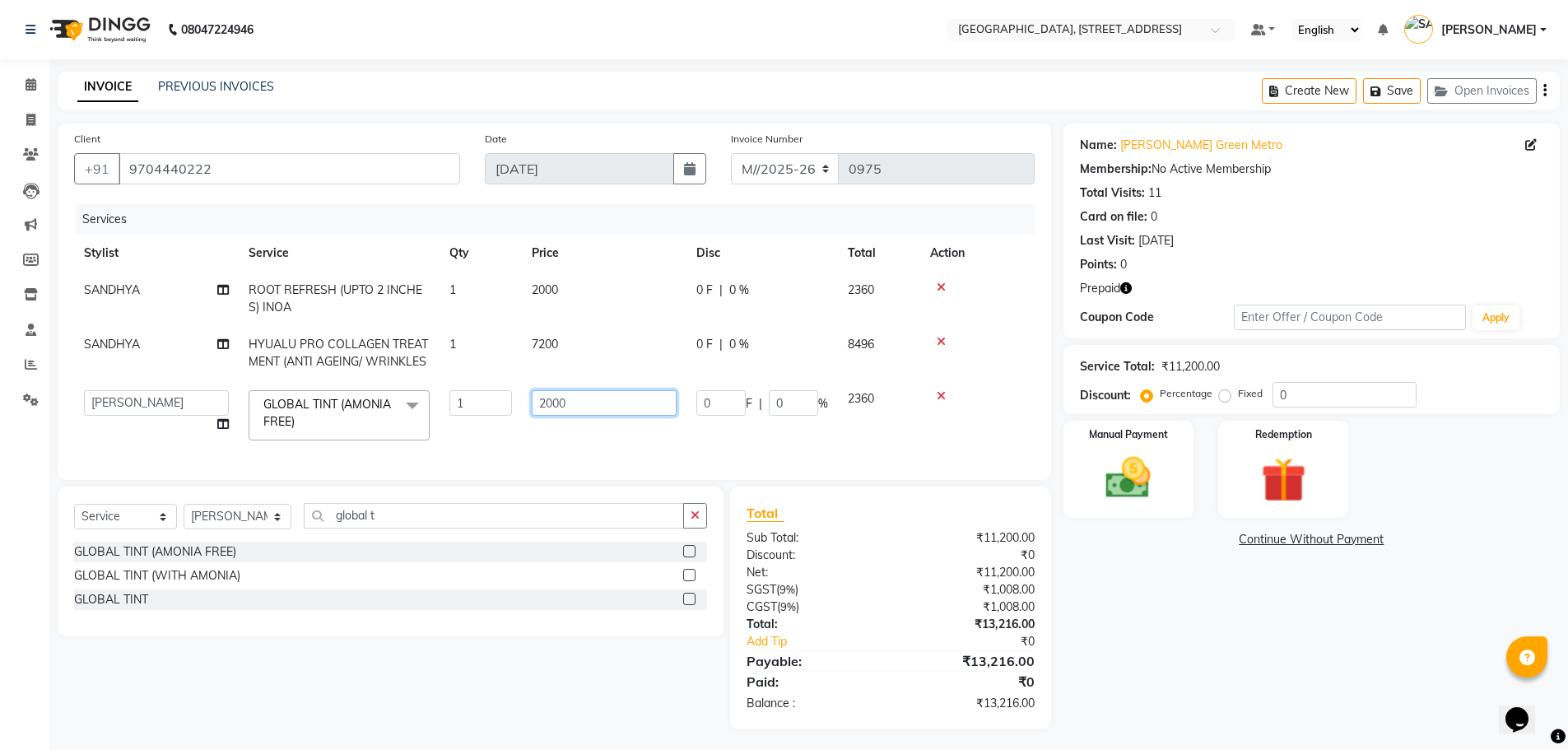
click at [579, 409] on input "2000" at bounding box center [604, 403] width 145 height 25
type input "2500"
click at [650, 368] on tr "SANDHYA HYUALU PRO COLLAGEN TREATMENT (ANTI AGEING/ WRINKLES 1 7200 0 F | 0 % 8…" at bounding box center [554, 352] width 961 height 55
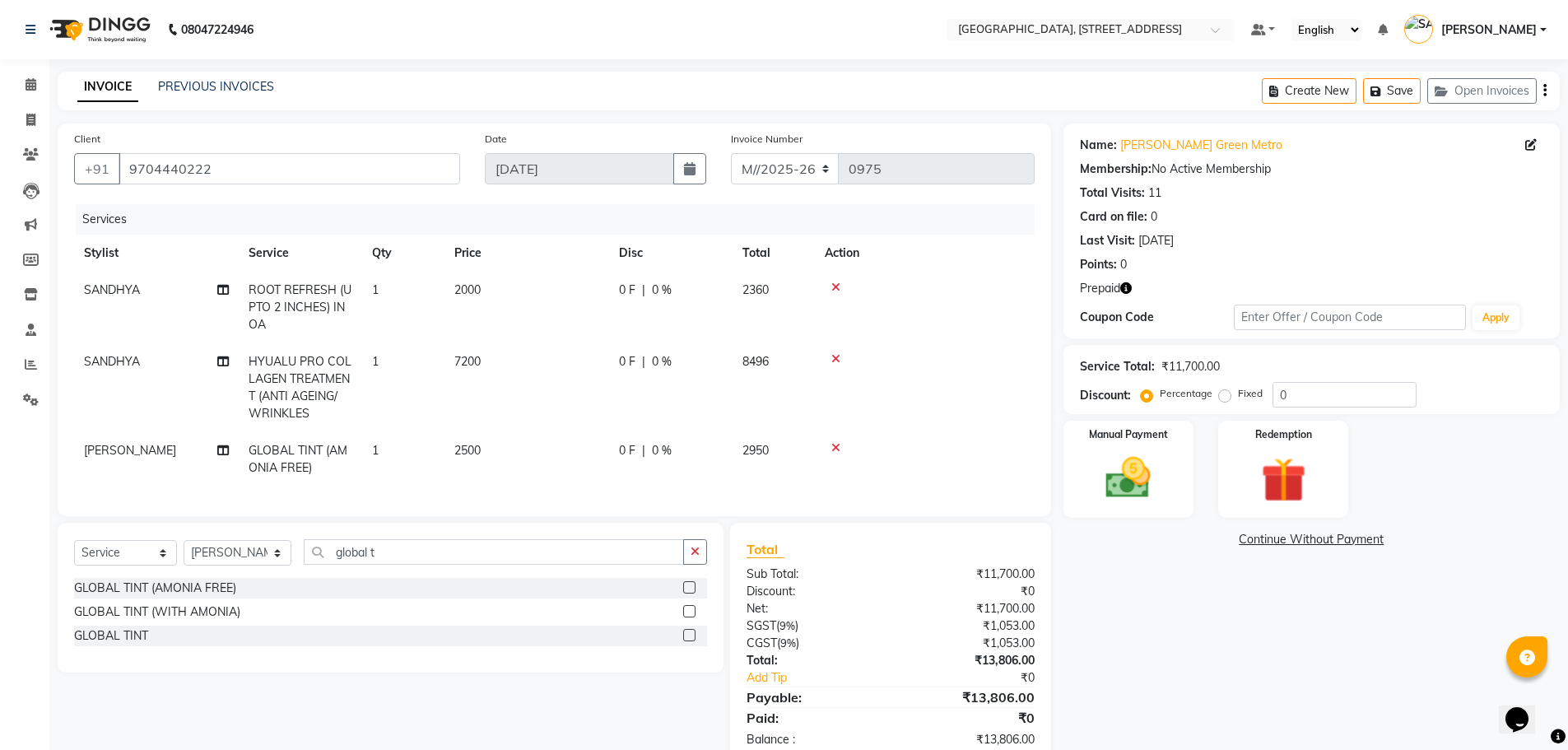
click at [834, 285] on icon at bounding box center [836, 287] width 9 height 12
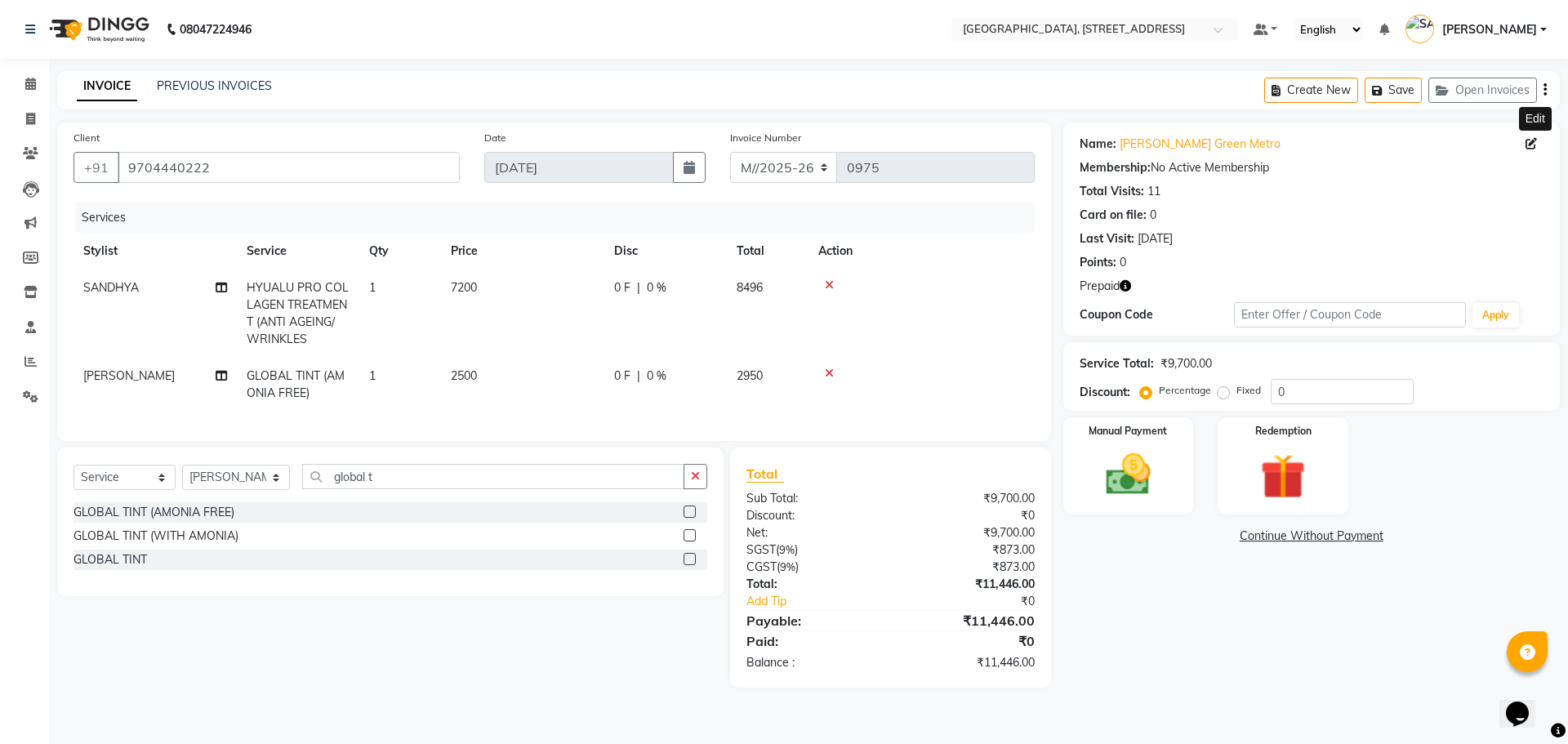
click at [1533, 142] on icon at bounding box center [1531, 144] width 12 height 12
select select "male"
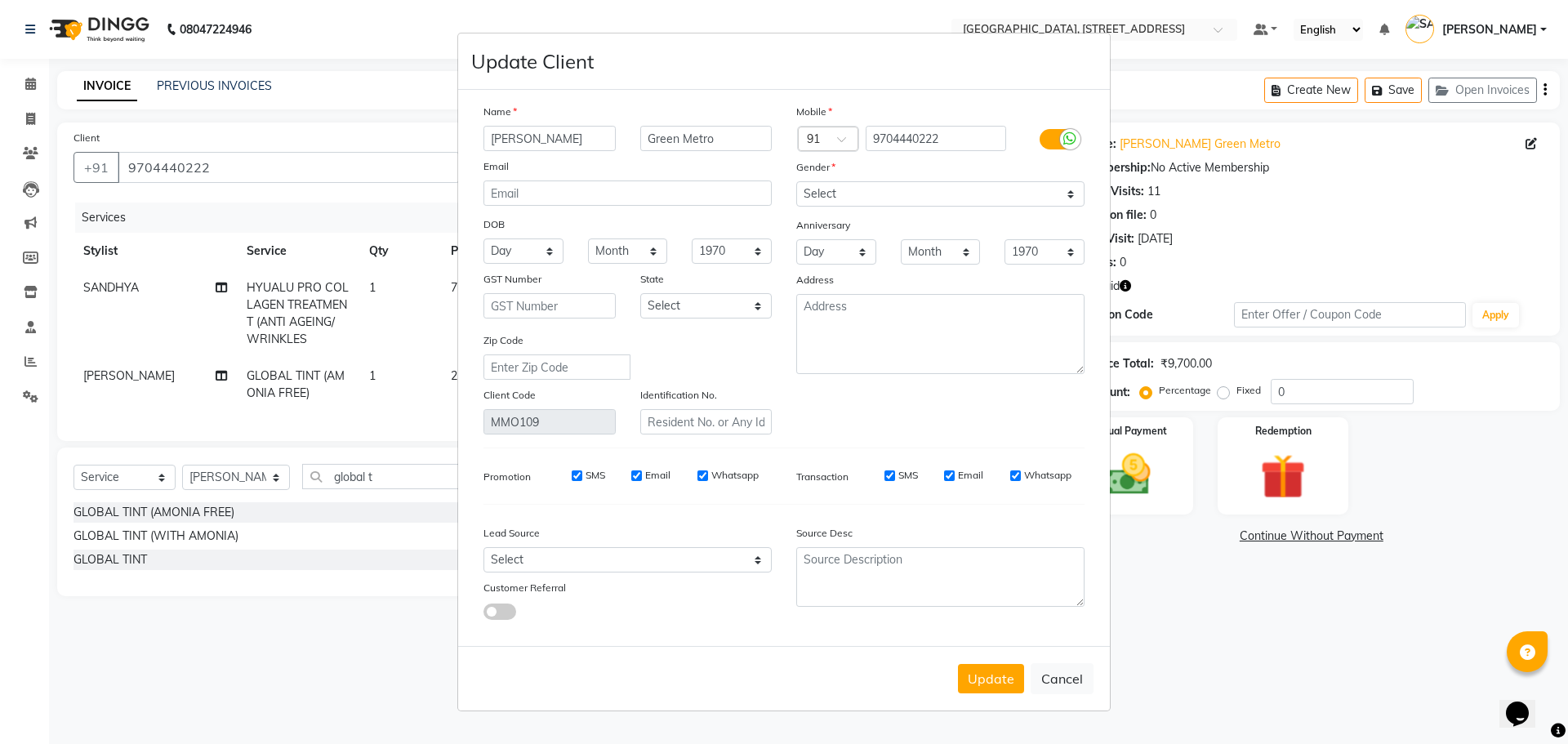
click at [1277, 623] on ngb-modal-window "Update Client Name Ashok Boddu Green Metro Email DOB Day 01 02 03 04 05 06 07 0…" at bounding box center [784, 372] width 1568 height 744
click at [1071, 681] on button "Cancel" at bounding box center [1063, 678] width 63 height 31
select select
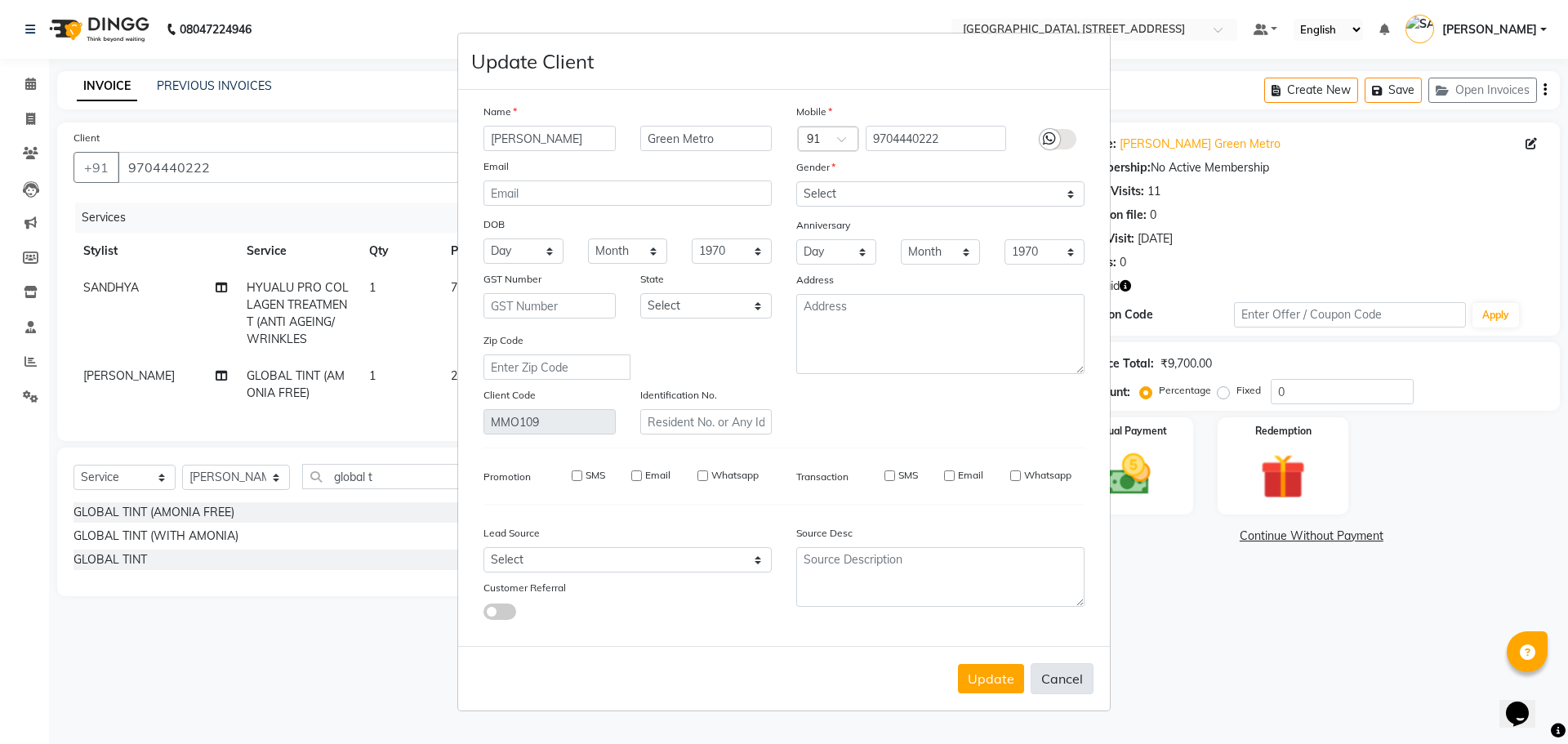
select select
checkbox input "false"
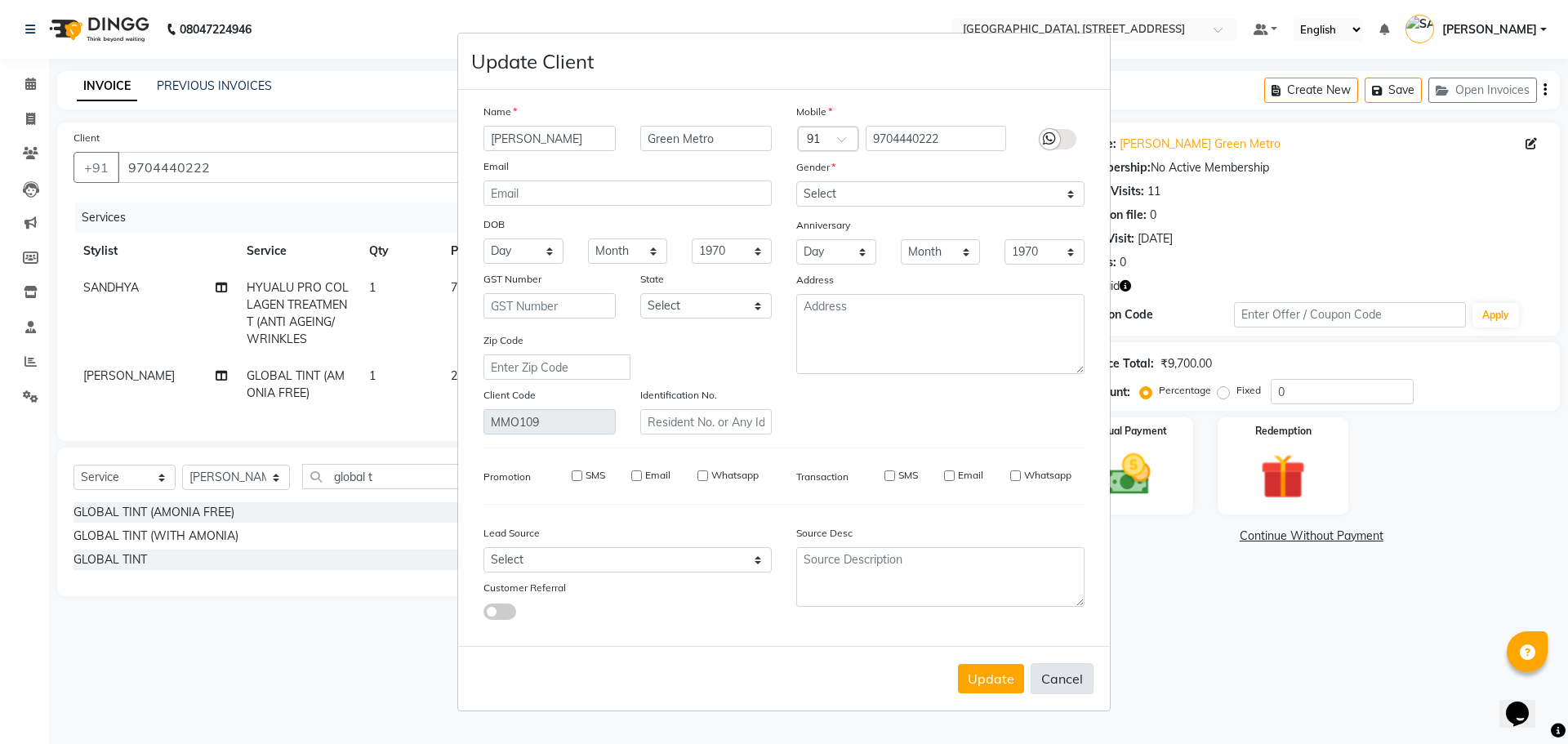
checkbox input "false"
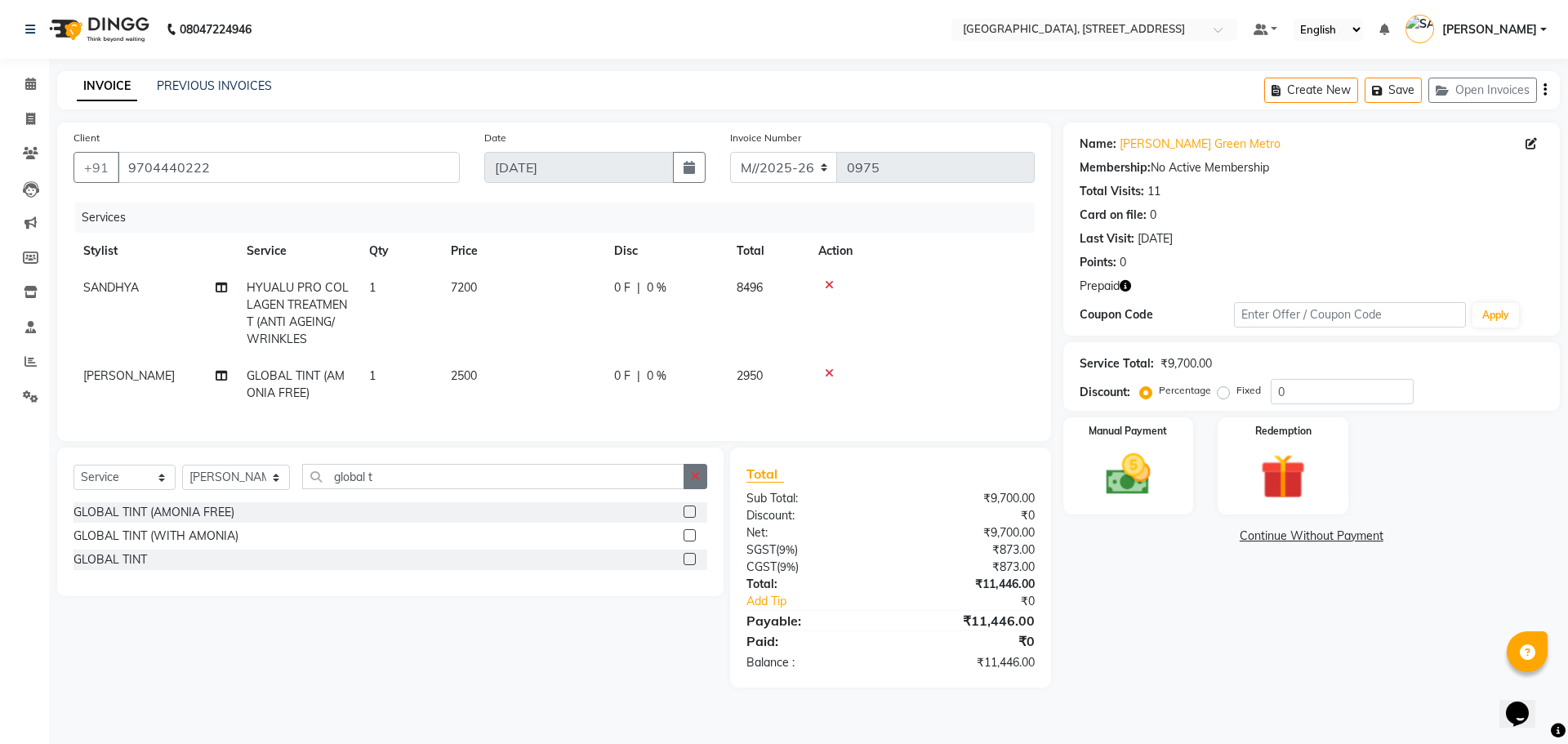
click at [694, 482] on icon "button" at bounding box center [695, 476] width 9 height 12
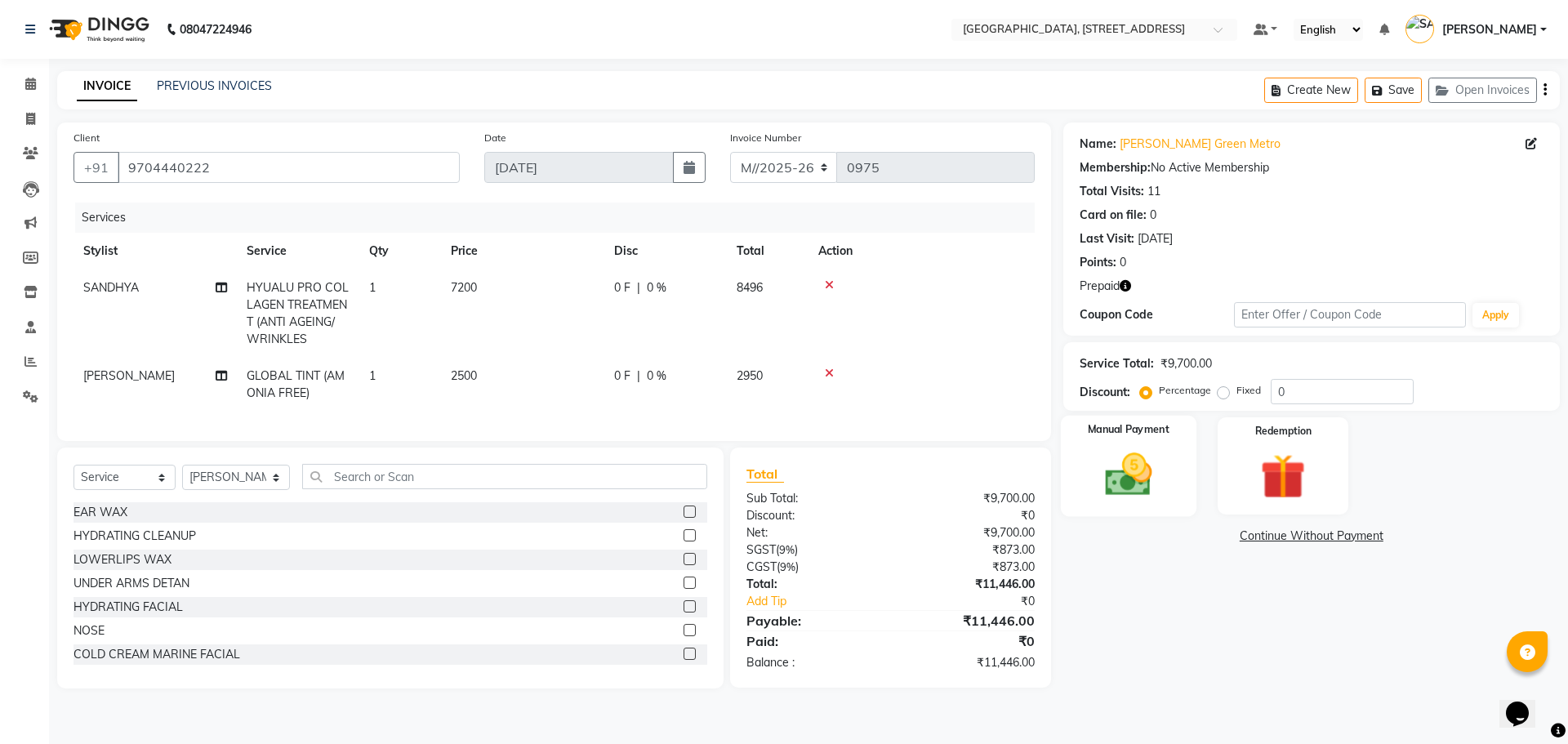
click at [1122, 446] on div "Manual Payment" at bounding box center [1127, 465] width 136 height 101
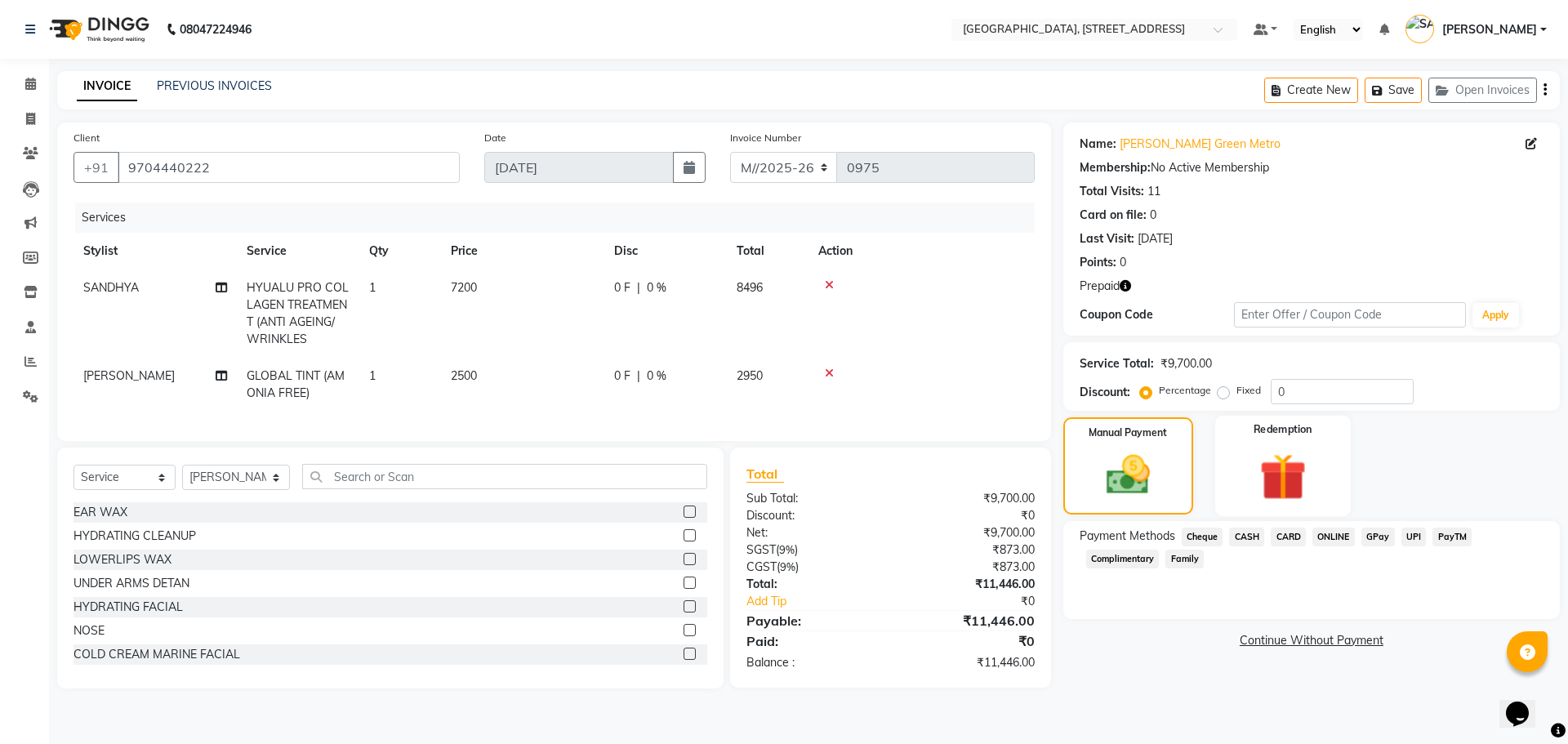
click at [1302, 461] on img at bounding box center [1282, 477] width 76 height 58
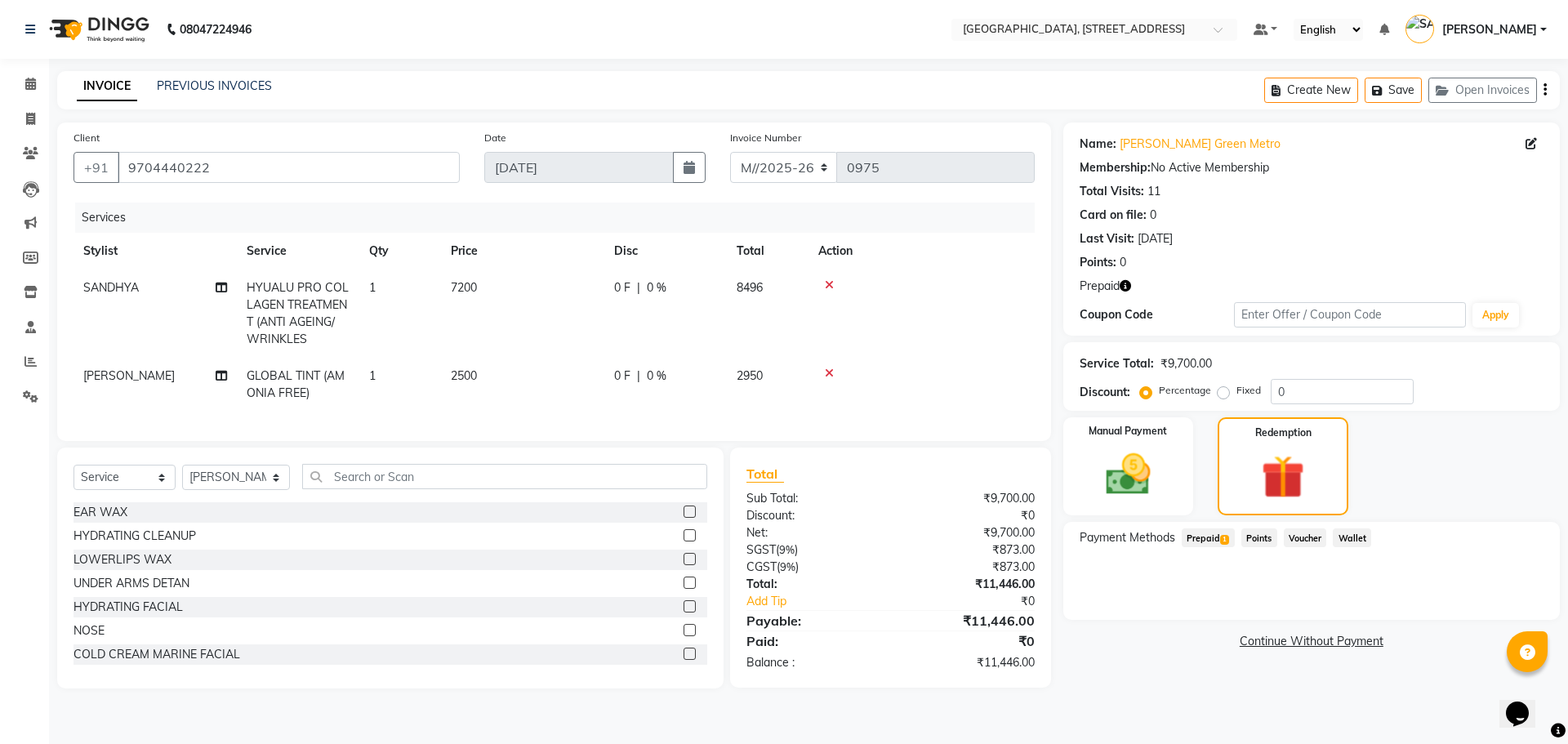
click at [1196, 539] on span "Prepaid 1" at bounding box center [1208, 538] width 53 height 19
click at [1394, 464] on div "Manual Payment Redemption" at bounding box center [1312, 466] width 521 height 98
click at [953, 350] on td at bounding box center [922, 314] width 226 height 88
